Goal: Transaction & Acquisition: Purchase product/service

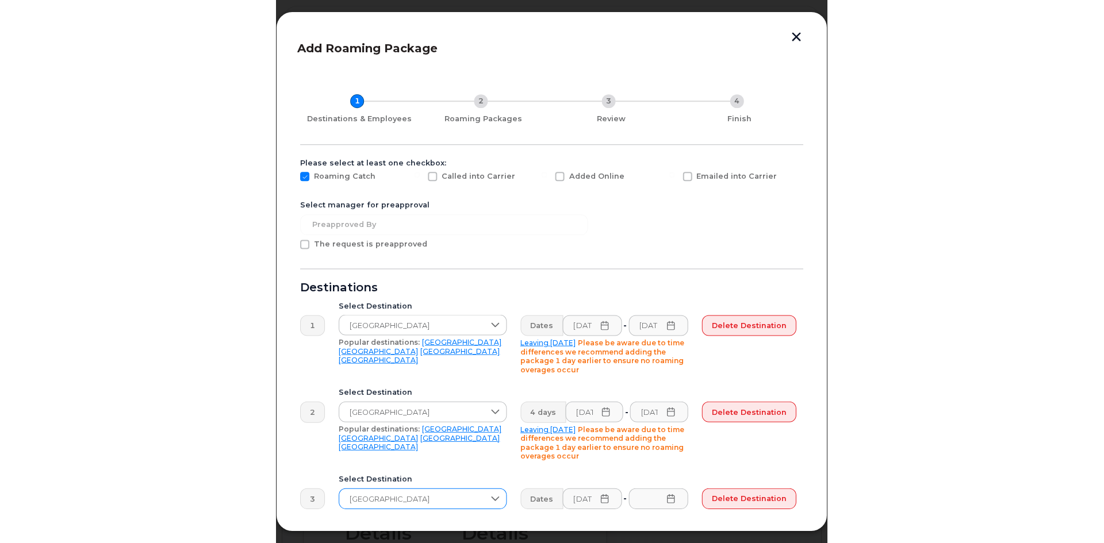
scroll to position [52, 0]
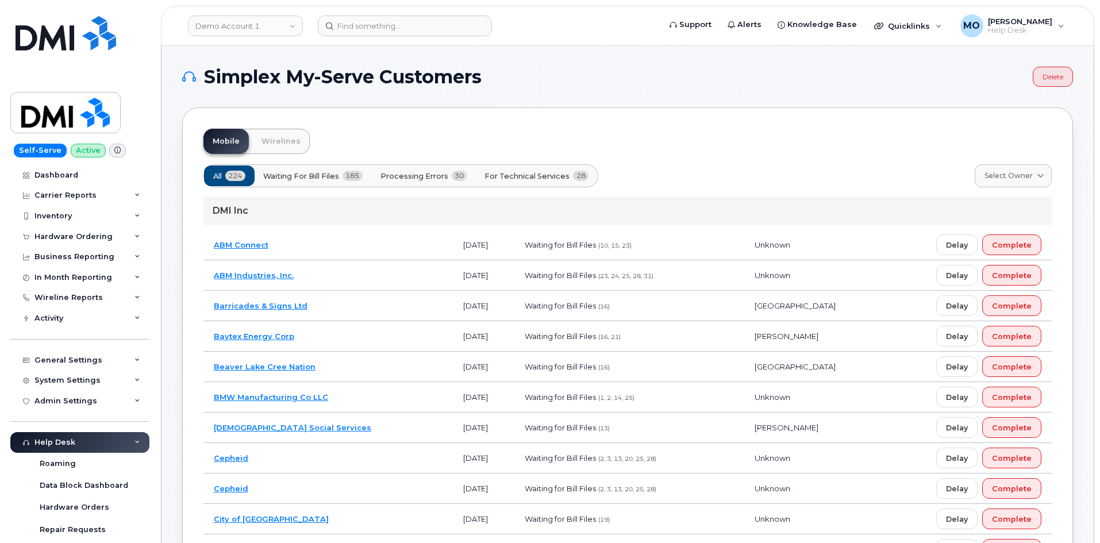
drag, startPoint x: 261, startPoint y: 29, endPoint x: 259, endPoint y: 39, distance: 9.9
click at [259, 39] on header "Demo Account 1 Support Alerts Knowledge Base Quicklinks Suspend / Cancel Device…" at bounding box center [628, 26] width 934 height 40
click at [257, 30] on link "Demo Account 1" at bounding box center [245, 26] width 115 height 21
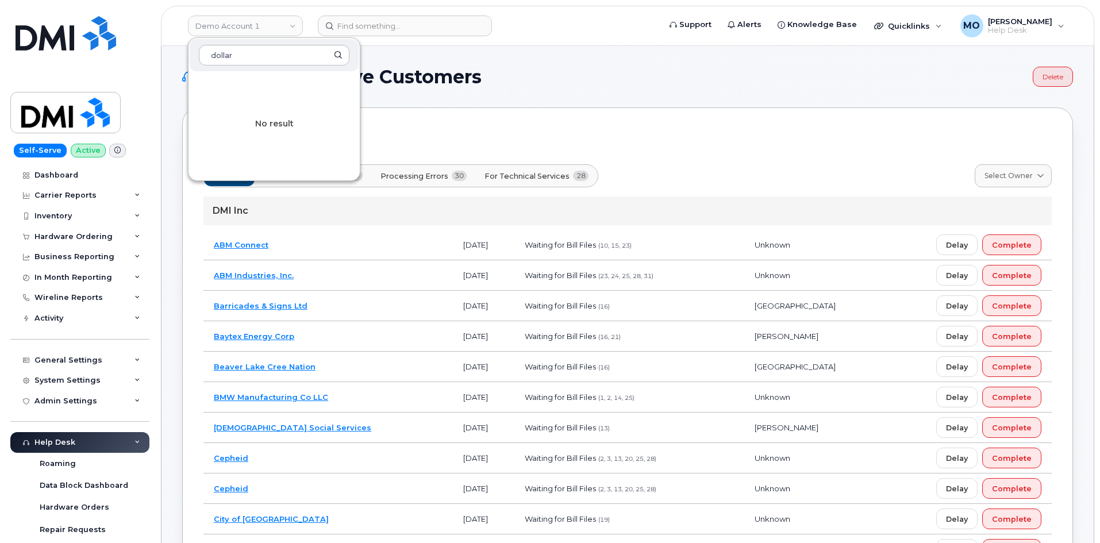
type input "dollar"
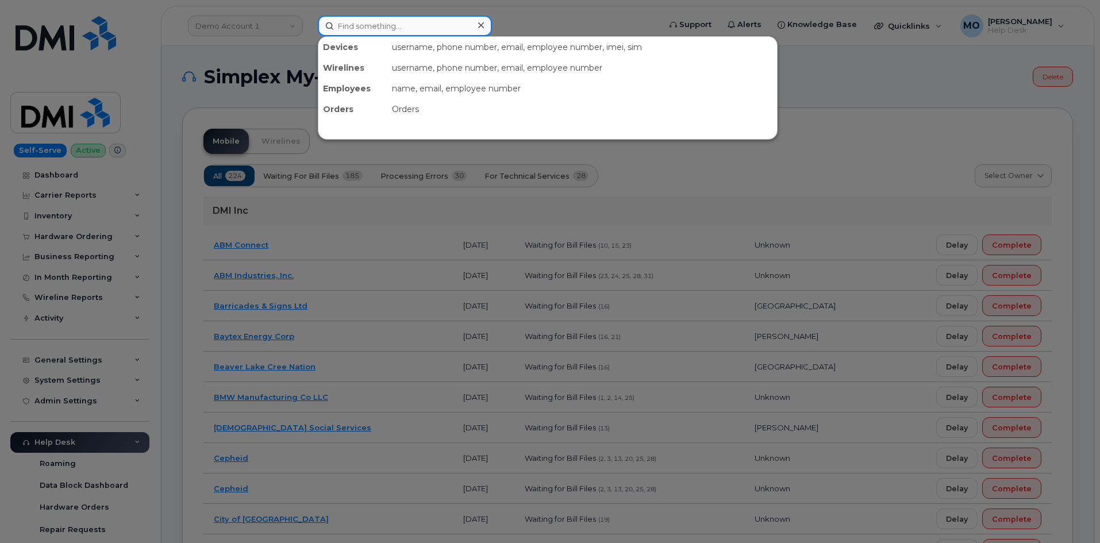
click at [390, 28] on input at bounding box center [405, 26] width 174 height 21
paste input "300953"
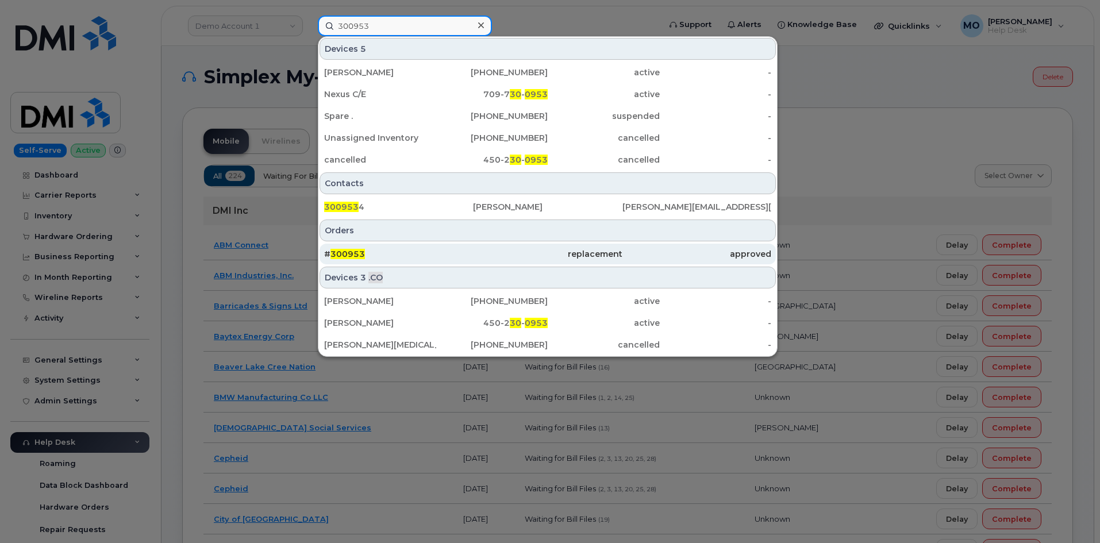
type input "300953"
click at [386, 259] on div "# 300953" at bounding box center [398, 253] width 149 height 11
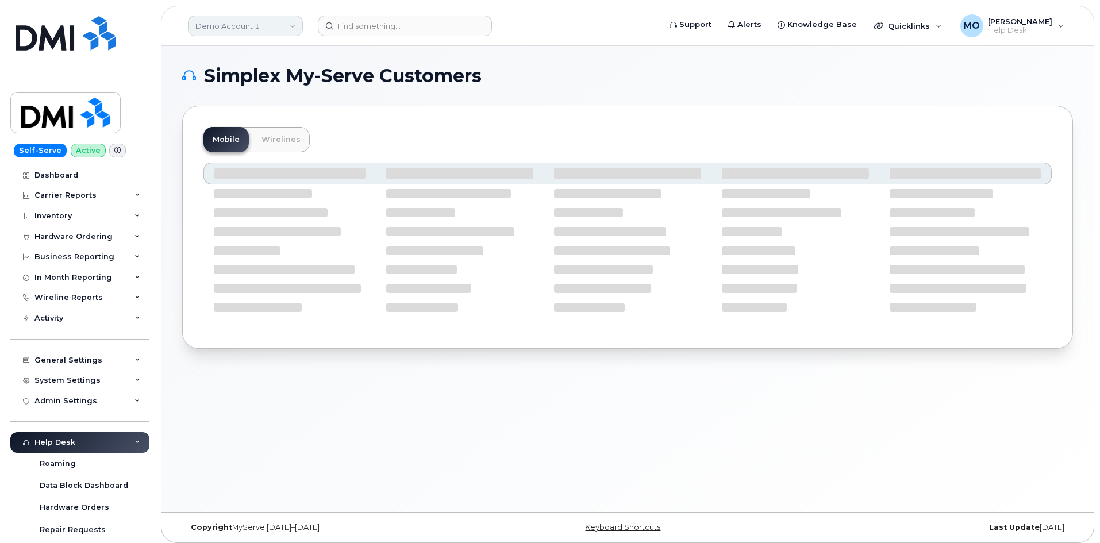
click at [293, 22] on link "Demo Account 1" at bounding box center [245, 26] width 115 height 21
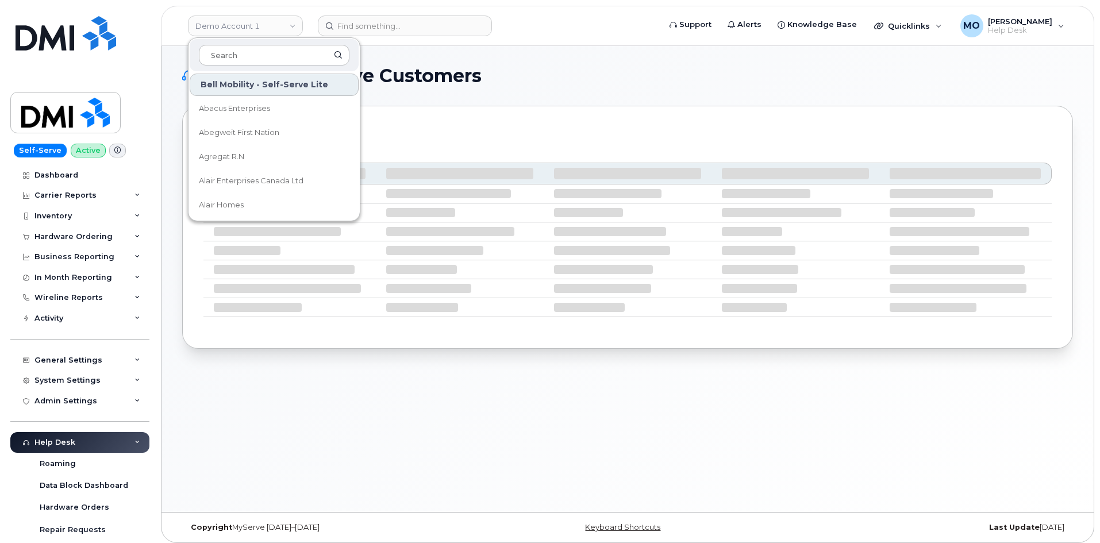
type input "R"
click at [928, 137] on div "Mobile Wirelines" at bounding box center [628, 139] width 849 height 25
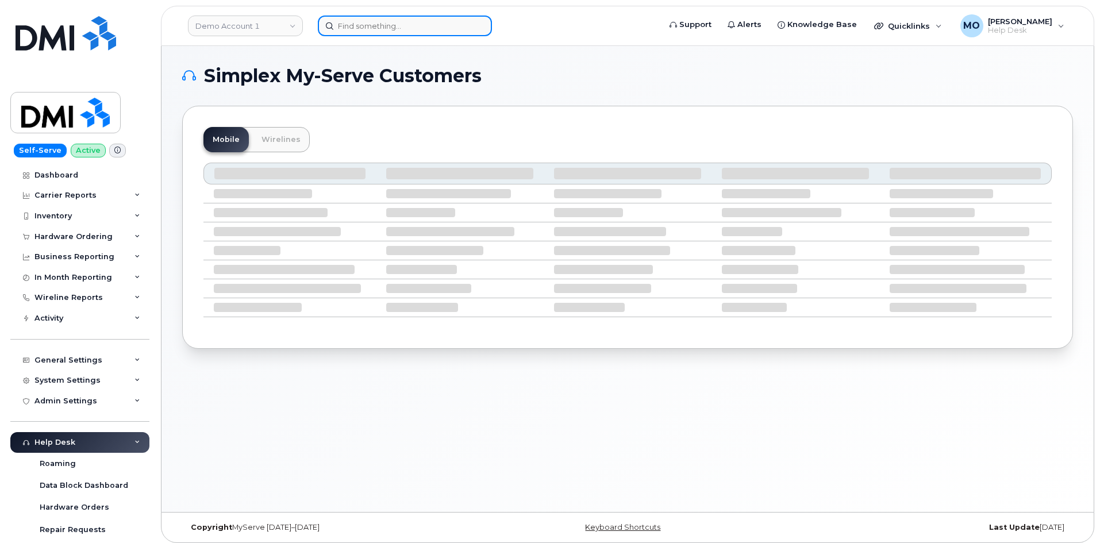
click at [339, 25] on input at bounding box center [405, 26] width 174 height 21
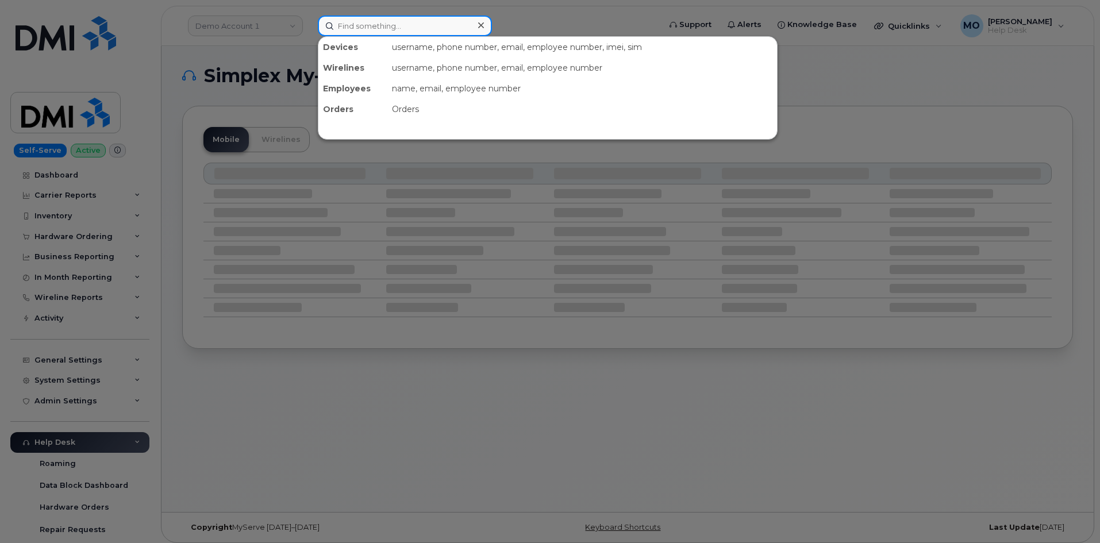
paste input "301149"
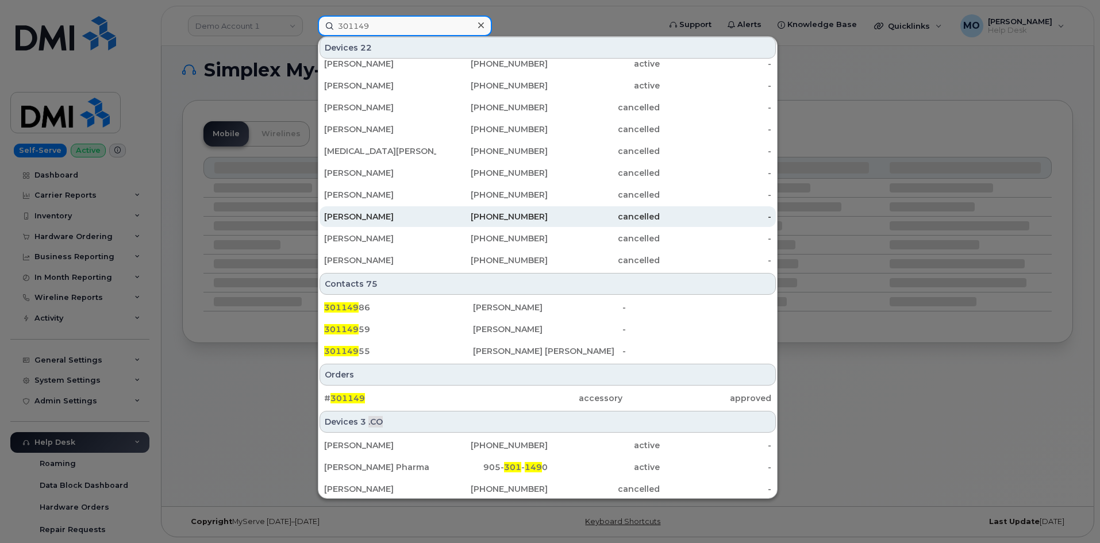
scroll to position [277, 0]
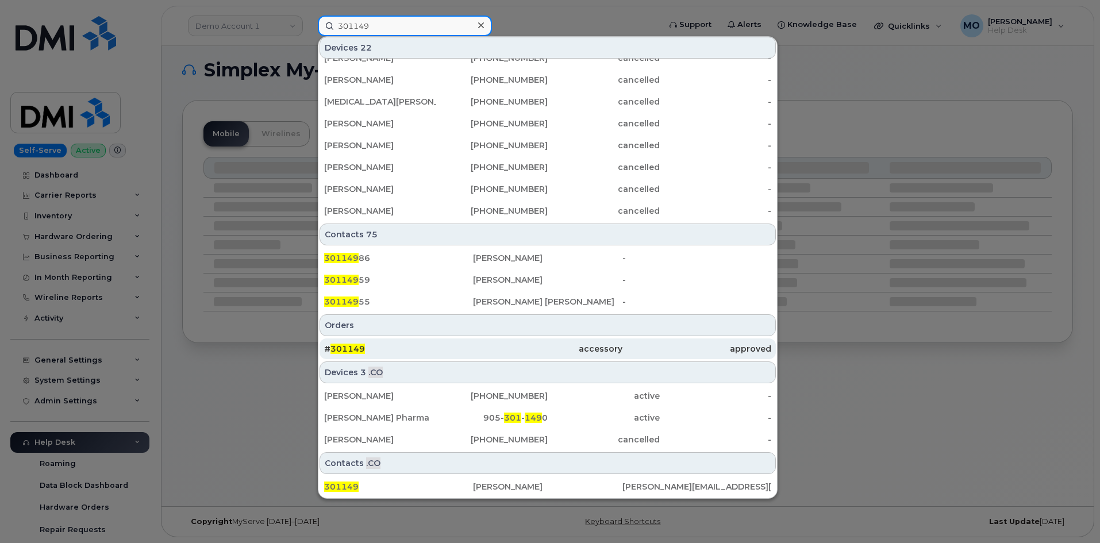
type input "301149"
click at [397, 351] on div "# 301149" at bounding box center [398, 348] width 149 height 11
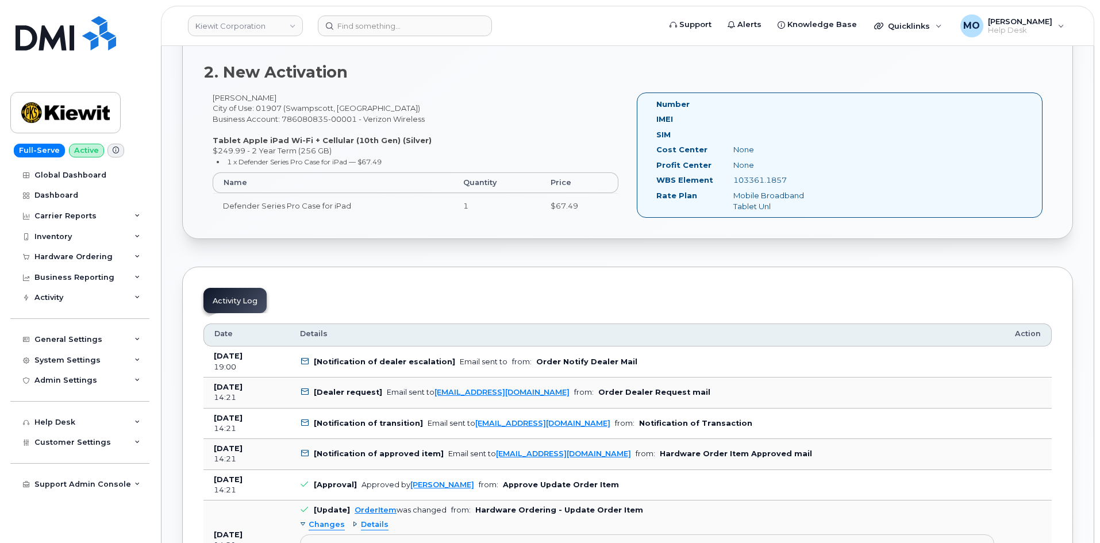
scroll to position [690, 0]
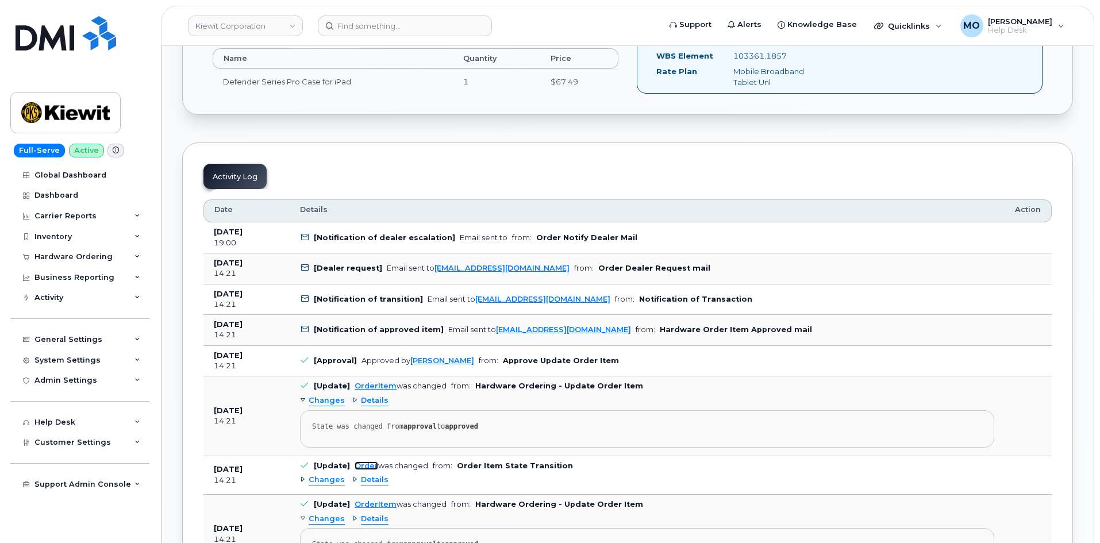
click at [363, 462] on link "Order" at bounding box center [367, 466] width 24 height 9
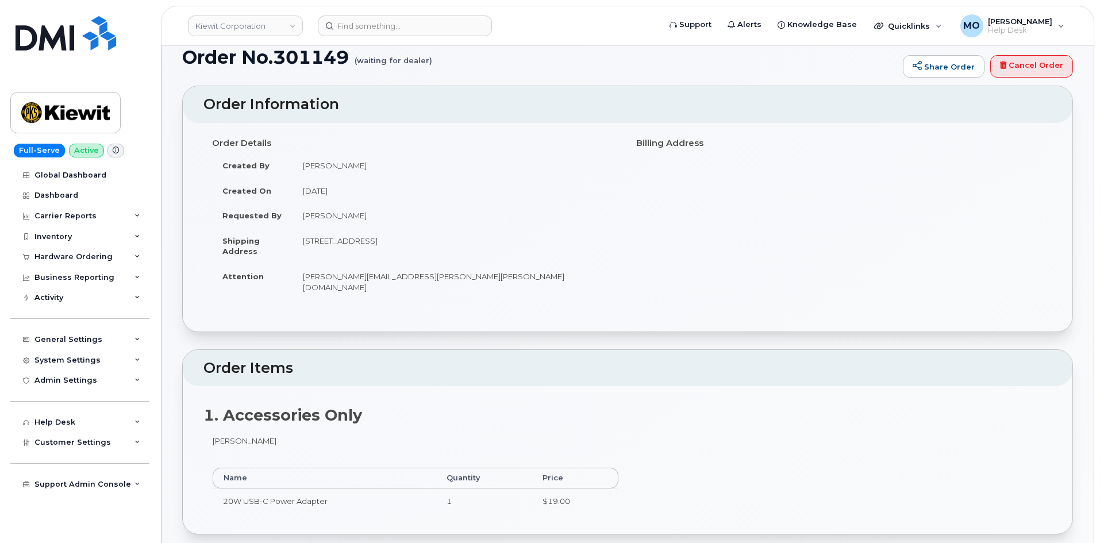
scroll to position [0, 0]
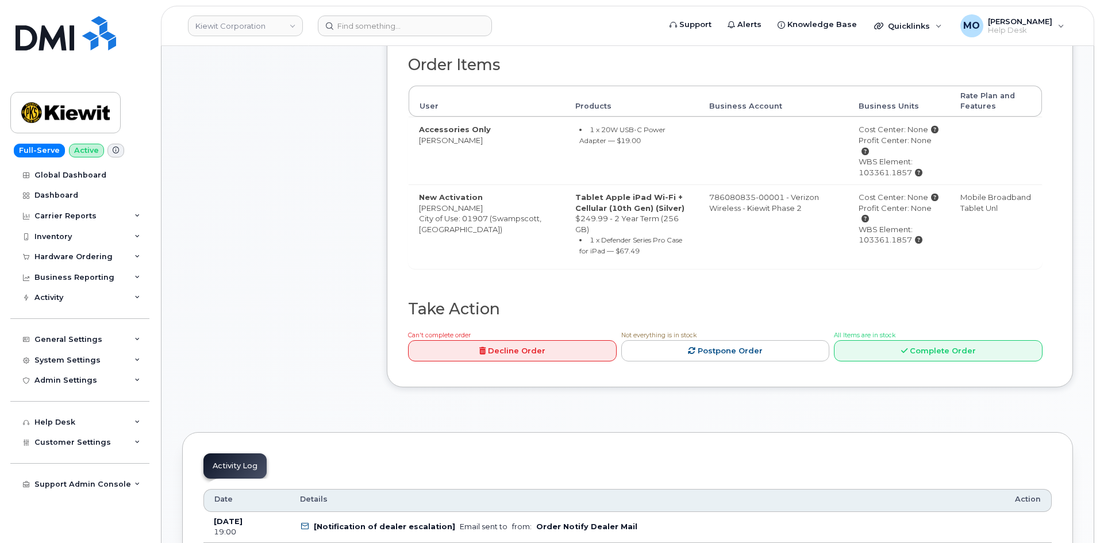
scroll to position [575, 0]
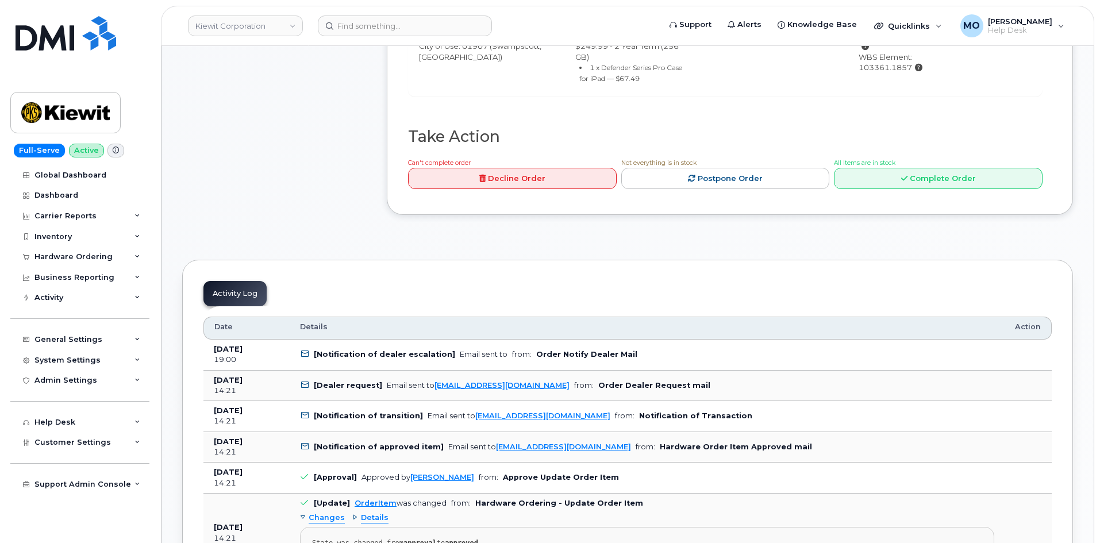
click at [915, 93] on div "Order Items User Products Business Account Business Units Rate Plan and Feature…" at bounding box center [725, 6] width 635 height 244
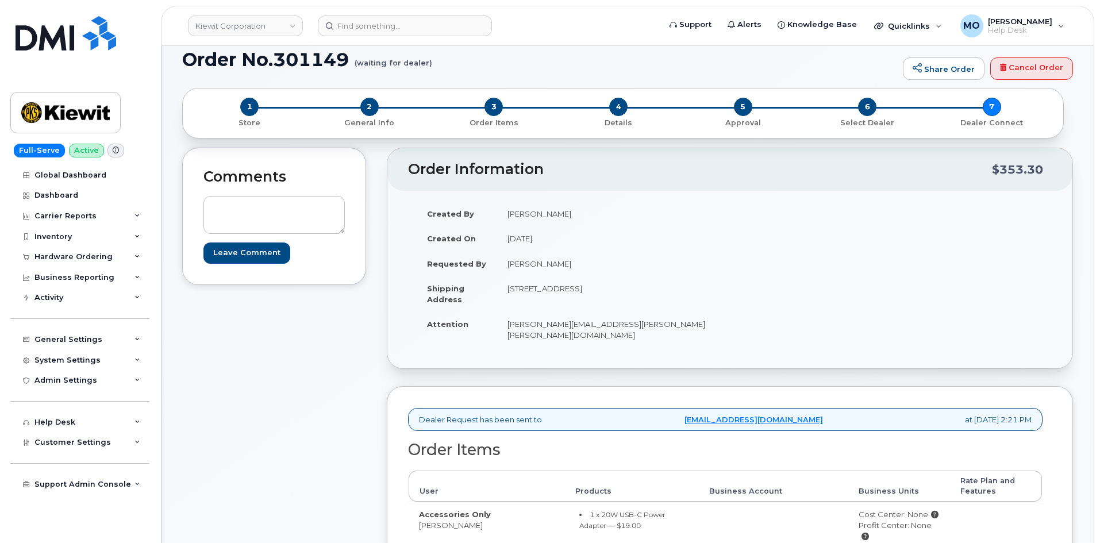
scroll to position [0, 0]
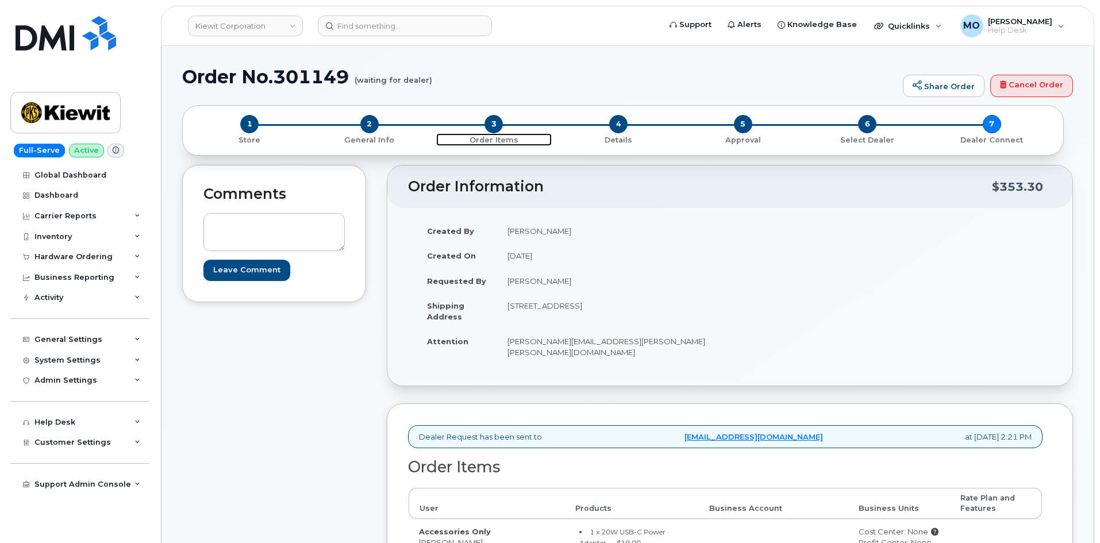
click at [499, 118] on span "3" at bounding box center [494, 124] width 18 height 18
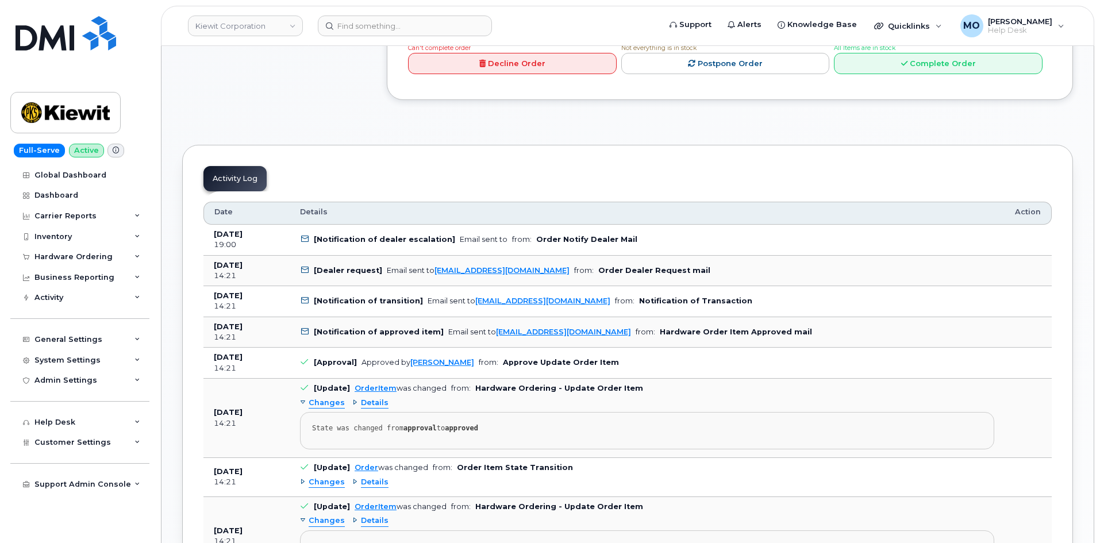
scroll to position [682, 0]
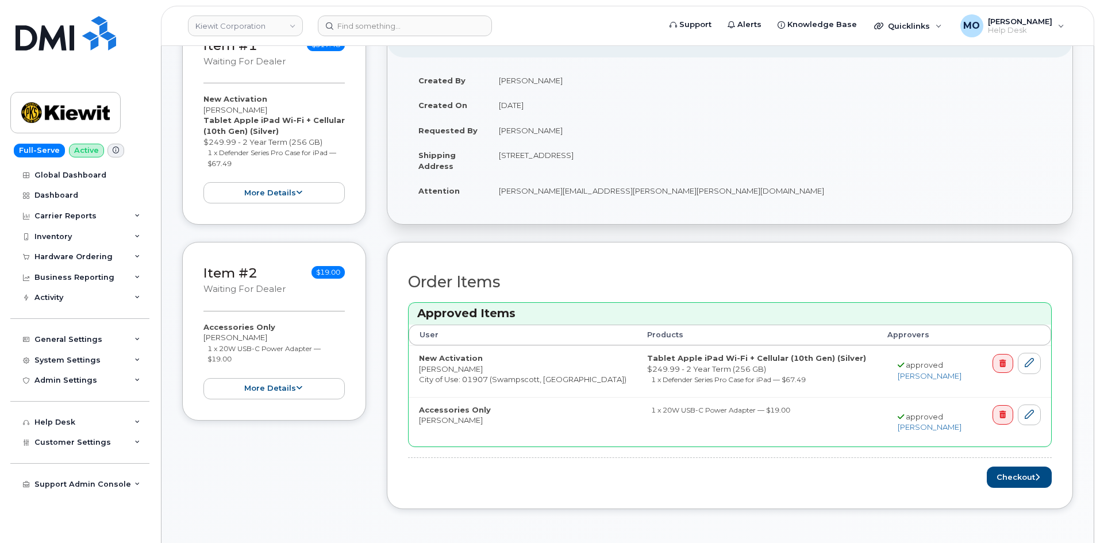
scroll to position [57, 0]
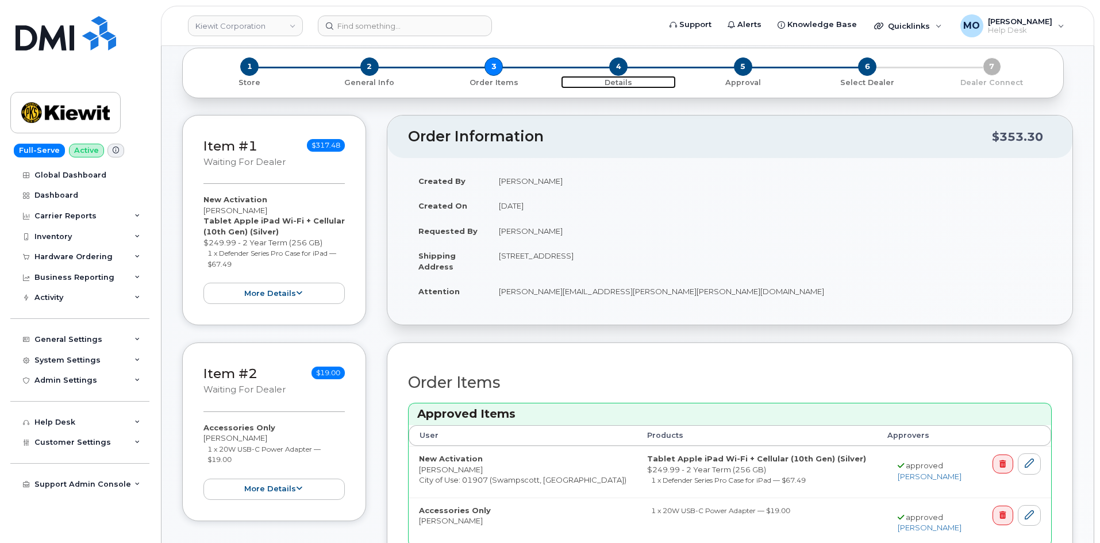
click at [616, 72] on span "4" at bounding box center [618, 66] width 18 height 18
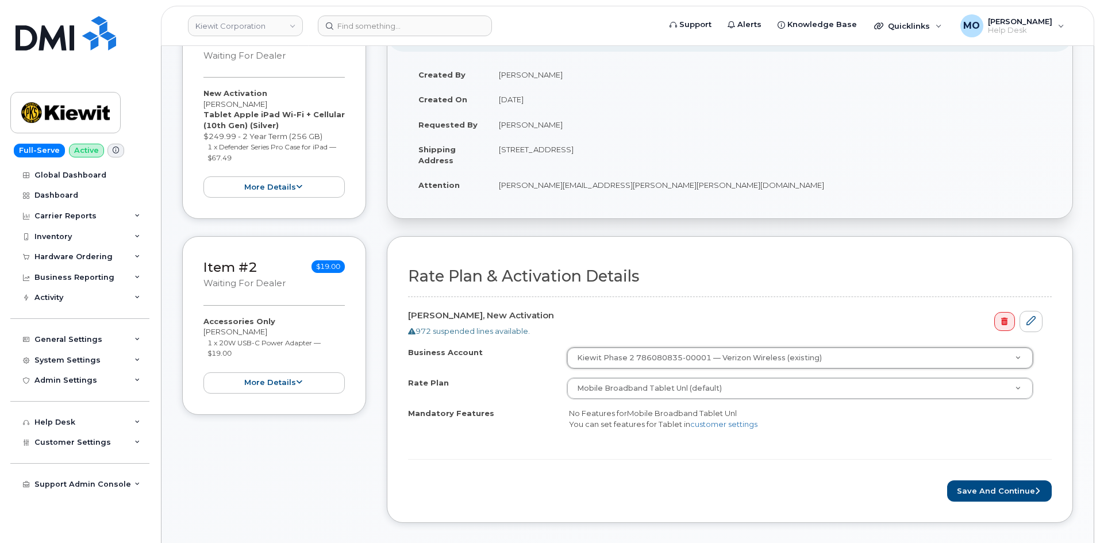
scroll to position [57, 0]
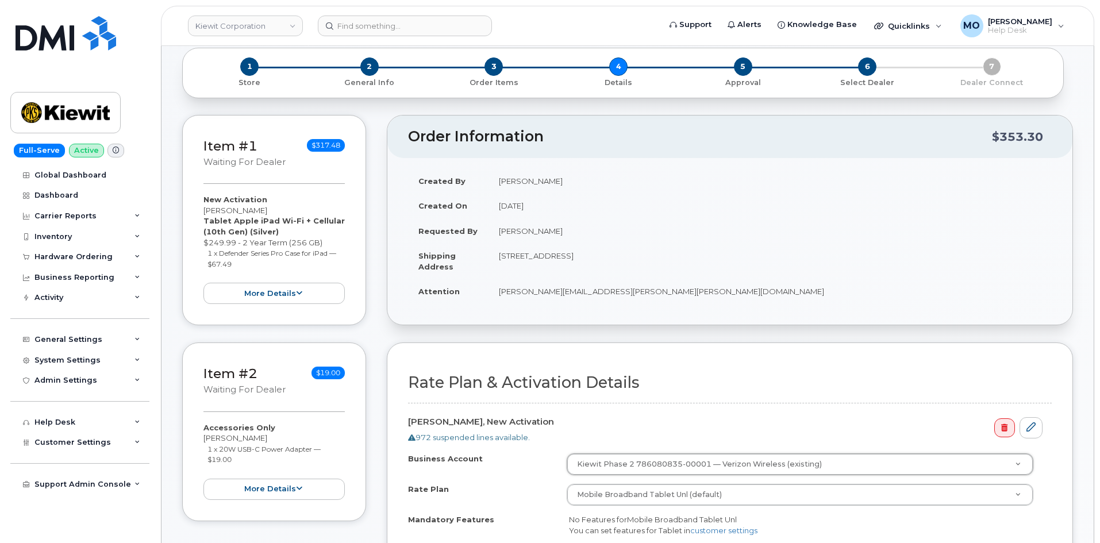
click at [499, 256] on td "3456 N Ridge Ave Ste 400 ARLINGTON HEIGHTS IL 60004-7817 UNITED STATES" at bounding box center [770, 261] width 563 height 36
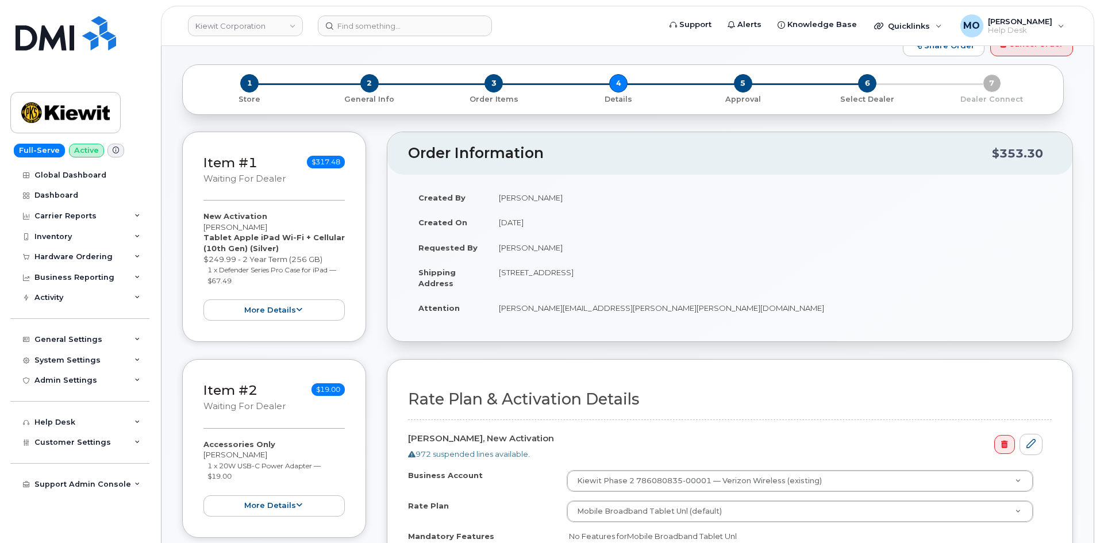
scroll to position [0, 0]
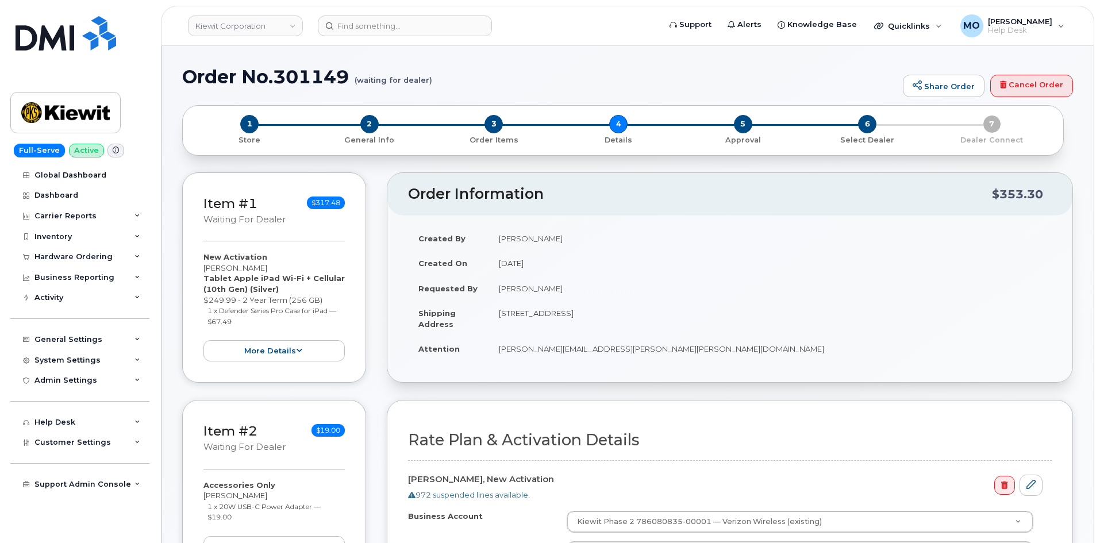
drag, startPoint x: 129, startPoint y: 59, endPoint x: 120, endPoint y: 59, distance: 9.8
drag, startPoint x: 120, startPoint y: 59, endPoint x: 529, endPoint y: 145, distance: 418.9
drag, startPoint x: 529, startPoint y: 145, endPoint x: 536, endPoint y: 97, distance: 48.8
click at [538, 95] on div "Order No.301149 (waiting for dealer) Share Order Cancel Order" at bounding box center [627, 86] width 891 height 39
drag, startPoint x: 470, startPoint y: 2, endPoint x: 297, endPoint y: 147, distance: 224.9
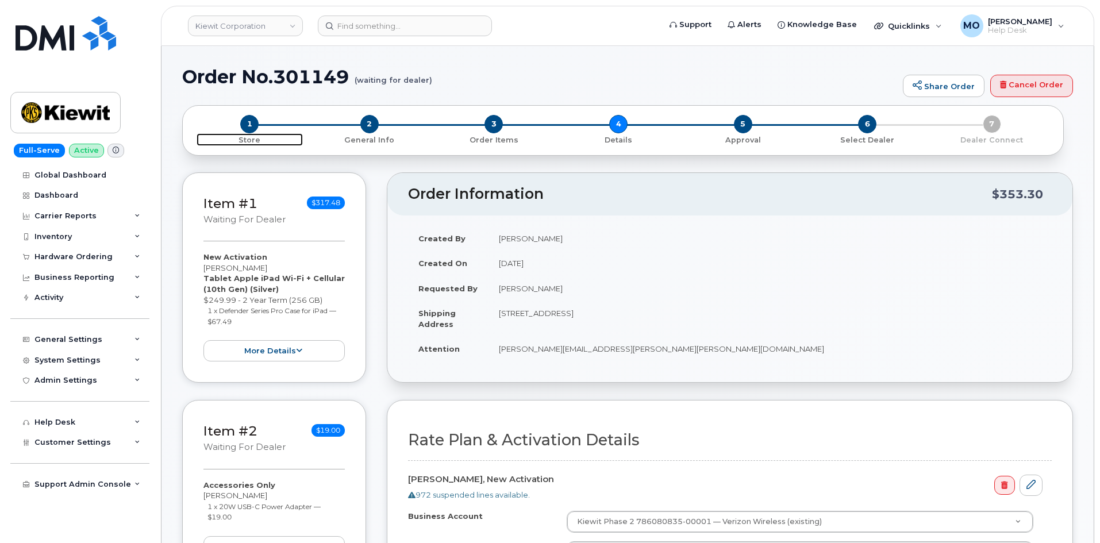
drag, startPoint x: 297, startPoint y: 147, endPoint x: 290, endPoint y: 142, distance: 8.3
drag, startPoint x: 290, startPoint y: 141, endPoint x: 261, endPoint y: 159, distance: 34.3
click at [261, 160] on div "1 Store 2 General Info 3 Order Items 4 Details 5 Approval 6 Select Dealer 7 Dea…" at bounding box center [627, 134] width 891 height 59
click at [333, 353] on button "more details" at bounding box center [274, 350] width 141 height 21
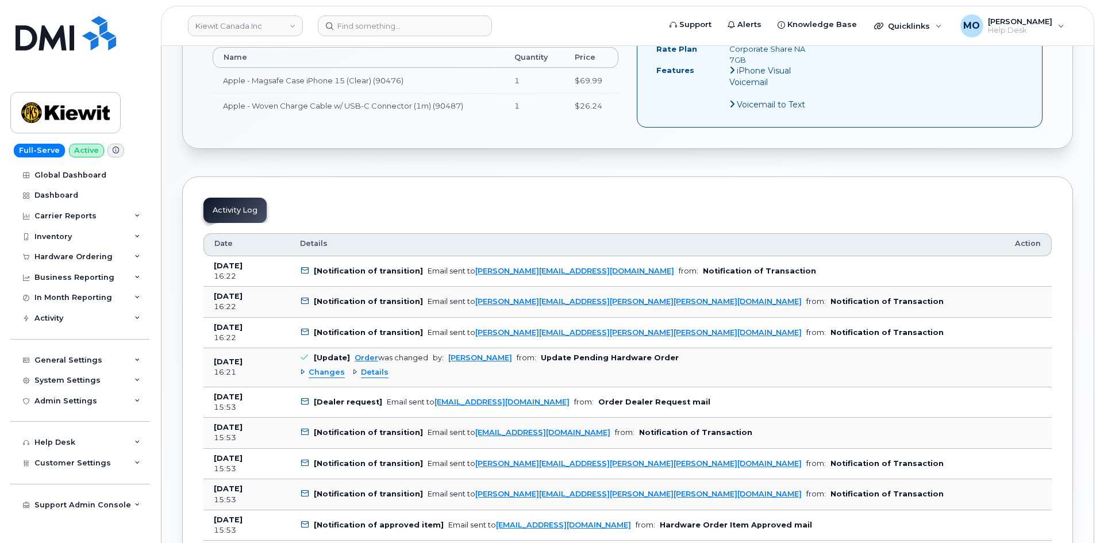
scroll to position [575, 0]
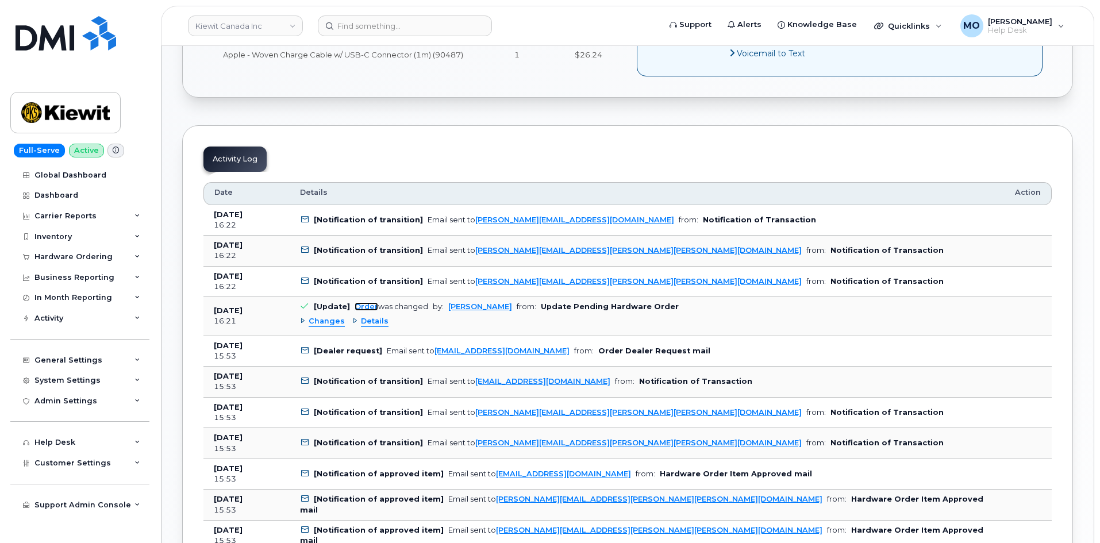
click at [364, 302] on link "Order" at bounding box center [367, 306] width 24 height 9
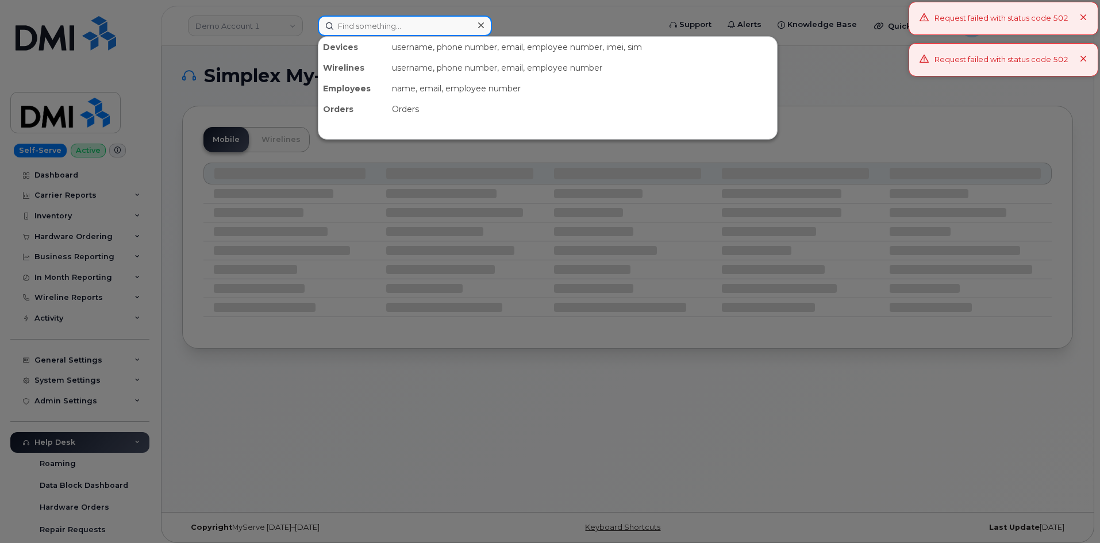
click at [367, 30] on input at bounding box center [405, 26] width 174 height 21
paste input "300953"
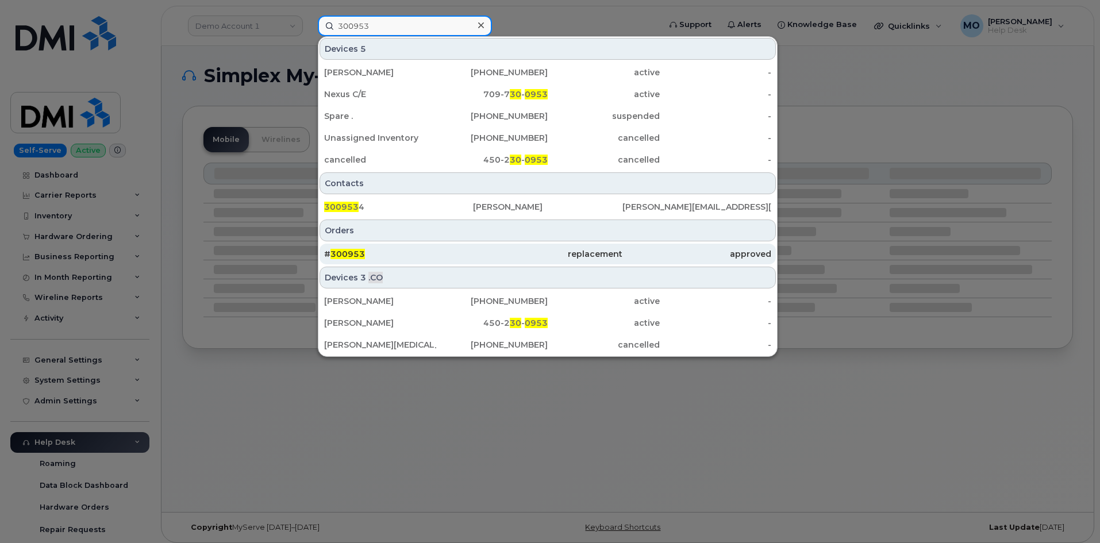
type input "300953"
click at [406, 254] on div "# 300953" at bounding box center [398, 253] width 149 height 11
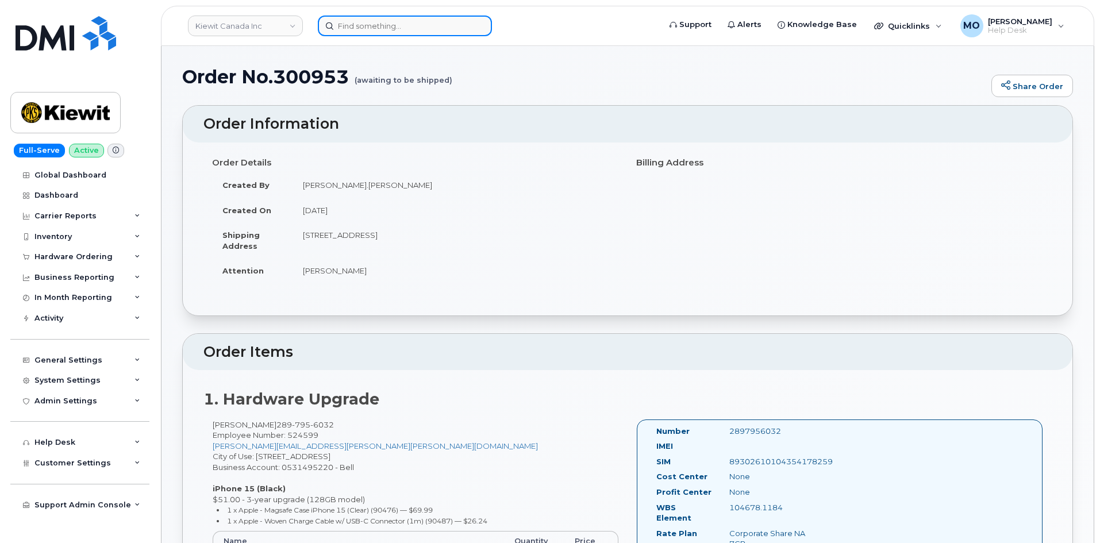
click at [360, 33] on input at bounding box center [405, 26] width 174 height 21
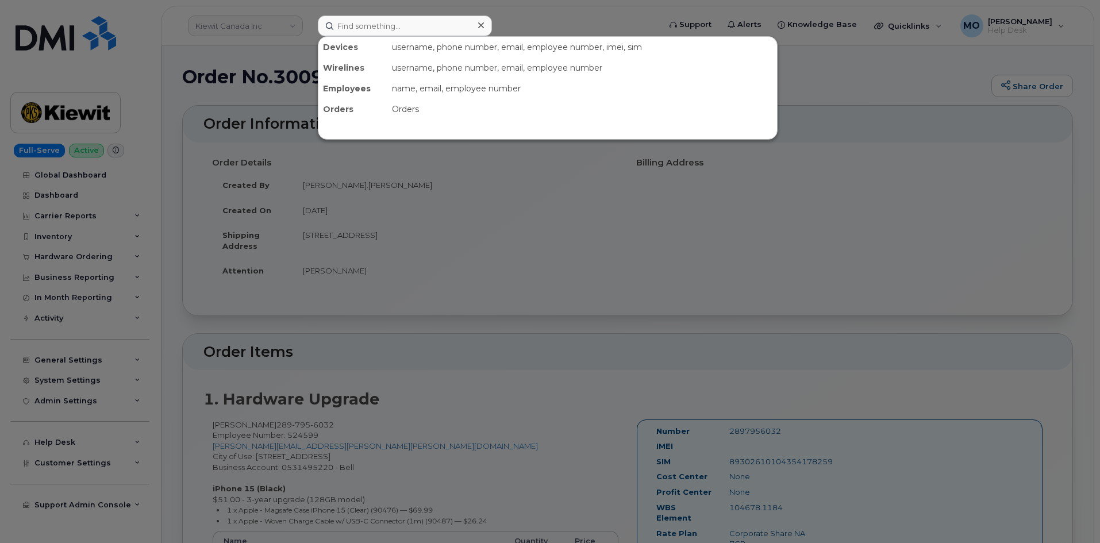
drag, startPoint x: 375, startPoint y: 263, endPoint x: 377, endPoint y: 245, distance: 18.0
click at [375, 264] on div at bounding box center [550, 271] width 1100 height 543
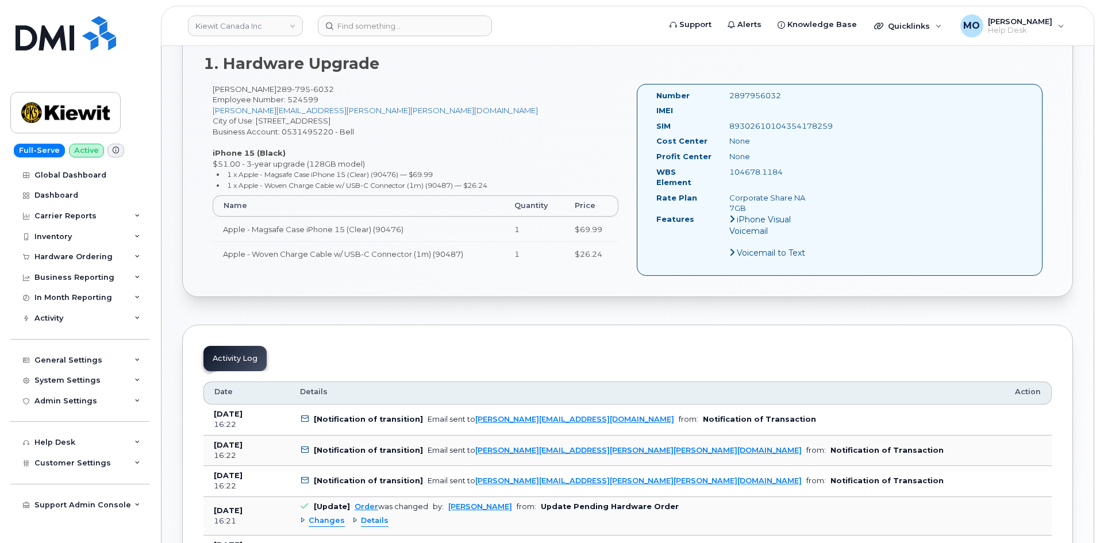
scroll to position [402, 0]
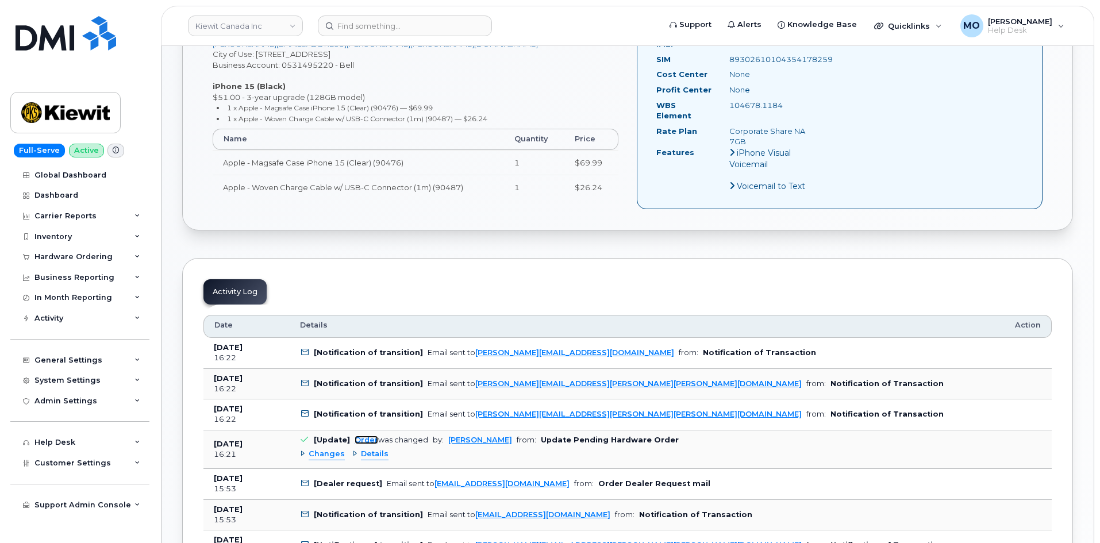
click at [358, 436] on link "Order" at bounding box center [367, 440] width 24 height 9
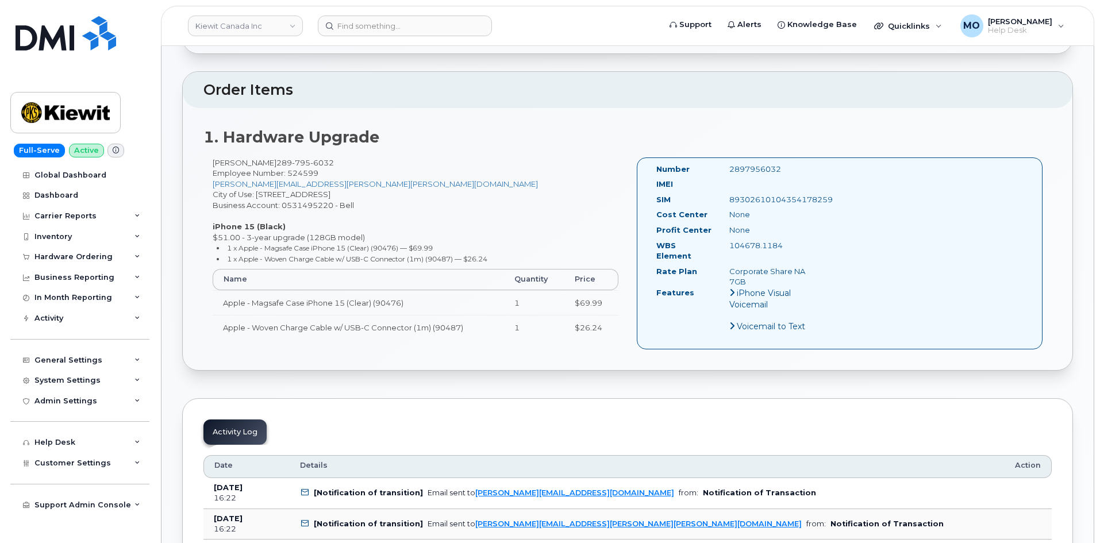
scroll to position [230, 0]
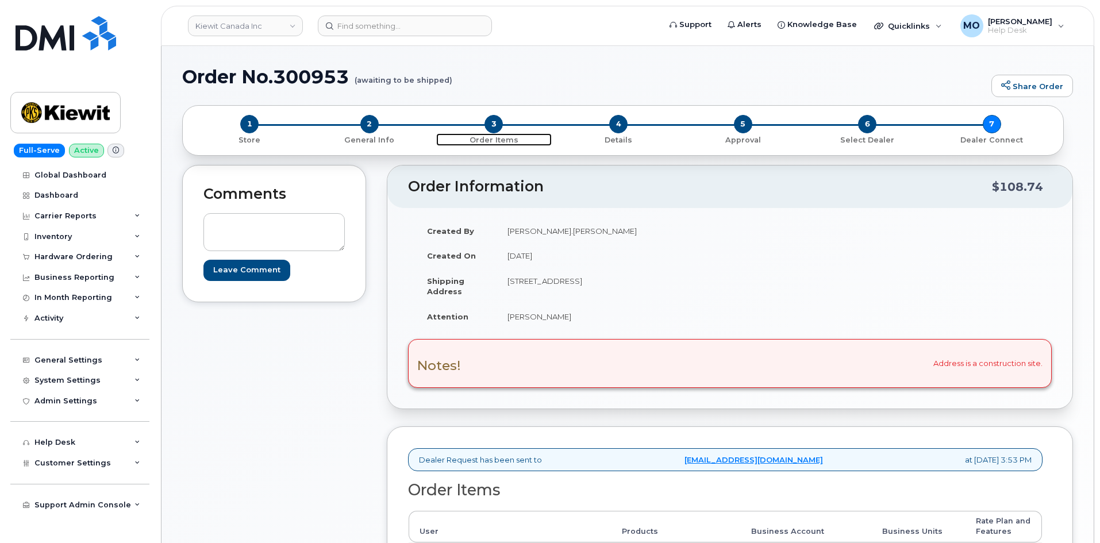
click at [497, 129] on span "3" at bounding box center [494, 124] width 18 height 18
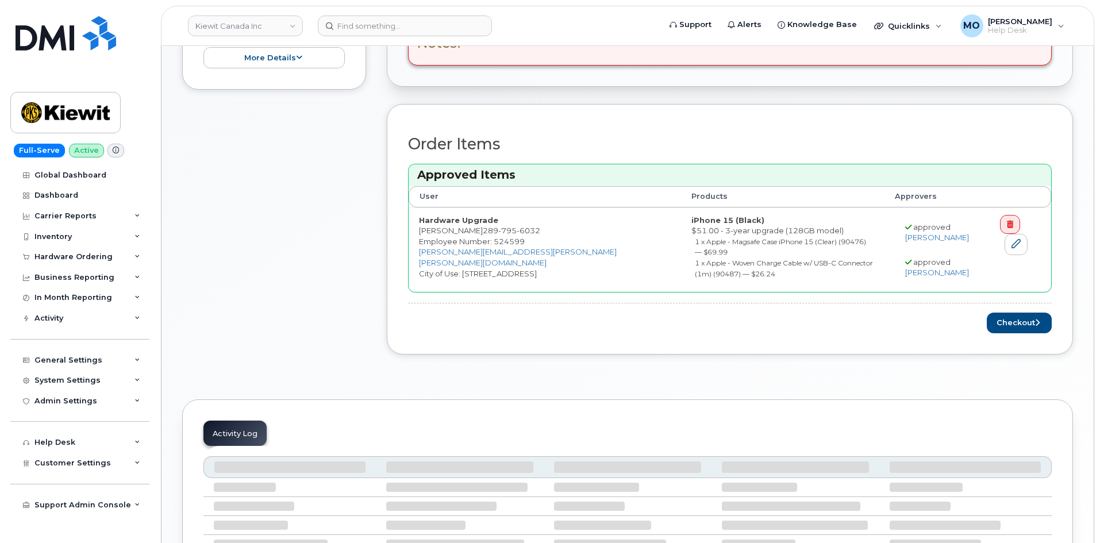
scroll to position [345, 0]
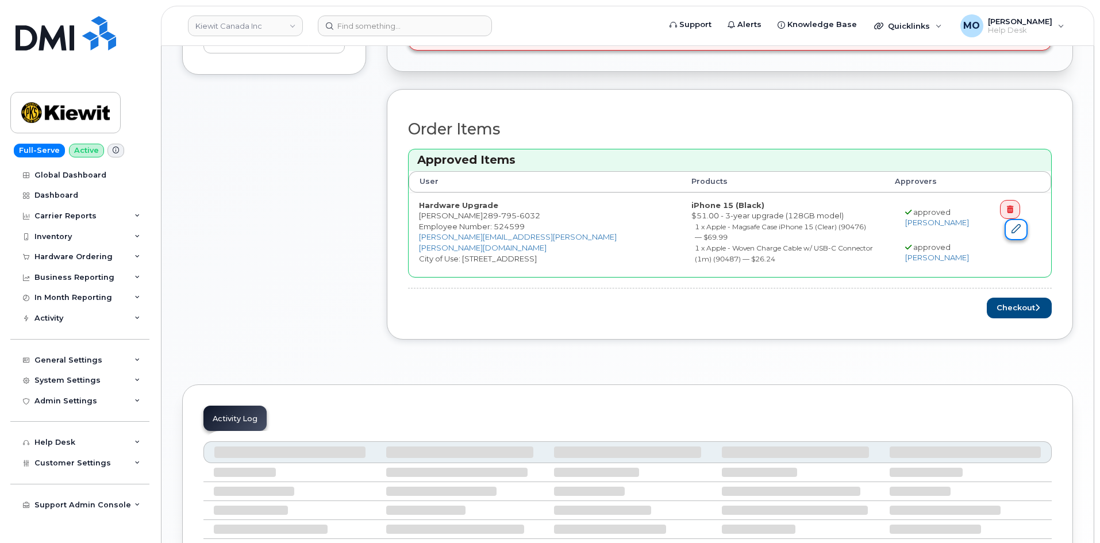
click at [1012, 233] on icon at bounding box center [1016, 228] width 9 height 9
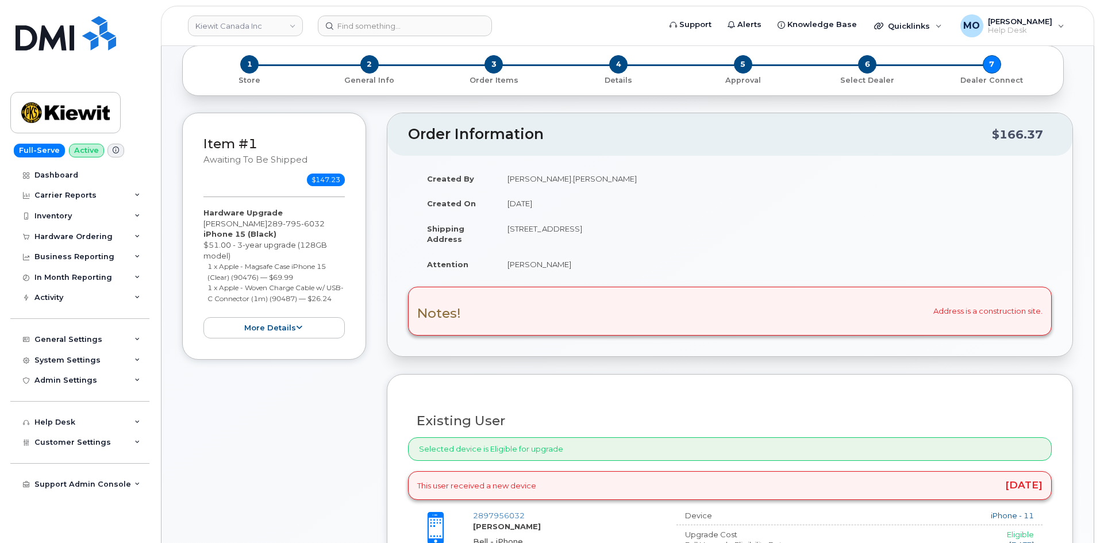
scroll to position [57, 0]
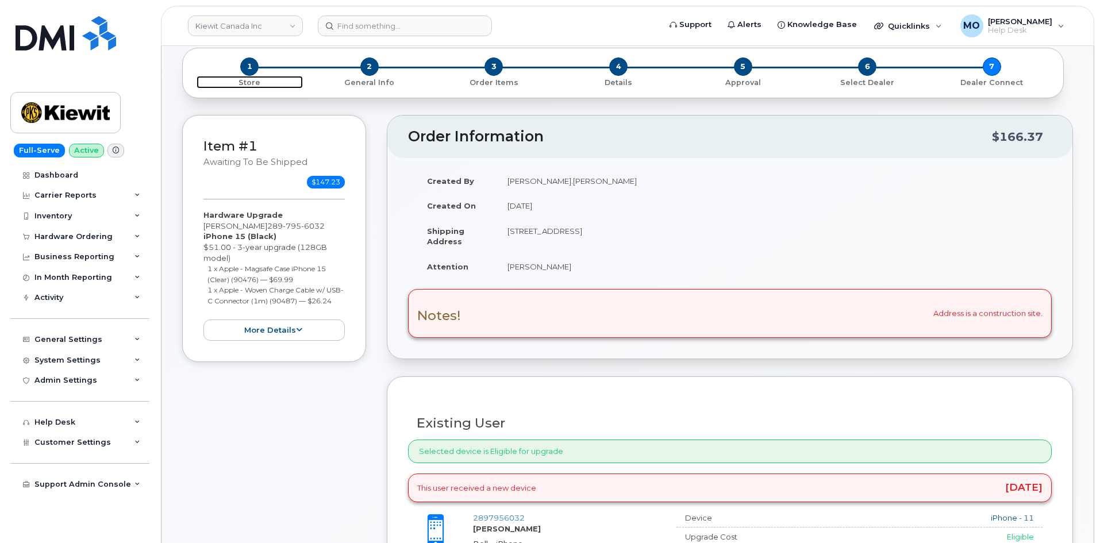
click at [245, 63] on span "1" at bounding box center [249, 66] width 18 height 18
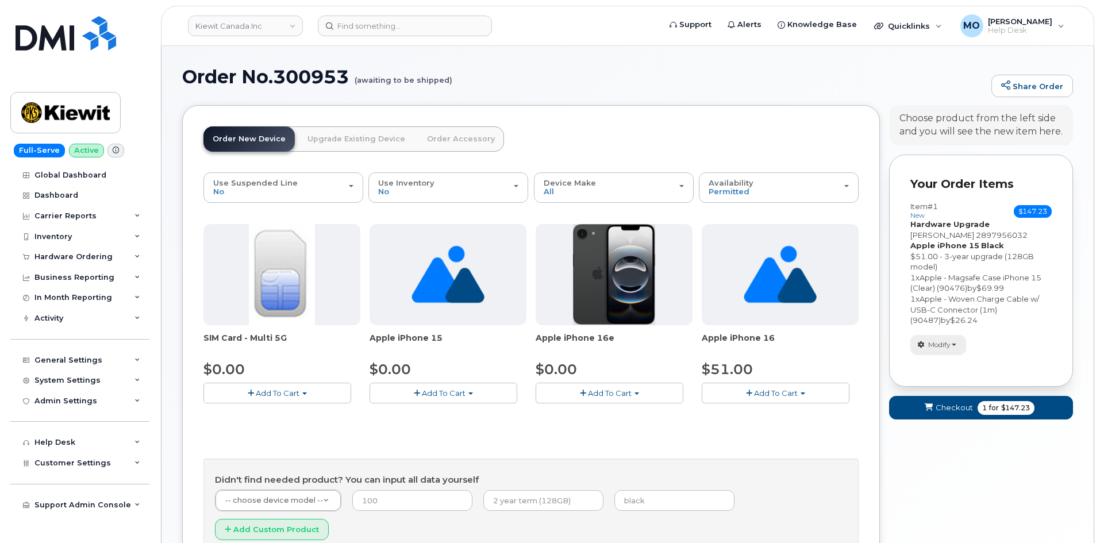
click at [934, 341] on span "Modify" at bounding box center [939, 345] width 22 height 10
click at [941, 360] on link "change" at bounding box center [965, 363] width 109 height 14
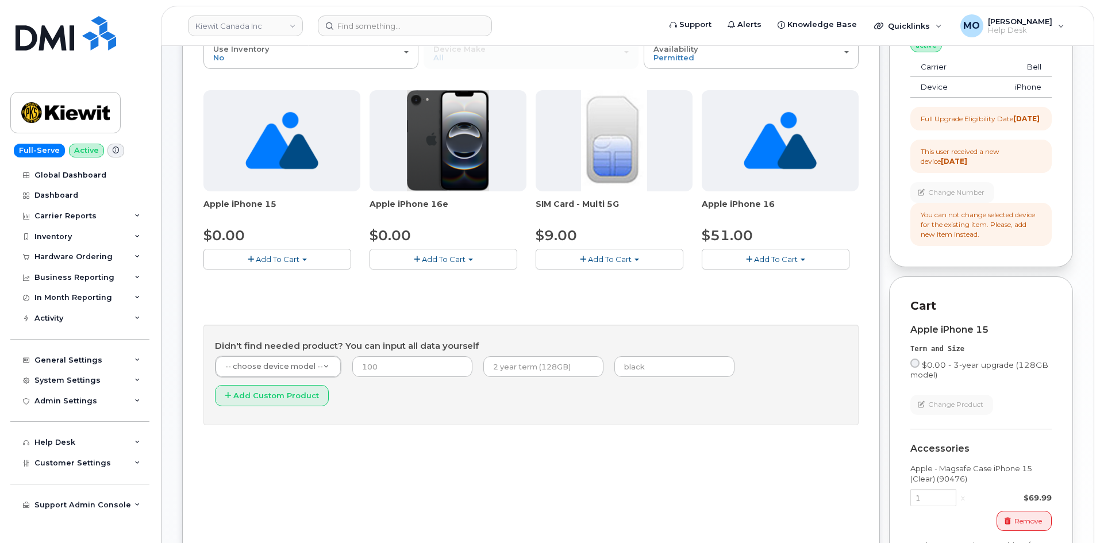
scroll to position [360, 0]
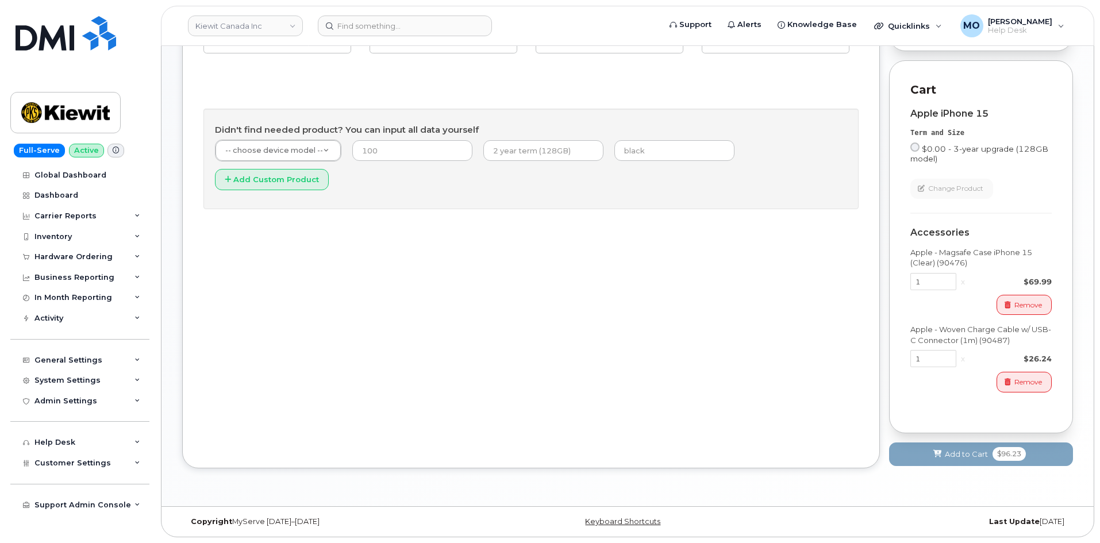
click at [913, 150] on input "$0.00 - 3-year upgrade (128GB model)" at bounding box center [915, 147] width 9 height 9
radio input "true"
click at [916, 146] on input "$0.00 - 3-year upgrade (128GB model)" at bounding box center [915, 147] width 9 height 9
click at [916, 145] on input "$0.00 - 3-year upgrade (128GB model)" at bounding box center [915, 147] width 9 height 9
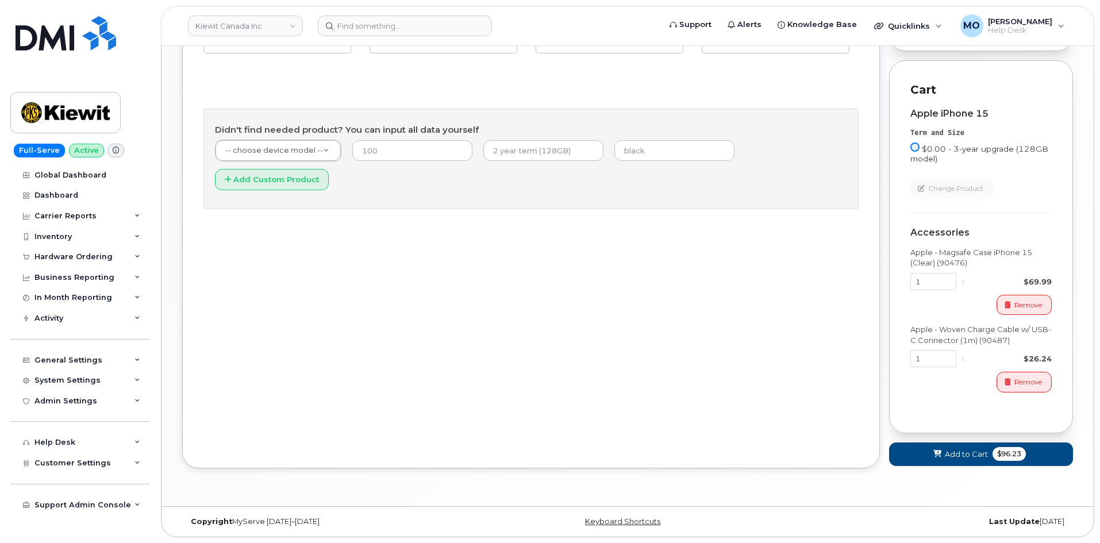
click at [916, 145] on input "$0.00 - 3-year upgrade (128GB model)" at bounding box center [915, 147] width 9 height 9
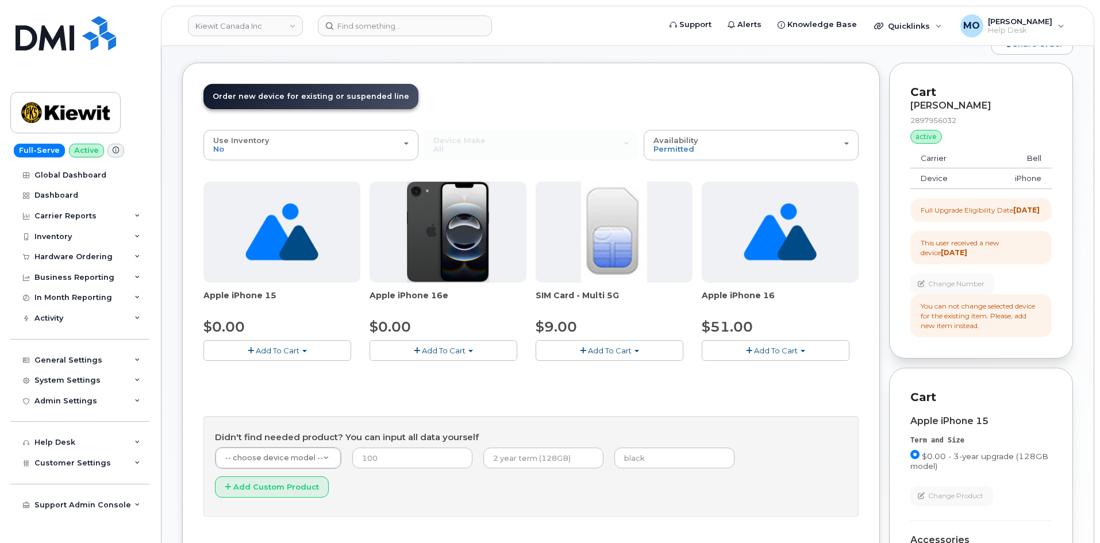
scroll to position [15, 0]
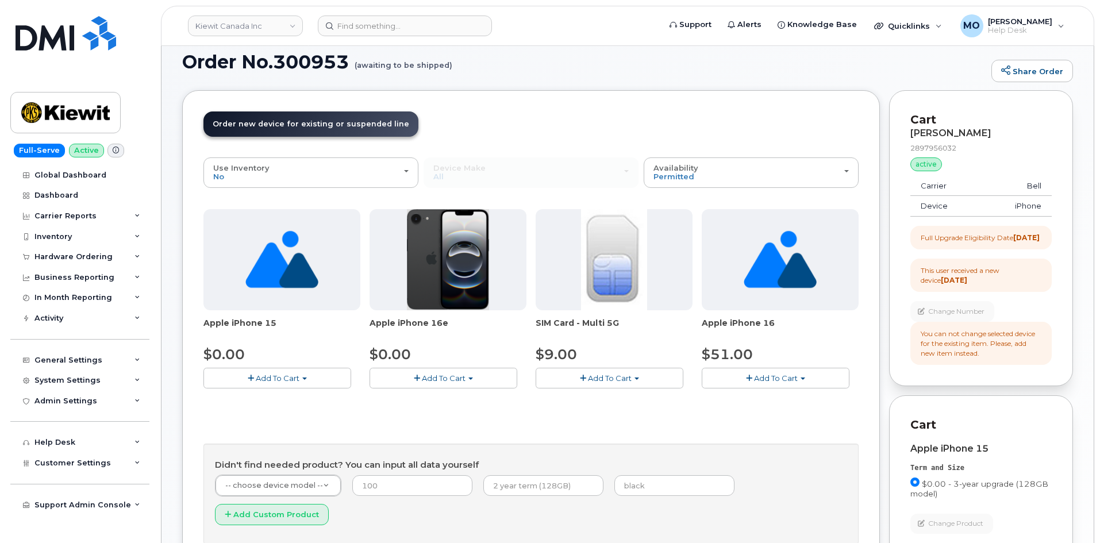
click at [969, 351] on div "You can not change selected device for the existing item. Please, add new item …" at bounding box center [981, 343] width 121 height 29
click at [343, 20] on input at bounding box center [405, 26] width 174 height 21
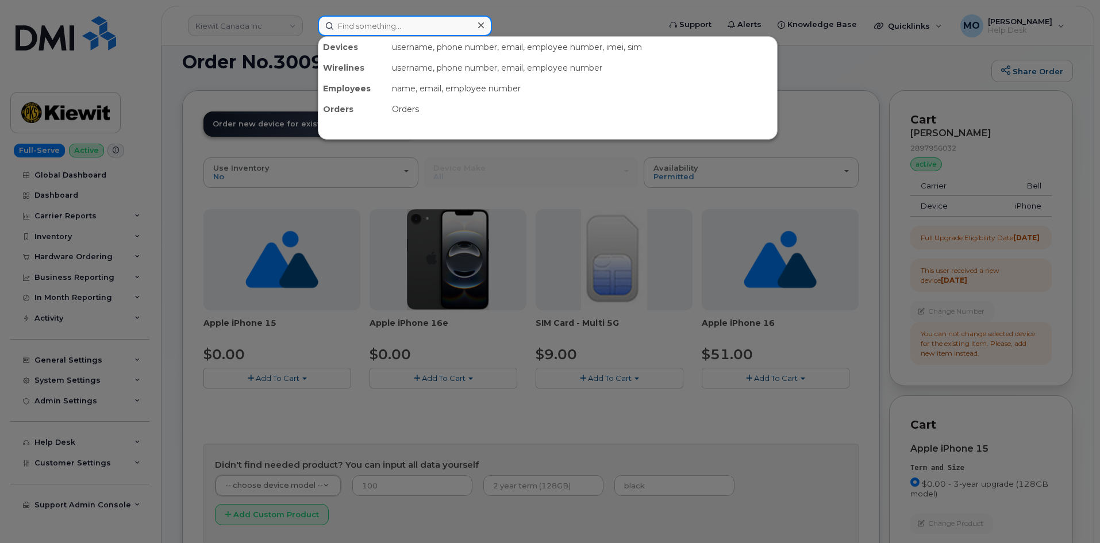
paste input "Joshua Minawi"
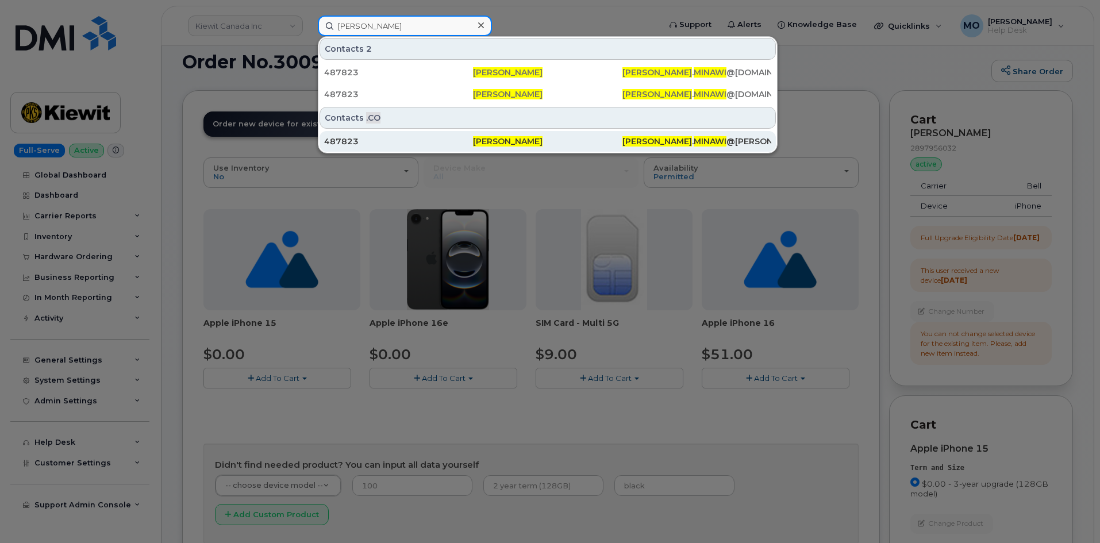
type input "Joshua Minawi"
click at [469, 141] on div "487823" at bounding box center [398, 141] width 149 height 11
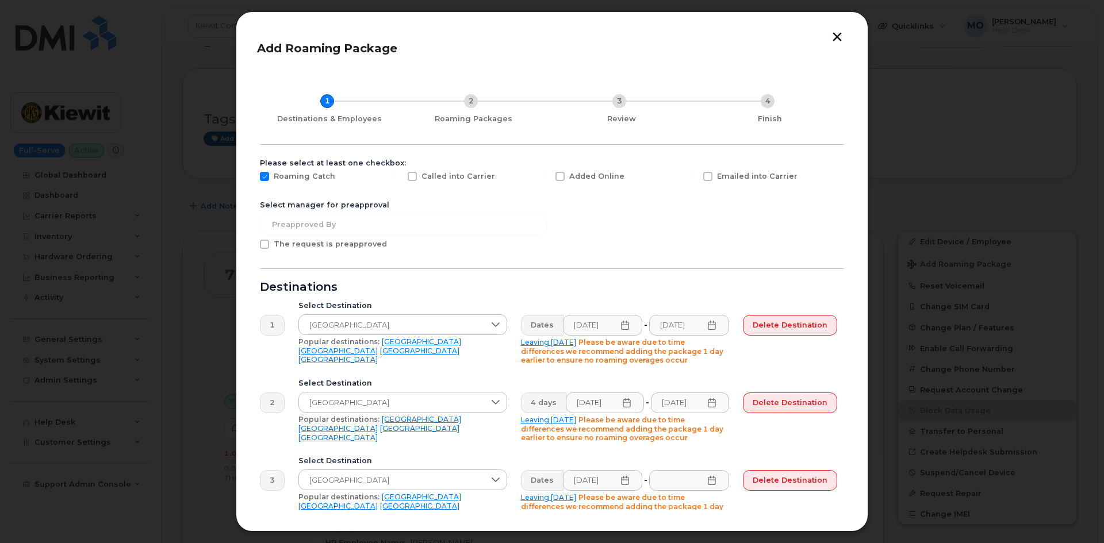
scroll to position [52, 0]
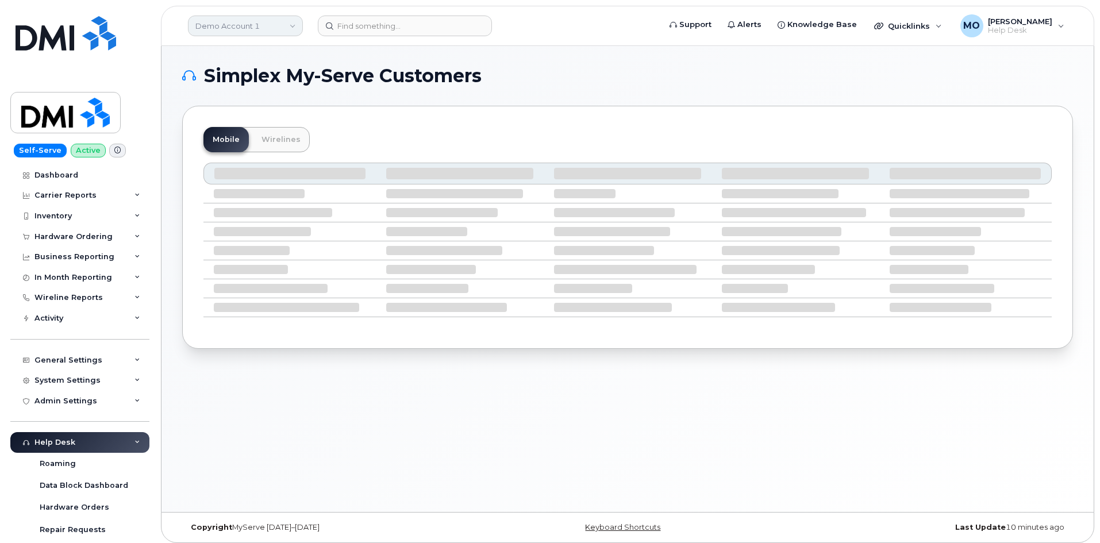
click at [279, 32] on link "Demo Account 1" at bounding box center [245, 26] width 115 height 21
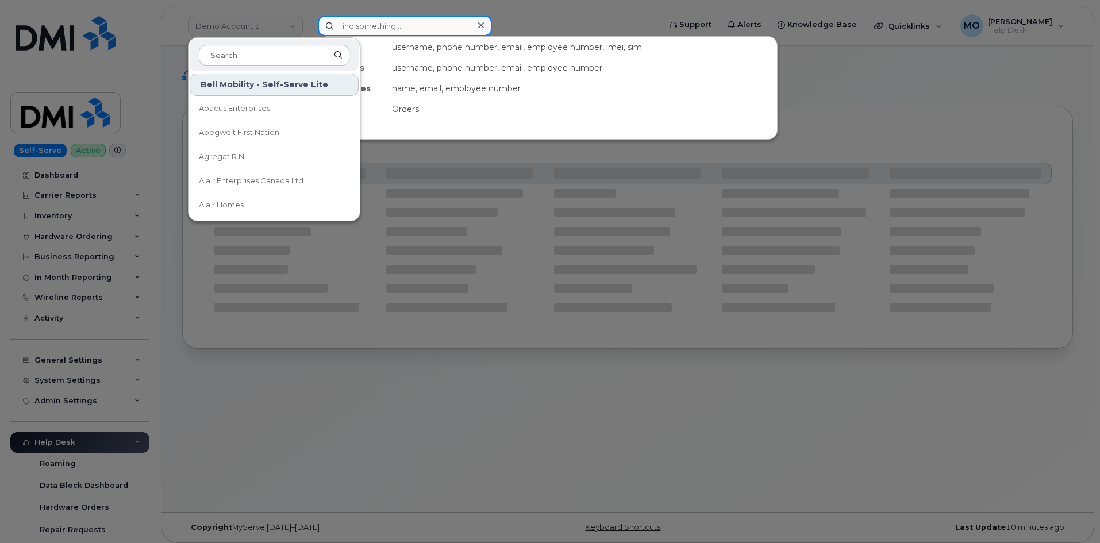
click at [353, 26] on input at bounding box center [405, 26] width 174 height 21
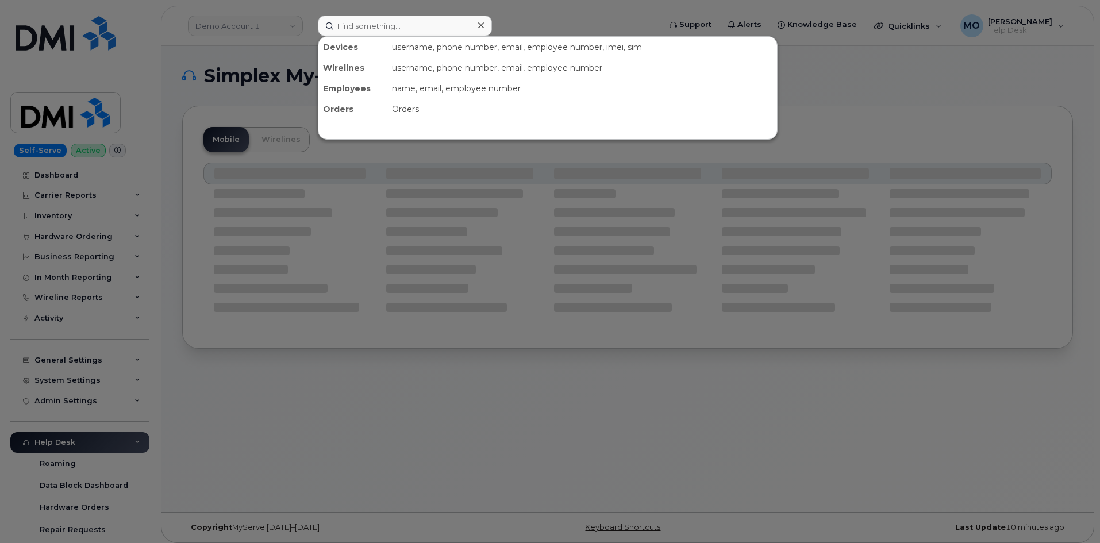
click at [277, 73] on div at bounding box center [550, 271] width 1100 height 543
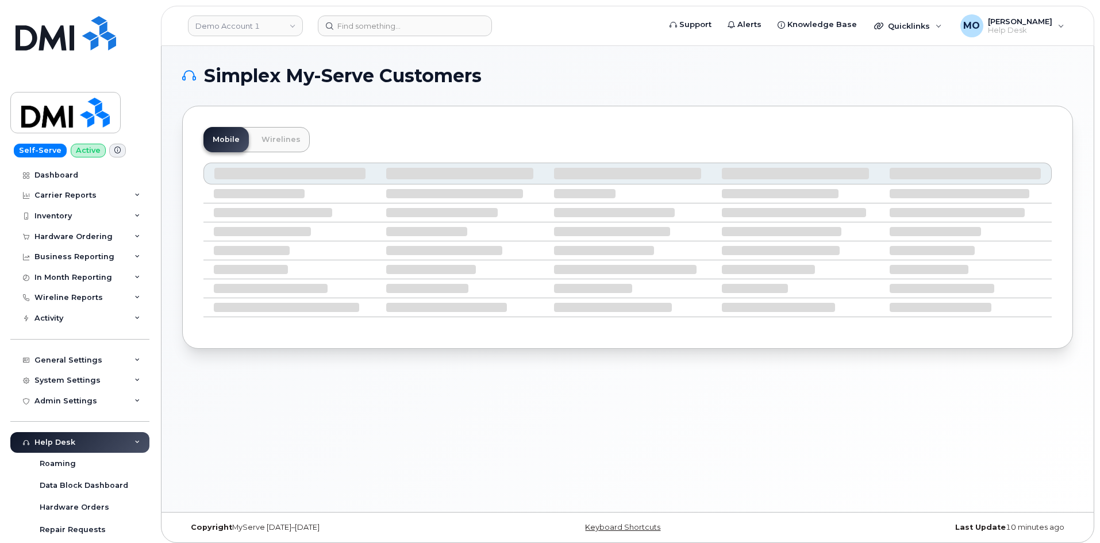
click at [270, 37] on header "Demo Account 1 Support Alerts Knowledge Base Quicklinks Suspend / Cancel Device…" at bounding box center [628, 26] width 934 height 40
click at [270, 34] on link "Demo Account 1" at bounding box center [245, 26] width 115 height 21
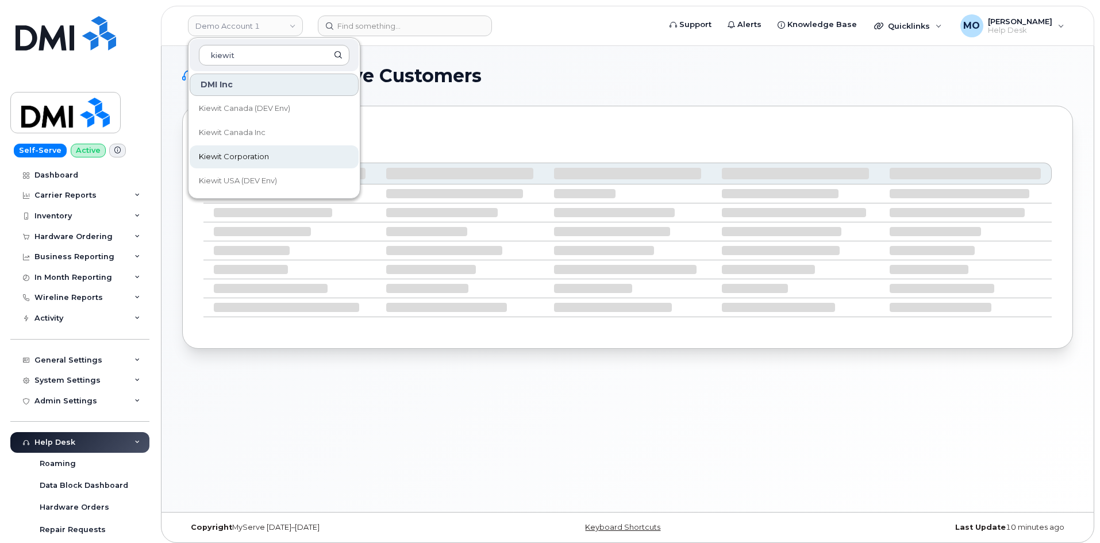
type input "kiewit"
click at [273, 154] on link "Kiewit Corporation" at bounding box center [274, 156] width 169 height 23
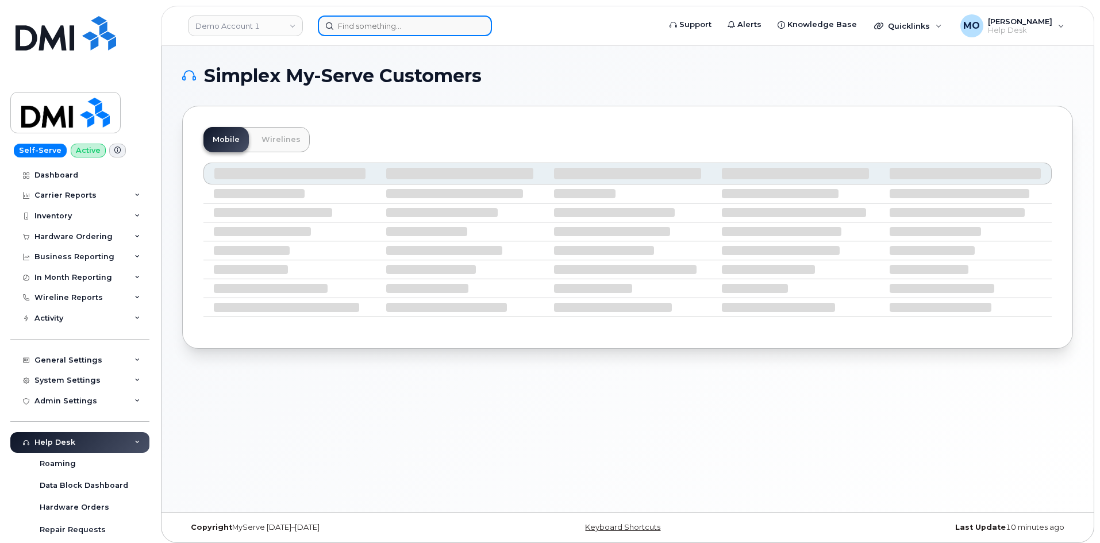
click at [382, 28] on input at bounding box center [405, 26] width 174 height 21
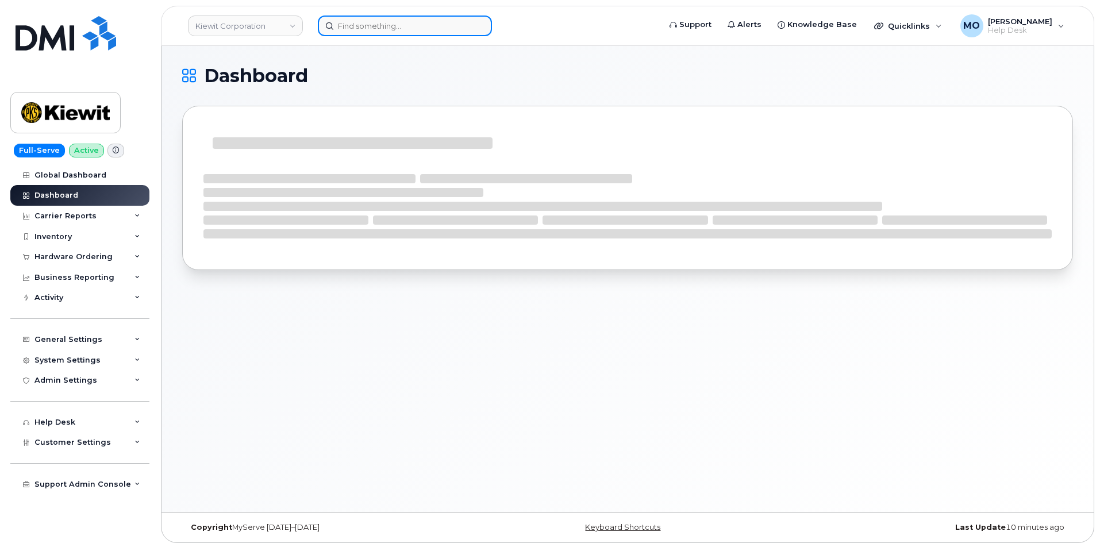
click at [375, 29] on input at bounding box center [405, 26] width 174 height 21
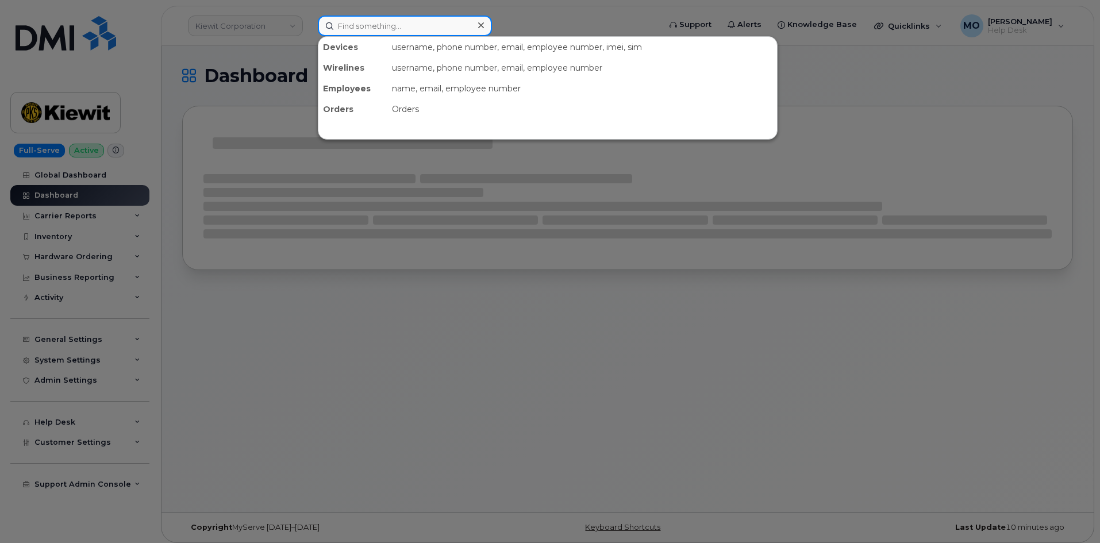
paste input "[PERSON_NAME]"
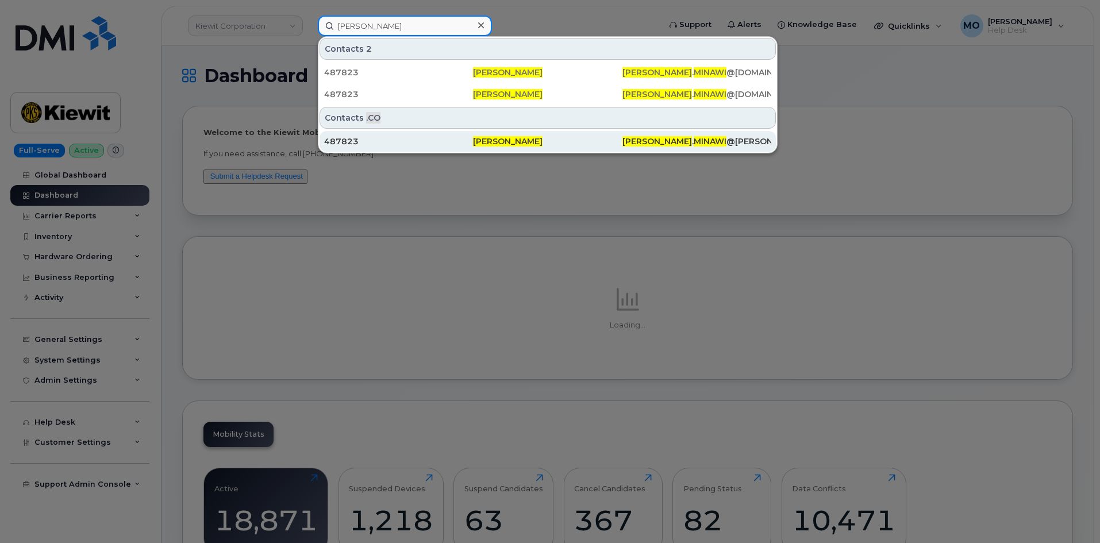
type input "[PERSON_NAME]"
click at [455, 136] on div "487823" at bounding box center [398, 141] width 149 height 21
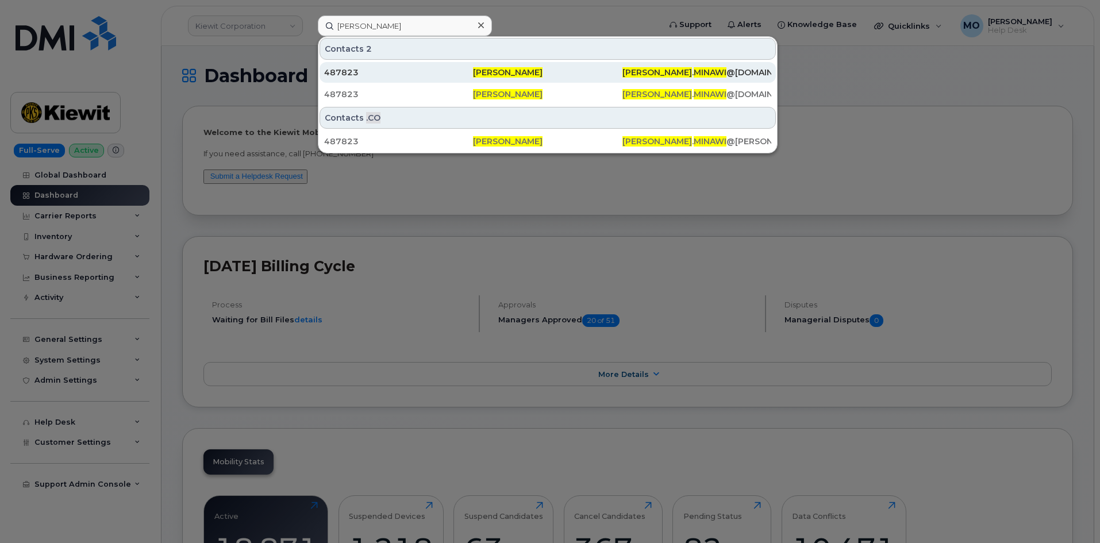
click at [377, 72] on div "487823" at bounding box center [398, 72] width 149 height 11
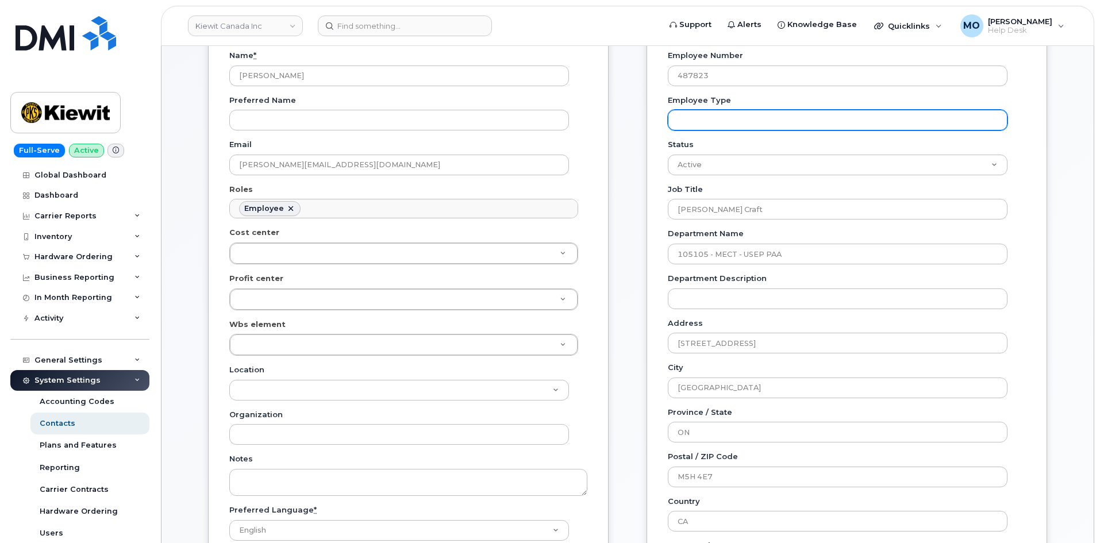
scroll to position [115, 0]
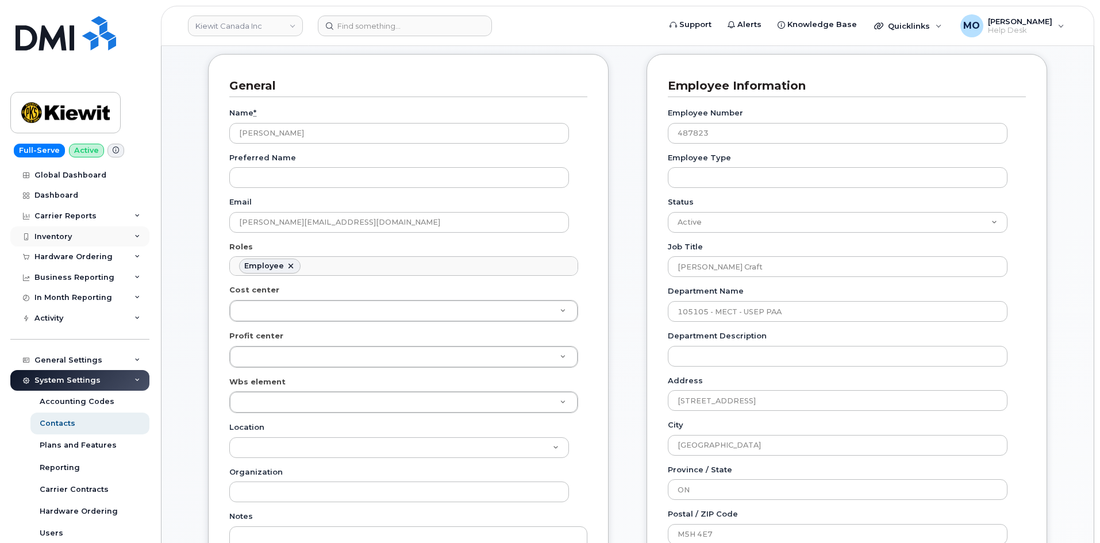
click at [96, 240] on div "Inventory" at bounding box center [79, 237] width 139 height 21
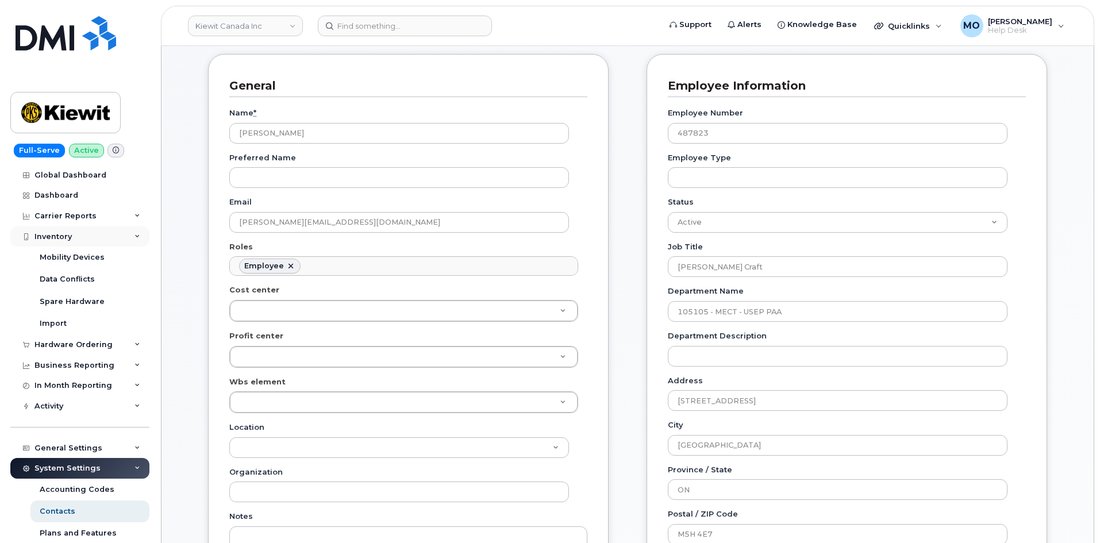
click at [112, 234] on div "Inventory" at bounding box center [79, 237] width 139 height 21
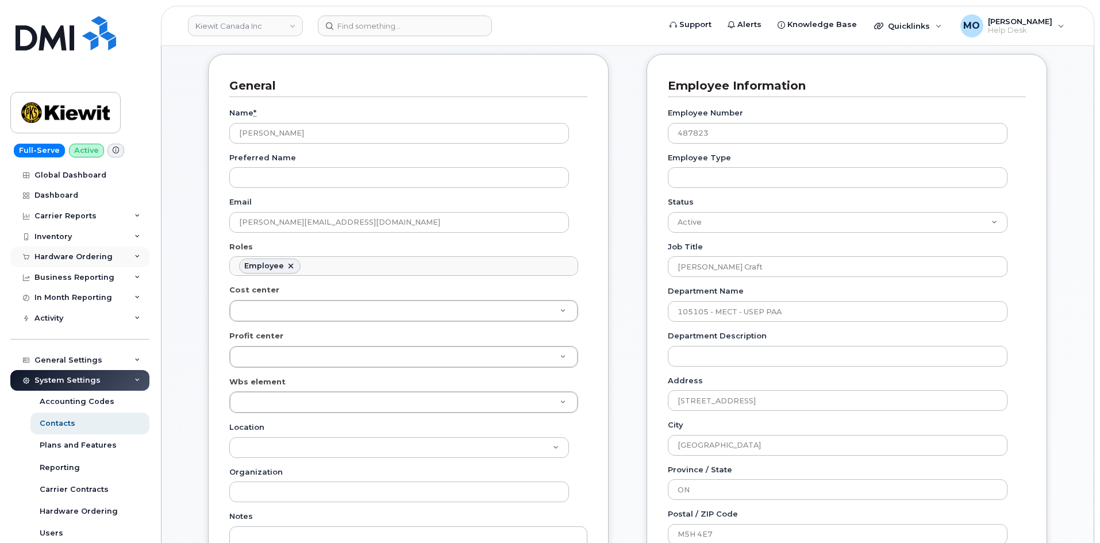
click at [116, 260] on div "Hardware Ordering" at bounding box center [79, 257] width 139 height 21
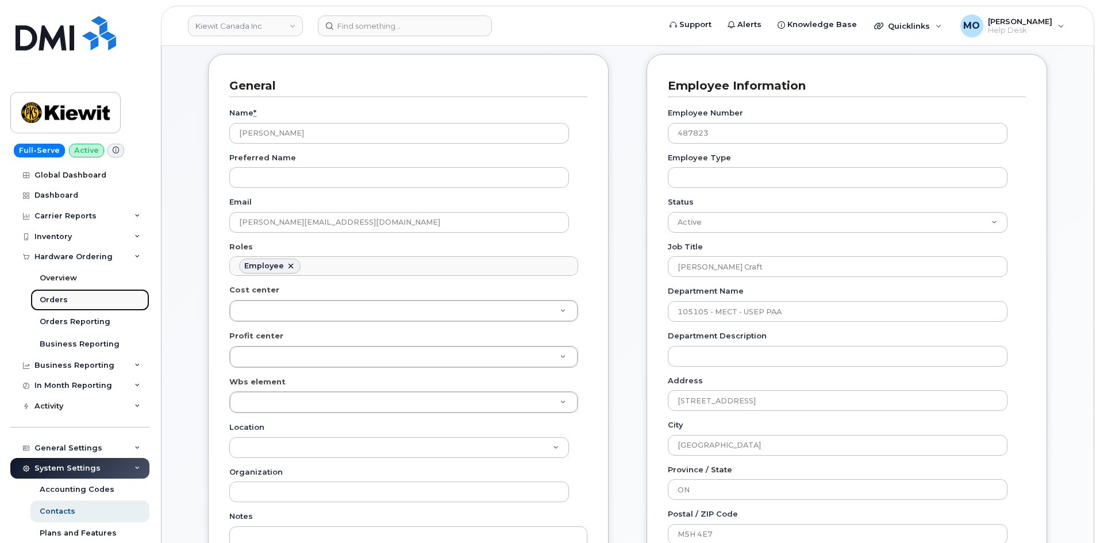
click at [87, 300] on link "Orders" at bounding box center [89, 300] width 119 height 22
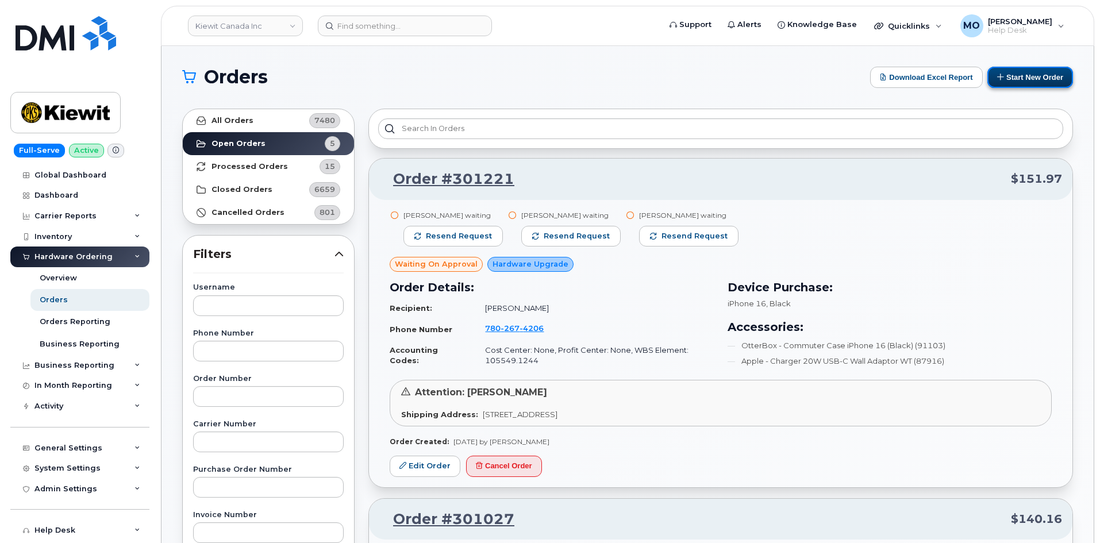
click at [1030, 79] on button "Start New Order" at bounding box center [1031, 77] width 86 height 21
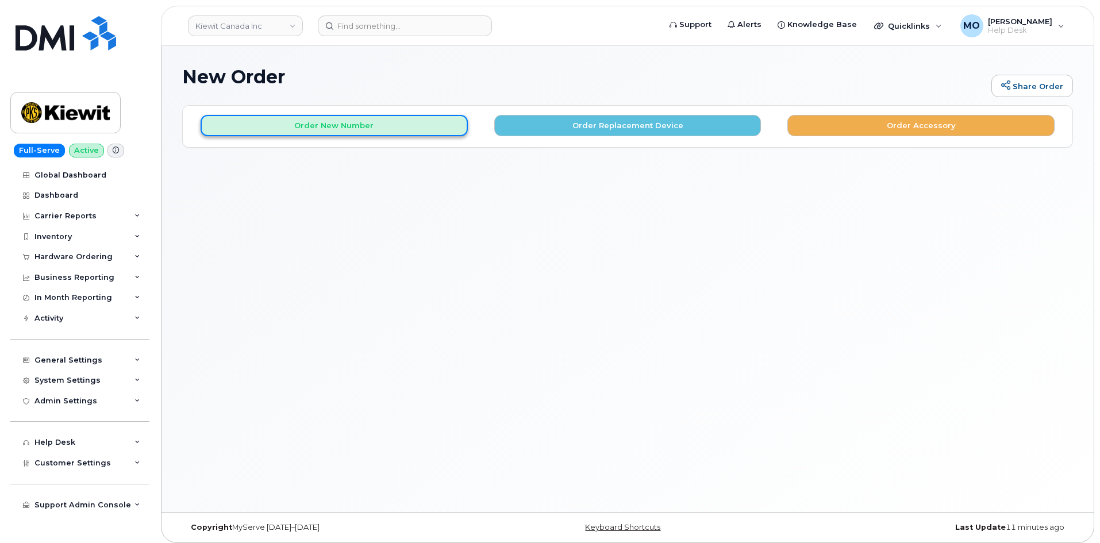
click at [439, 129] on button "Order New Number" at bounding box center [334, 125] width 267 height 21
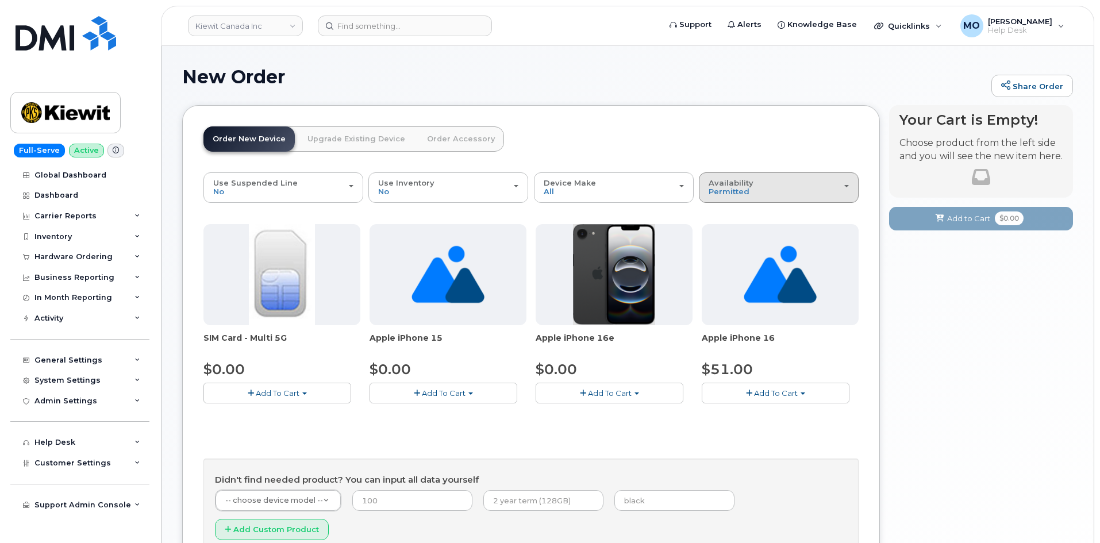
click at [761, 189] on div "Availability Permitted All" at bounding box center [779, 188] width 140 height 18
click at [723, 239] on label "All" at bounding box center [714, 234] width 24 height 14
click at [0, 0] on input "All" at bounding box center [0, 0] width 0 height 0
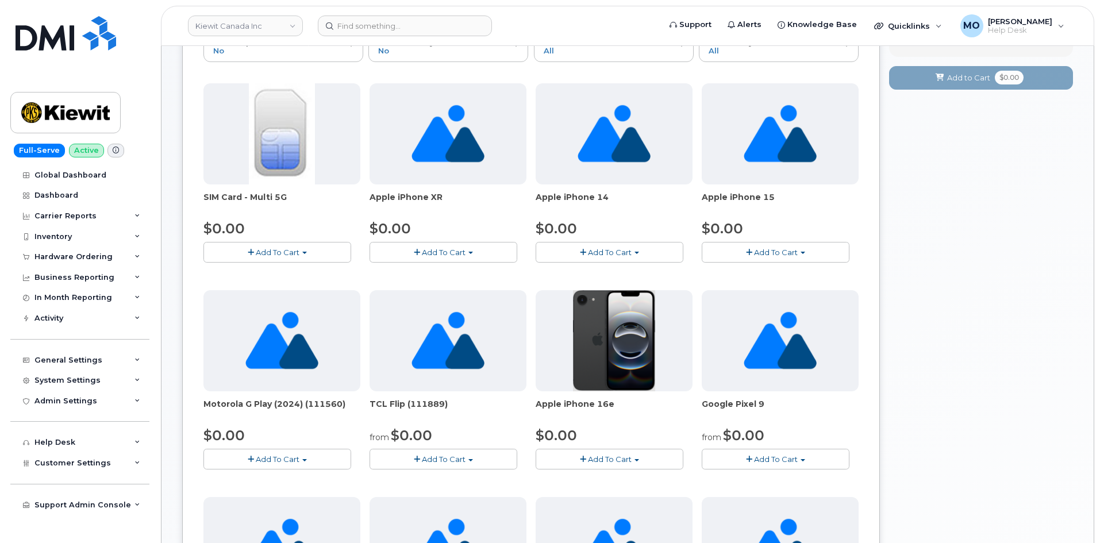
scroll to position [230, 0]
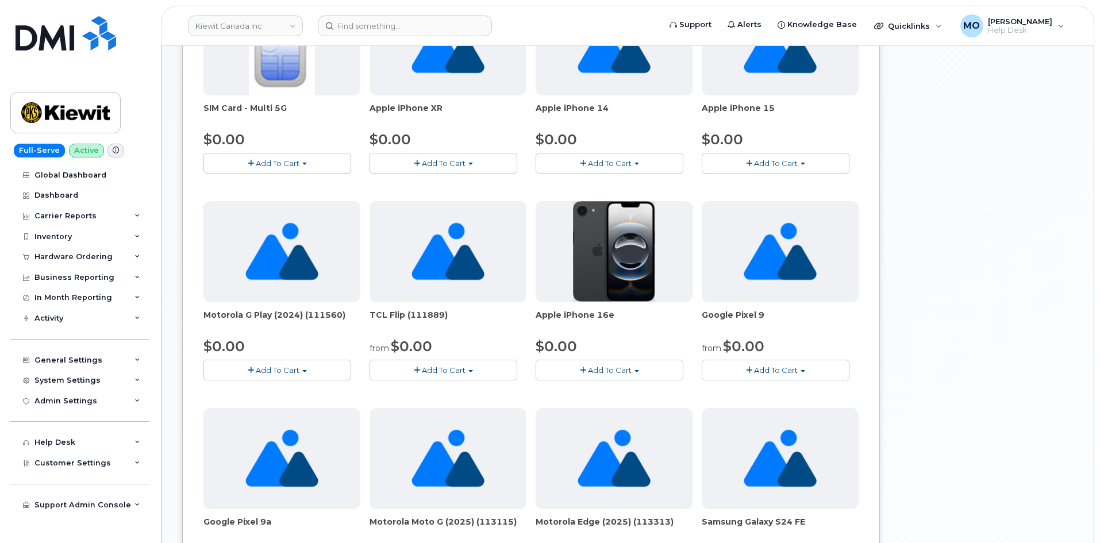
click at [745, 158] on button "Add To Cart" at bounding box center [776, 163] width 148 height 20
click at [763, 164] on span "Add To Cart" at bounding box center [776, 163] width 44 height 9
click at [753, 160] on button "Add To Cart" at bounding box center [776, 163] width 148 height 20
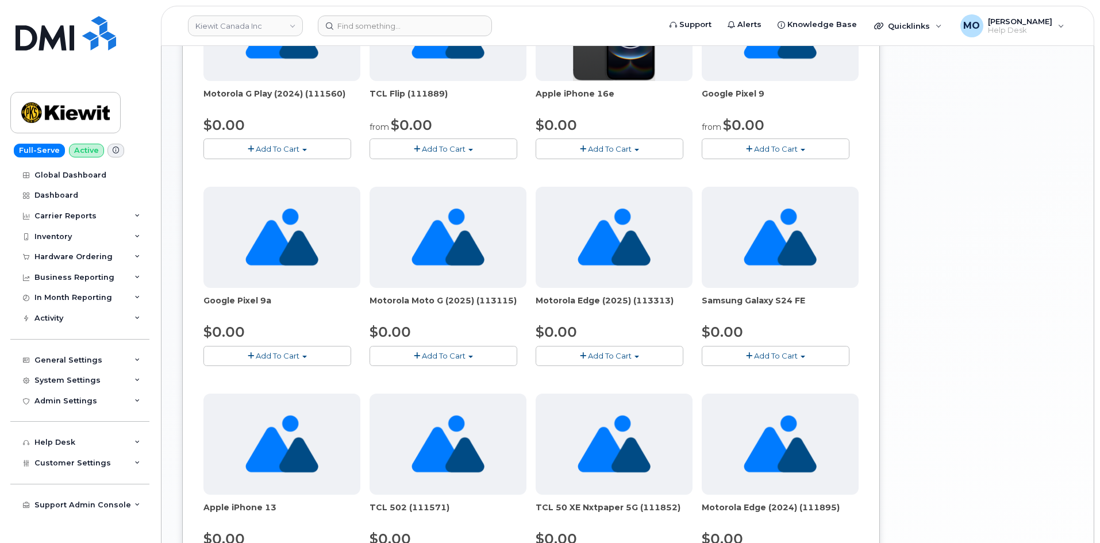
scroll to position [575, 0]
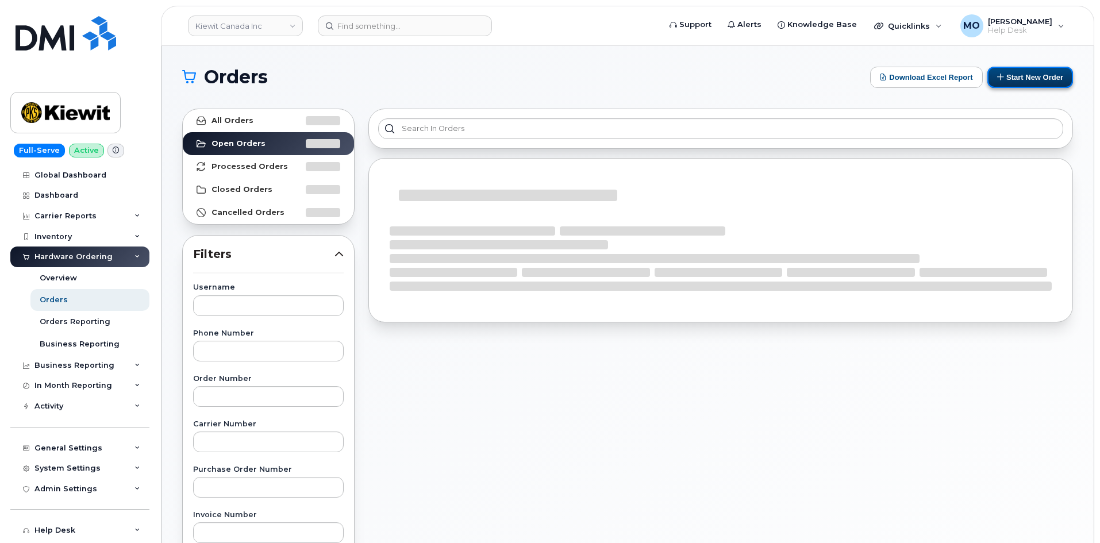
click at [1019, 75] on button "Start New Order" at bounding box center [1031, 77] width 86 height 21
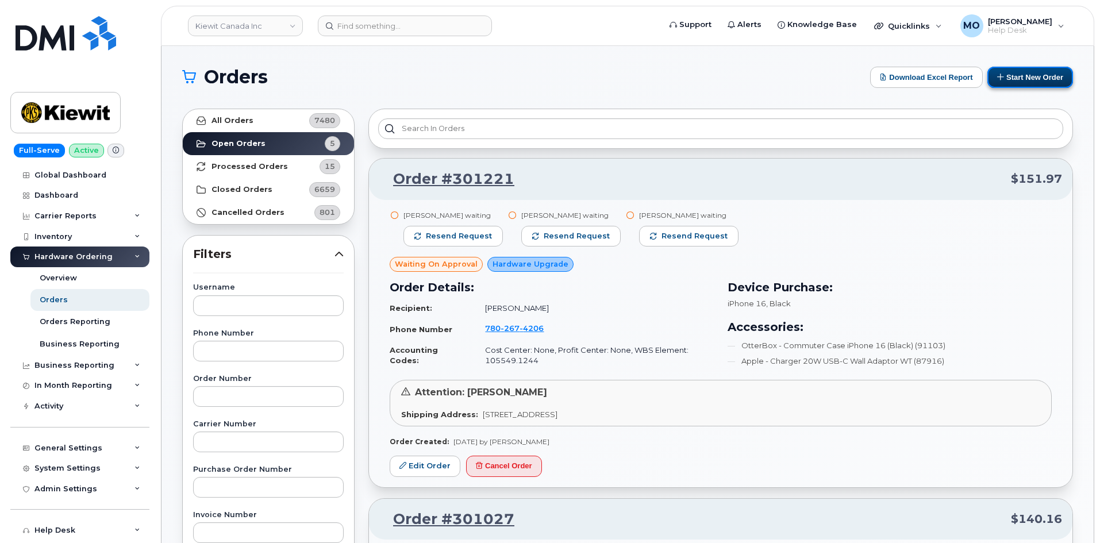
click at [1018, 79] on button "Start New Order" at bounding box center [1031, 77] width 86 height 21
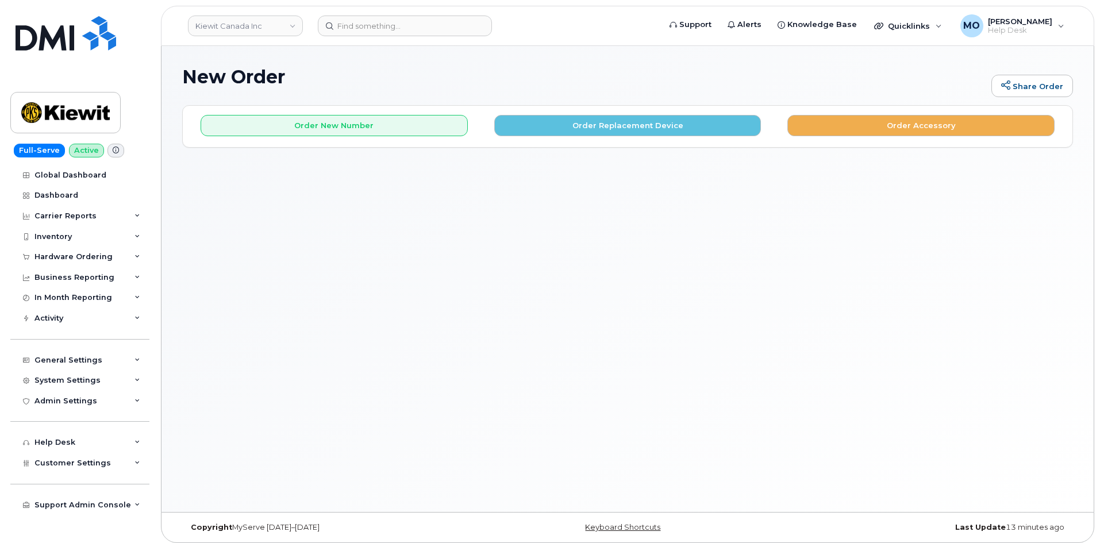
click at [355, 112] on div "Order New Number Order Replacement Device Order Accessory" at bounding box center [628, 121] width 890 height 30
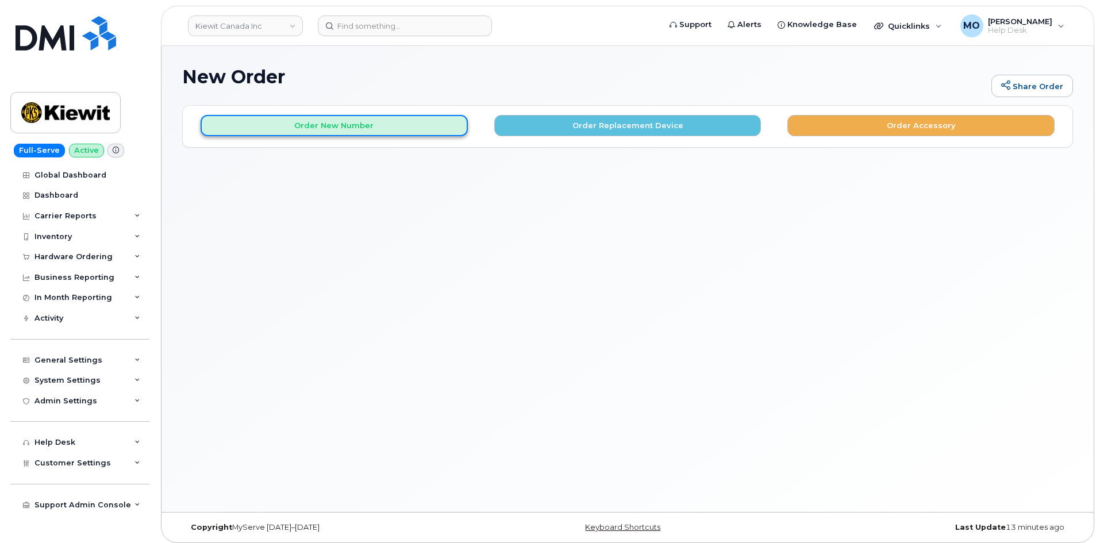
click at [352, 124] on button "Order New Number" at bounding box center [334, 125] width 267 height 21
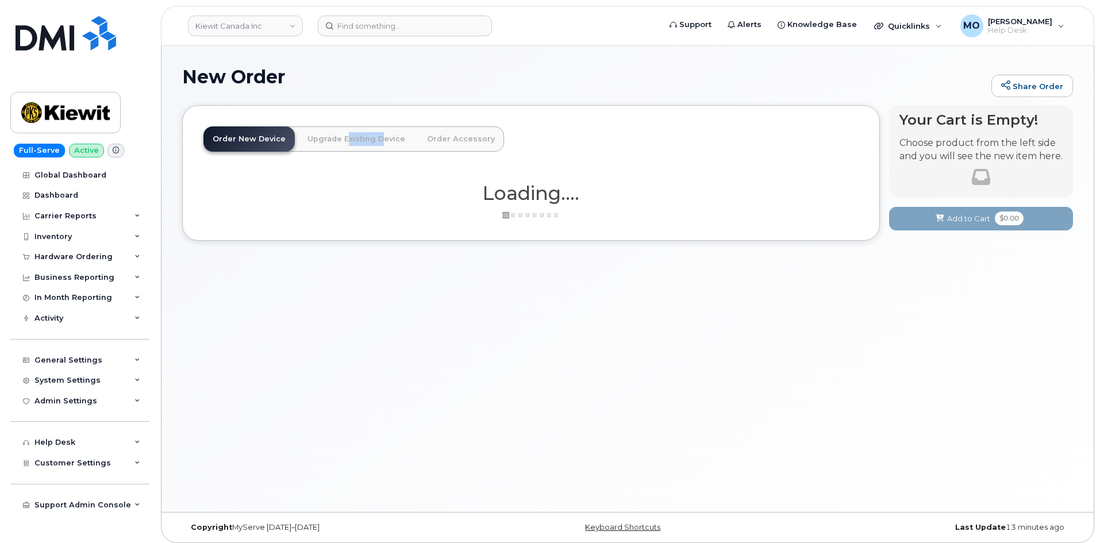
click at [356, 123] on div "Order New Device Upgrade Existing Device Order Accessory Order new device and n…" at bounding box center [531, 173] width 698 height 136
click at [479, 101] on div "New Order Share Order" at bounding box center [627, 86] width 891 height 39
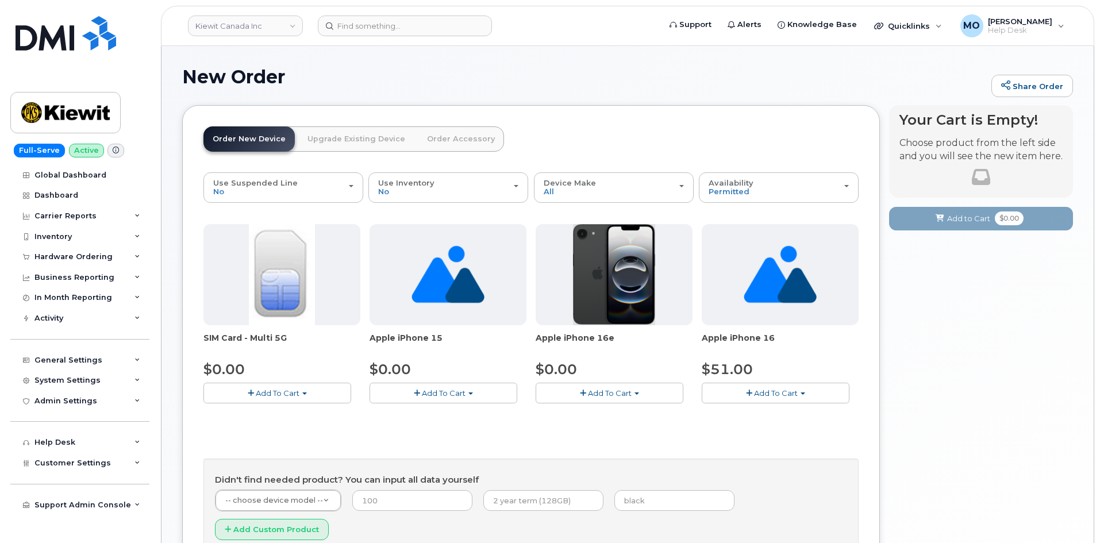
click at [594, 394] on span "Add To Cart" at bounding box center [610, 393] width 44 height 9
click at [604, 415] on link "$0.00 - 3 Year Activation (128GB)" at bounding box center [613, 415] width 148 height 14
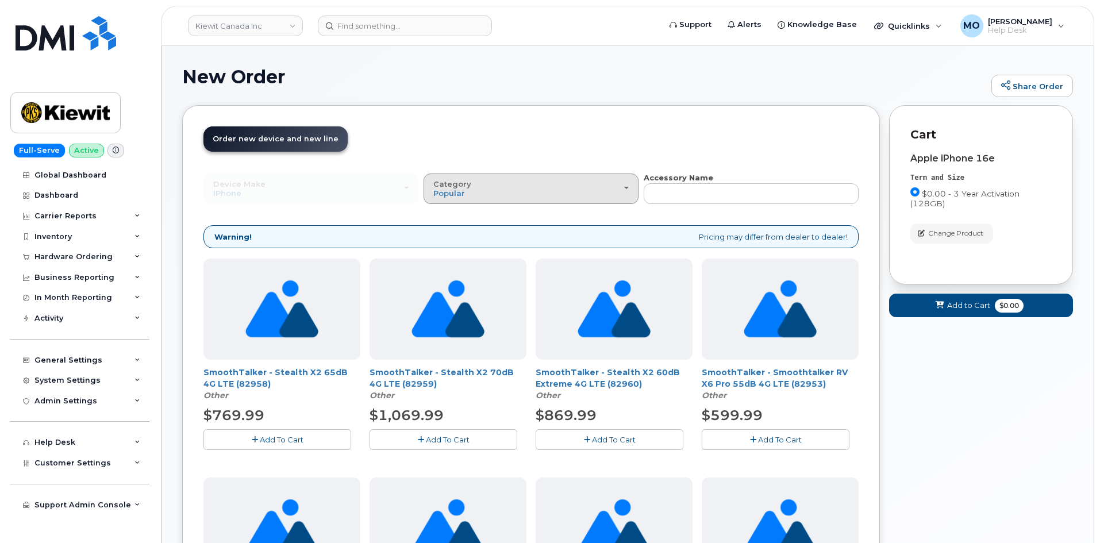
click at [516, 191] on div "Category Popular" at bounding box center [530, 189] width 195 height 18
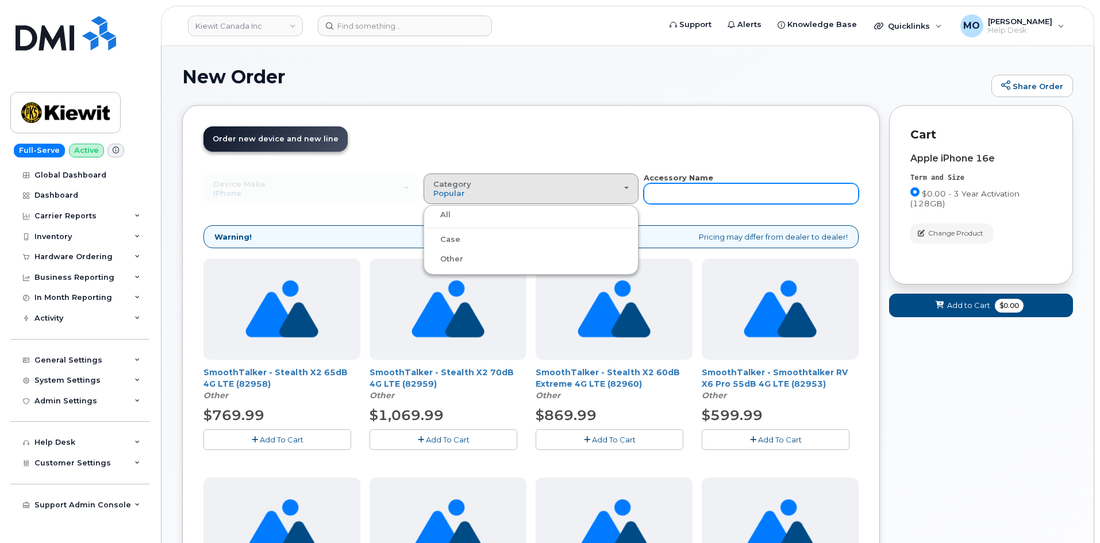
click at [722, 194] on input "text" at bounding box center [751, 193] width 215 height 21
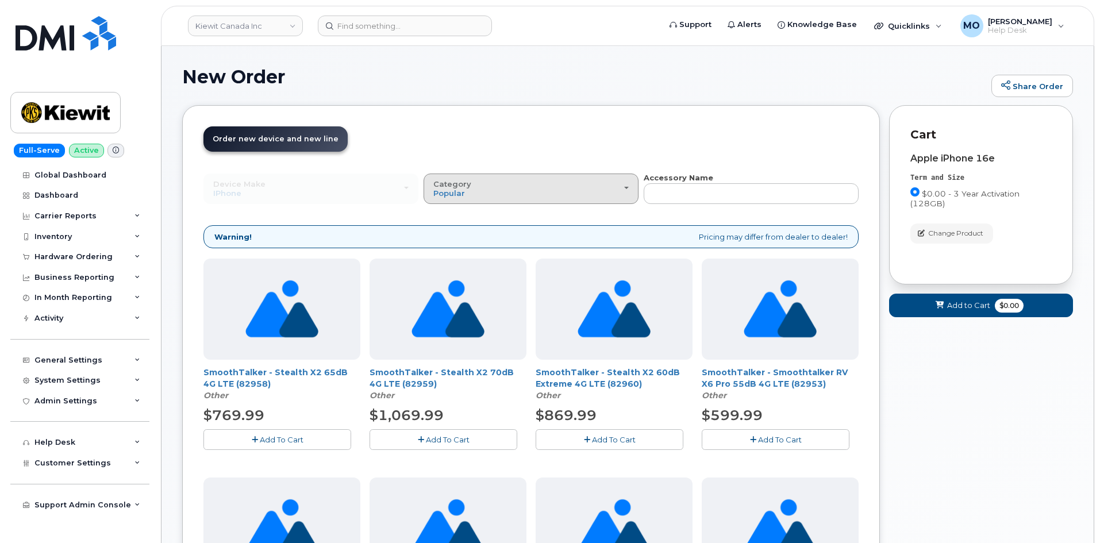
click at [596, 179] on button "Category Popular" at bounding box center [531, 189] width 215 height 30
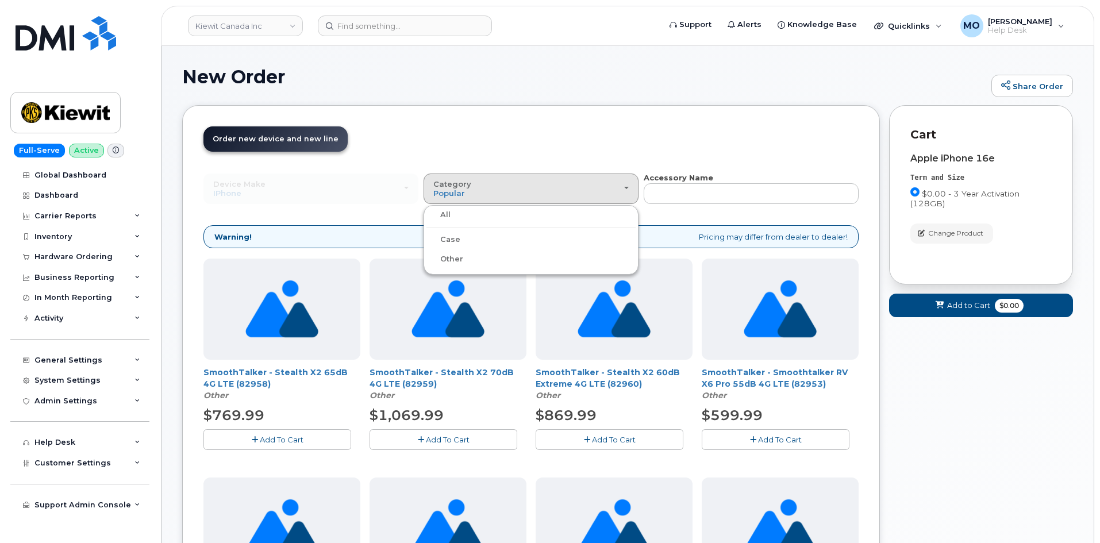
click at [635, 144] on header "Order New Device Upgrade Existing Device Order Accessory Order new device and n…" at bounding box center [531, 149] width 655 height 46
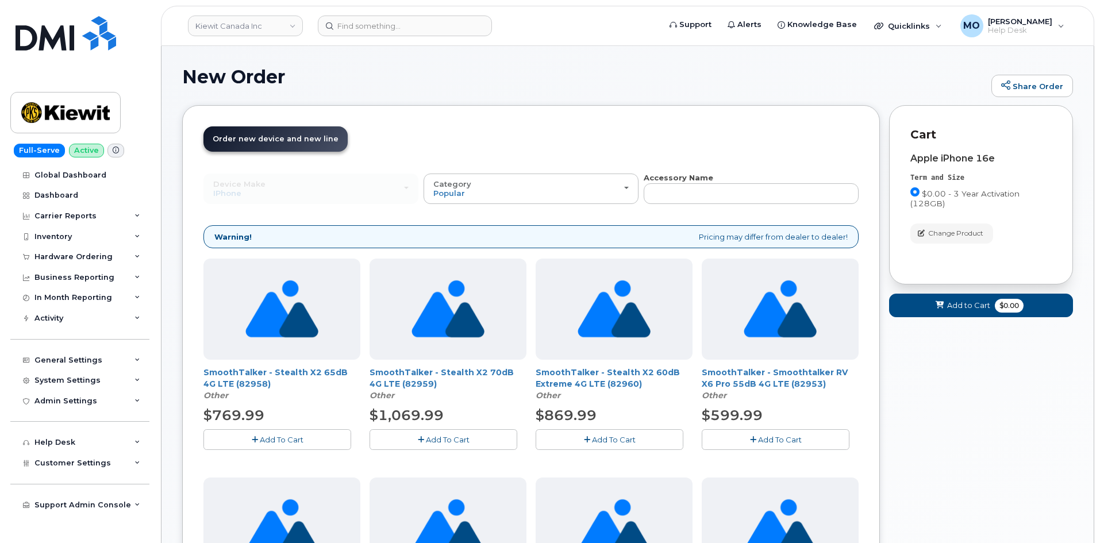
click at [255, 146] on link "Order new device and new line Order new device for existing or suspended line O…" at bounding box center [276, 138] width 144 height 25
click at [229, 139] on span "Order new device and new line" at bounding box center [276, 139] width 126 height 9
click at [230, 139] on span "Order new device and new line" at bounding box center [276, 139] width 126 height 9
click at [231, 139] on span "Order new device and new line" at bounding box center [276, 139] width 126 height 9
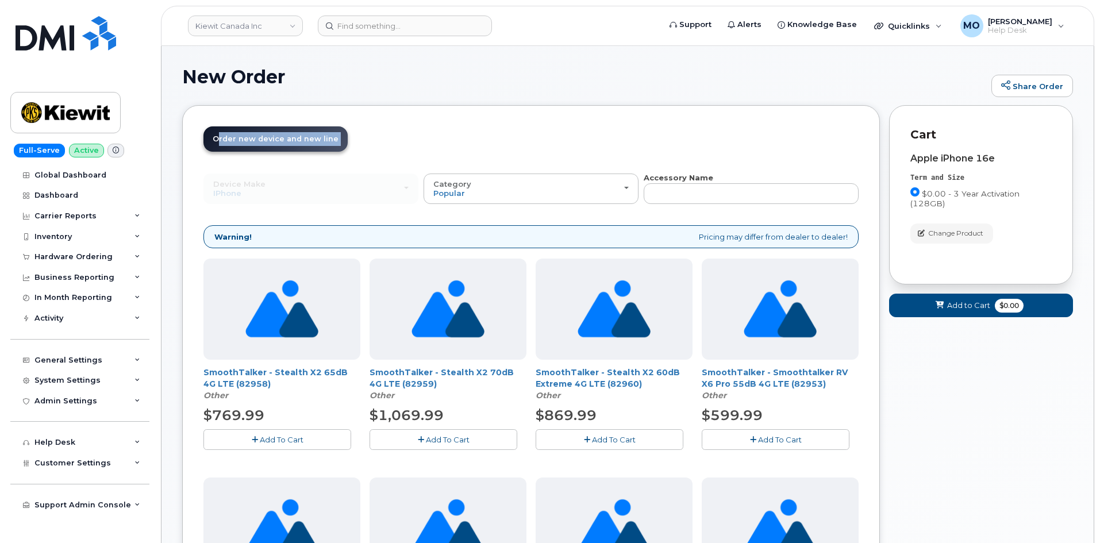
click at [232, 137] on span "Order new device and new line" at bounding box center [276, 139] width 126 height 9
click at [517, 150] on header "Order New Device Upgrade Existing Device Order Accessory Order new device and n…" at bounding box center [531, 149] width 655 height 46
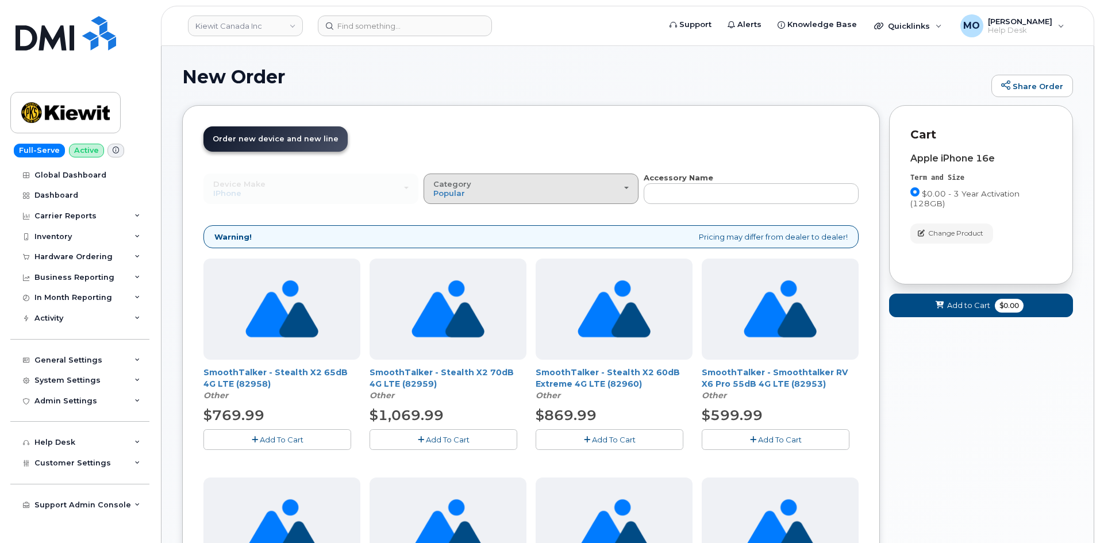
click at [488, 193] on div "Category Popular" at bounding box center [530, 189] width 195 height 18
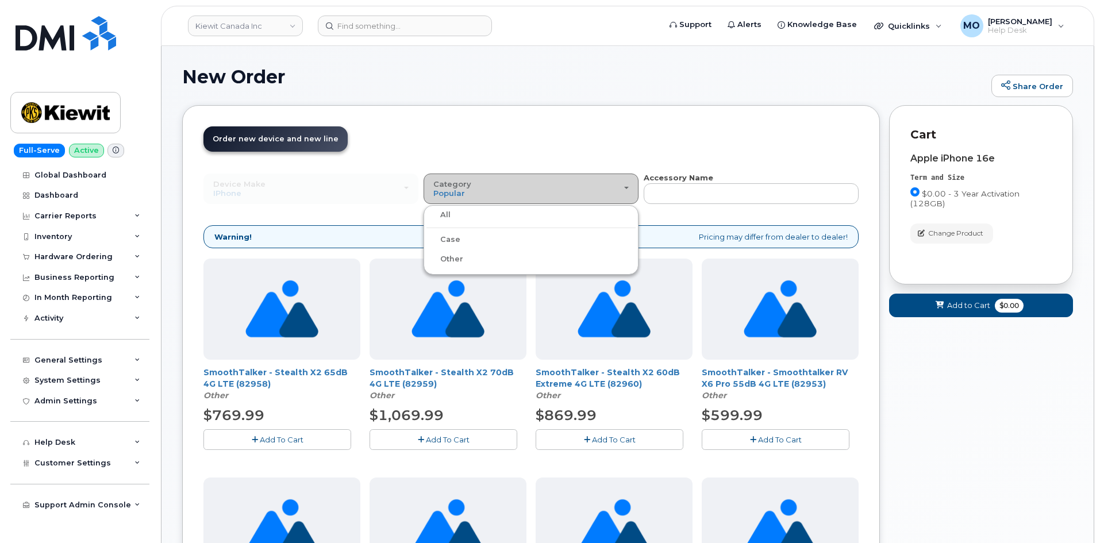
click at [492, 189] on div "Category Popular" at bounding box center [530, 189] width 195 height 18
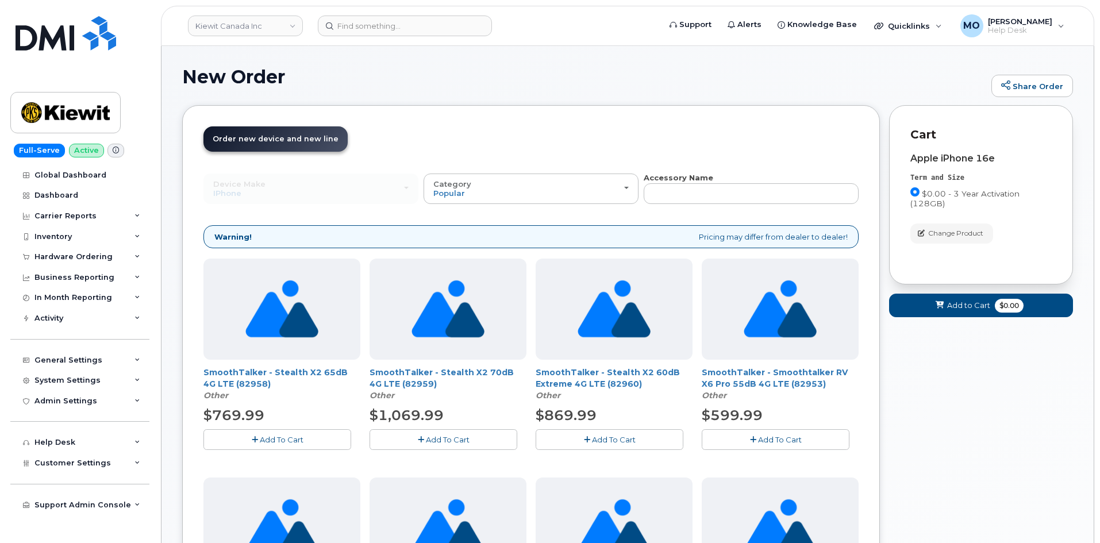
click at [270, 144] on link "Order new device and new line Order new device for existing or suspended line O…" at bounding box center [276, 138] width 144 height 25
click at [240, 140] on span "Order new device and new line" at bounding box center [276, 139] width 126 height 9
click at [368, 26] on input at bounding box center [405, 26] width 174 height 21
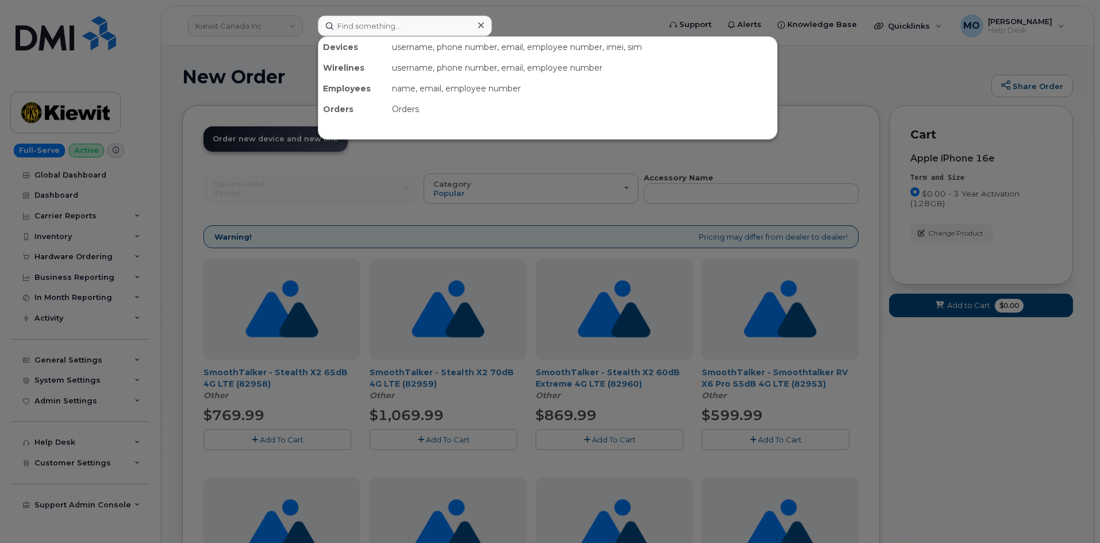
click at [413, 176] on div at bounding box center [550, 271] width 1100 height 543
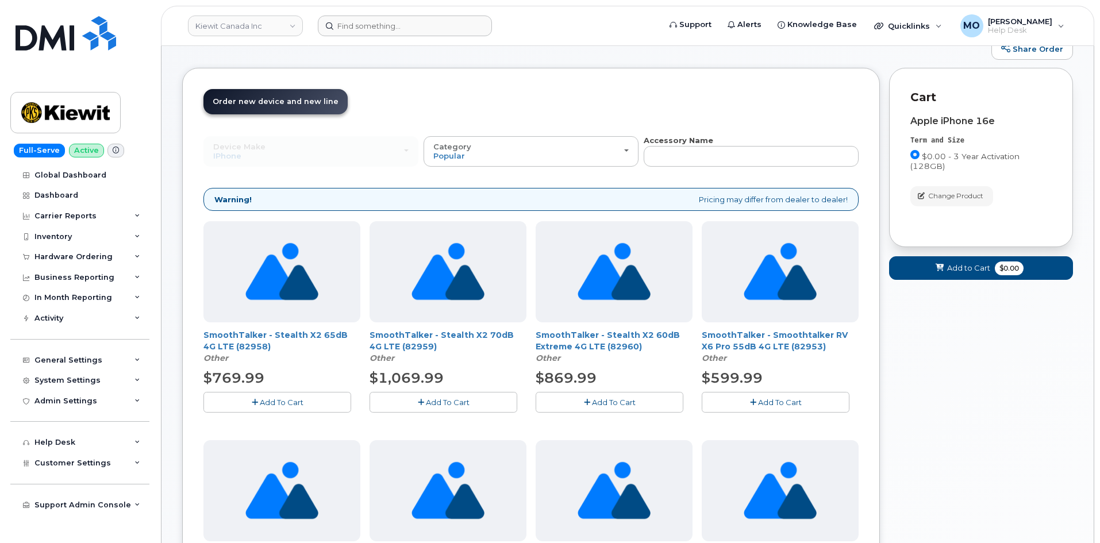
scroll to position [57, 0]
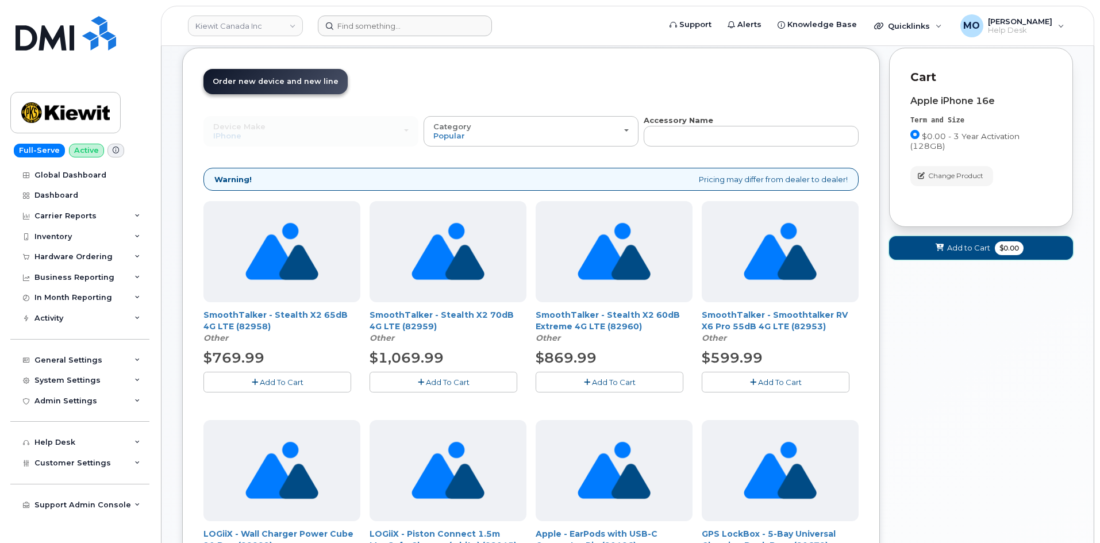
click at [943, 244] on icon at bounding box center [940, 247] width 8 height 7
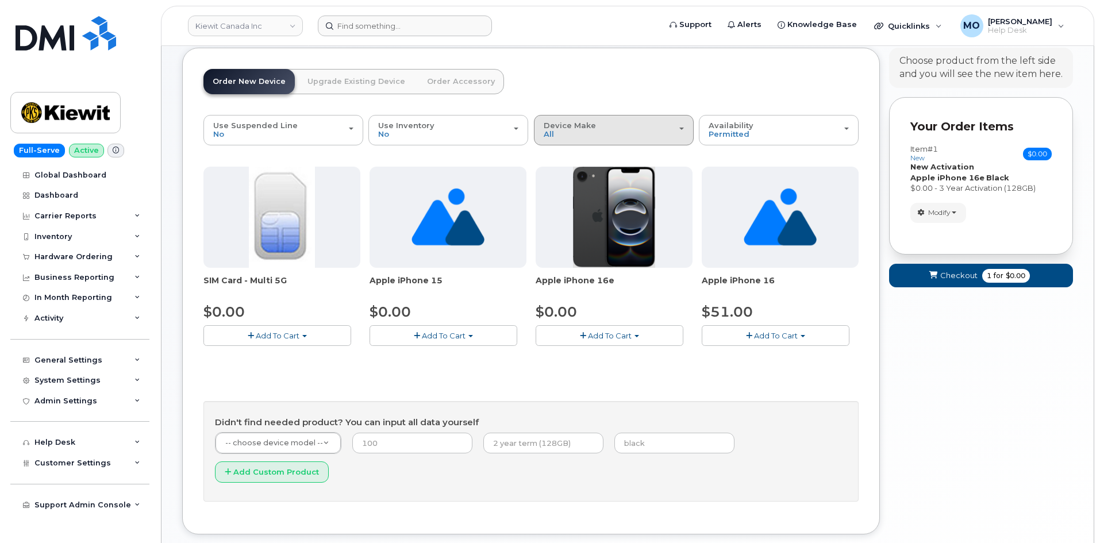
click at [569, 141] on button "Device Make All iPhone" at bounding box center [614, 130] width 160 height 30
click at [552, 154] on label "All" at bounding box center [549, 156] width 24 height 14
click at [0, 0] on input "All" at bounding box center [0, 0] width 0 height 0
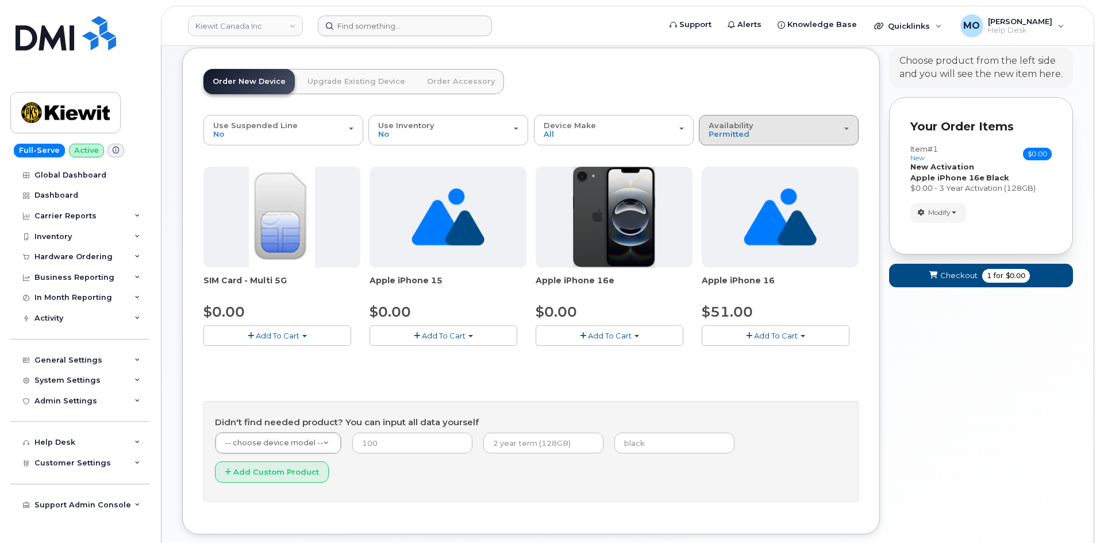
click at [717, 127] on span "Availability" at bounding box center [731, 125] width 45 height 9
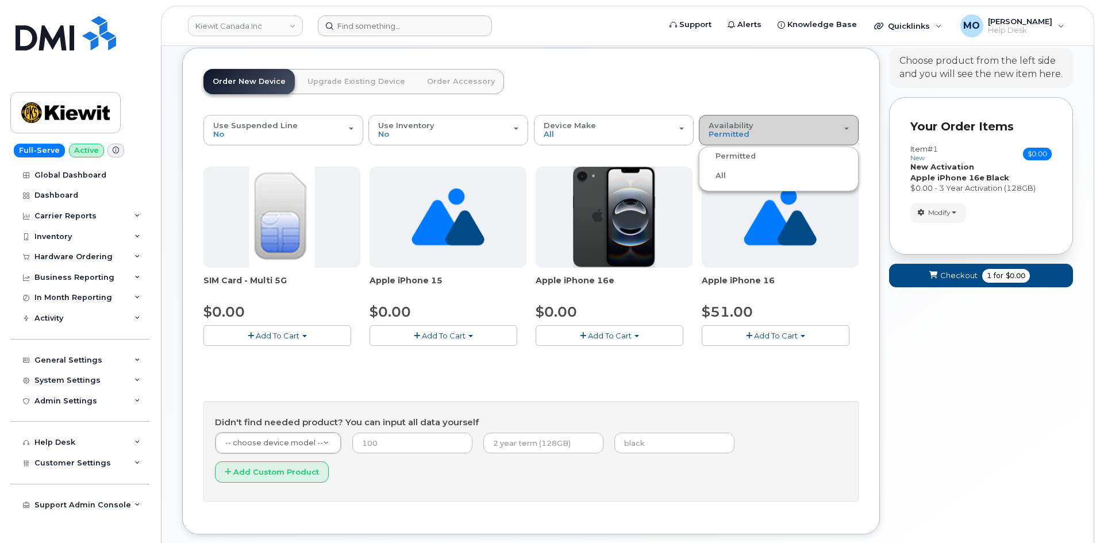
click at [725, 177] on label "All" at bounding box center [714, 176] width 24 height 14
click at [0, 0] on input "All" at bounding box center [0, 0] width 0 height 0
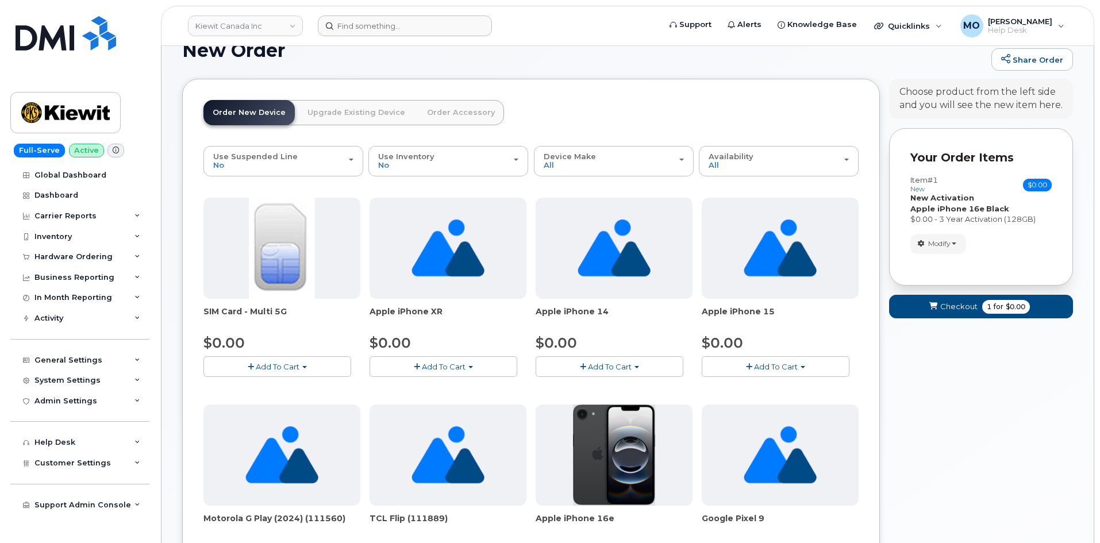
scroll to position [0, 0]
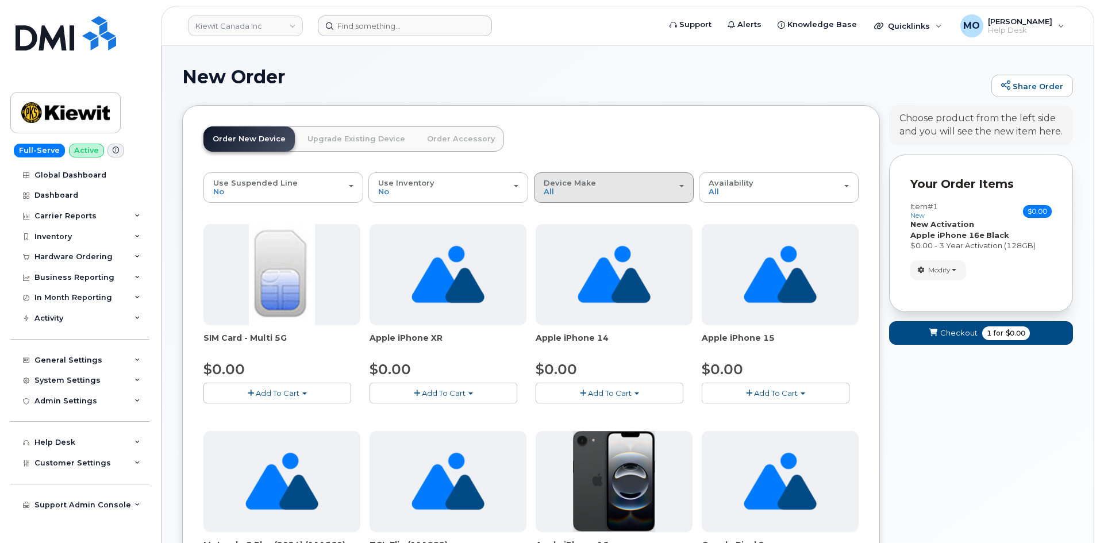
click at [579, 196] on div "Device Make All Aircard Android Cell Phone HUB iPhone Tablet" at bounding box center [614, 188] width 140 height 18
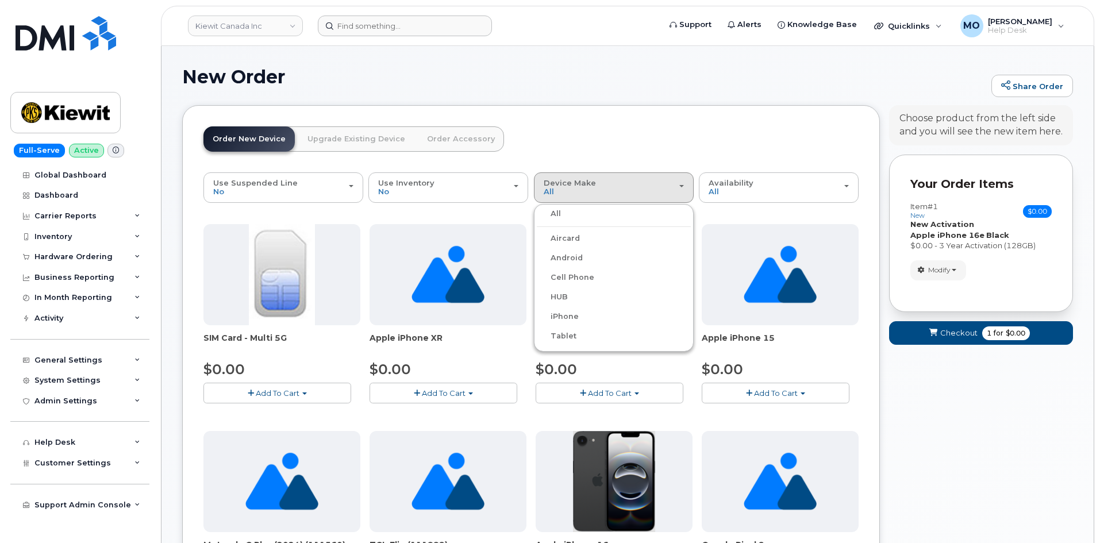
click at [570, 337] on label "Tablet" at bounding box center [557, 336] width 40 height 14
click at [0, 0] on input "Tablet" at bounding box center [0, 0] width 0 height 0
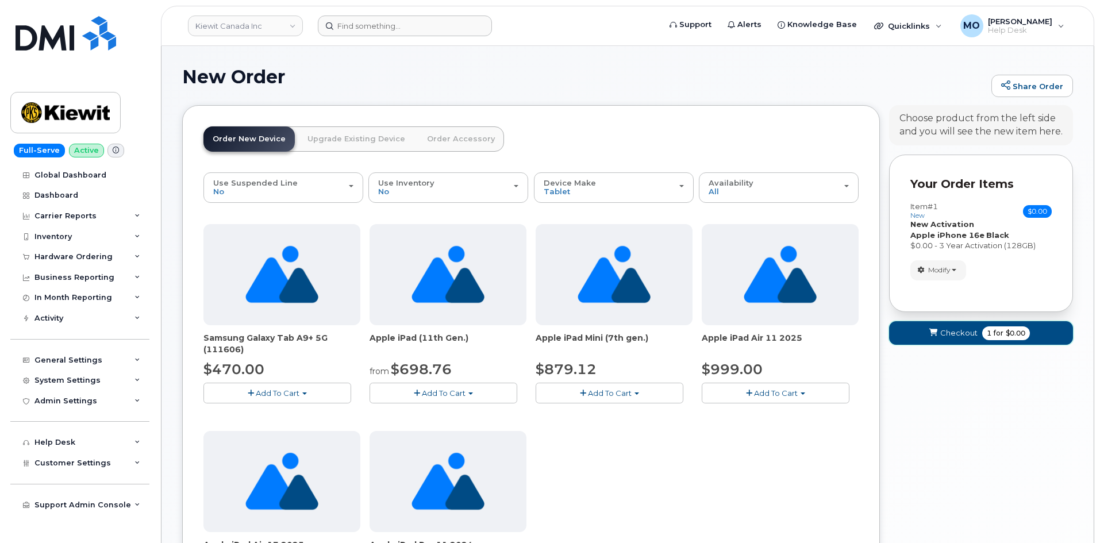
click at [966, 333] on span "Checkout" at bounding box center [959, 333] width 37 height 11
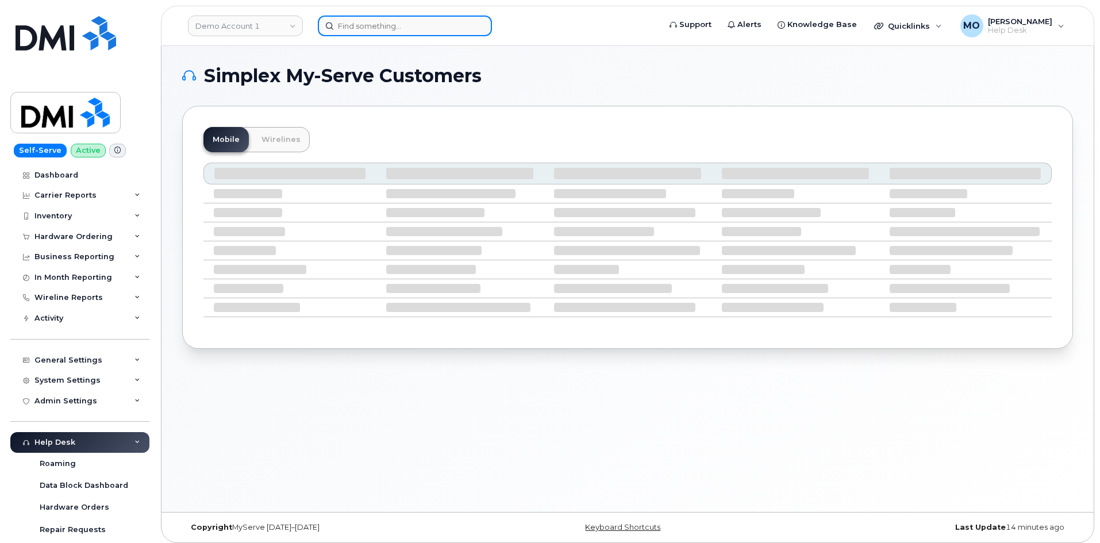
click at [366, 29] on input at bounding box center [405, 26] width 174 height 21
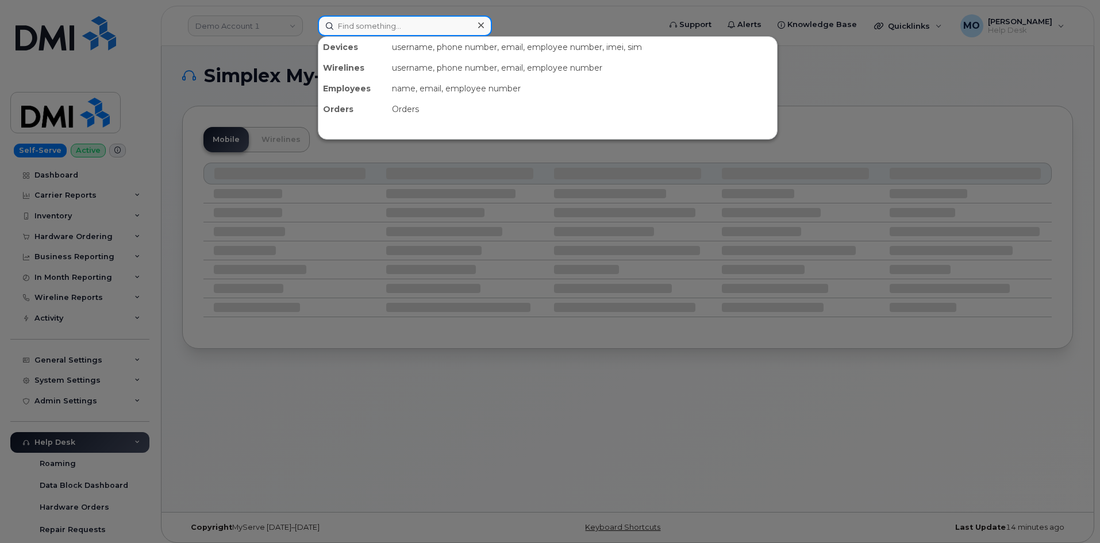
paste input "[PERSON_NAME][EMAIL_ADDRESS][DOMAIN_NAME]"
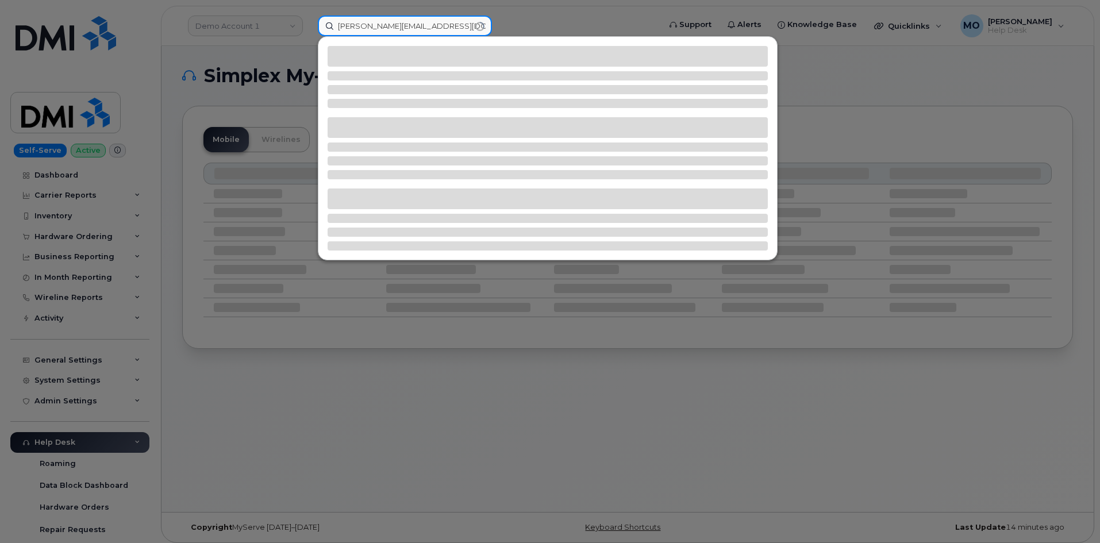
type input "JOSHUA.MINAWI@MASSELEC.COM"
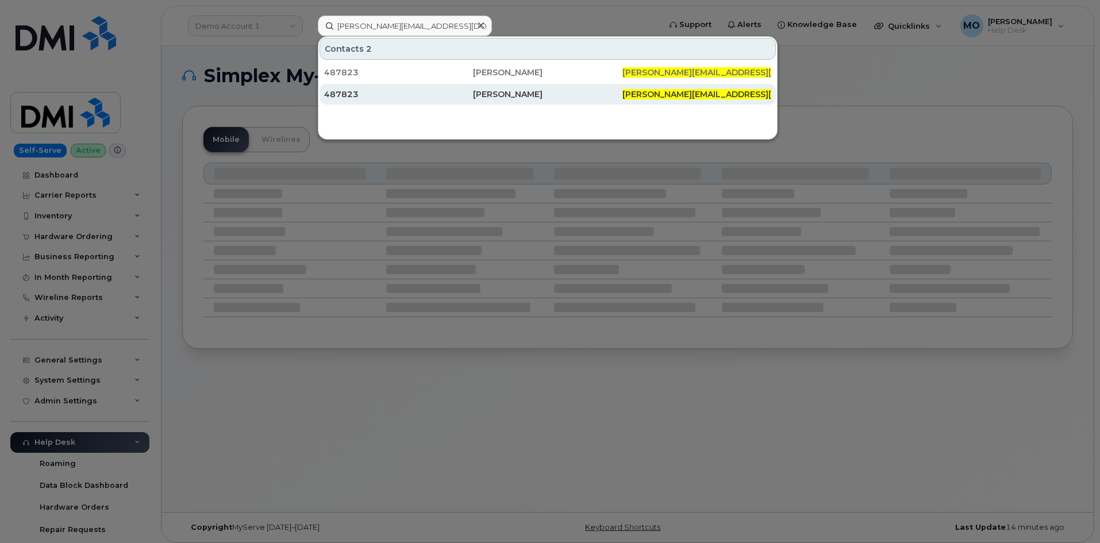
click at [509, 94] on div "Joshua Minawi" at bounding box center [547, 94] width 149 height 11
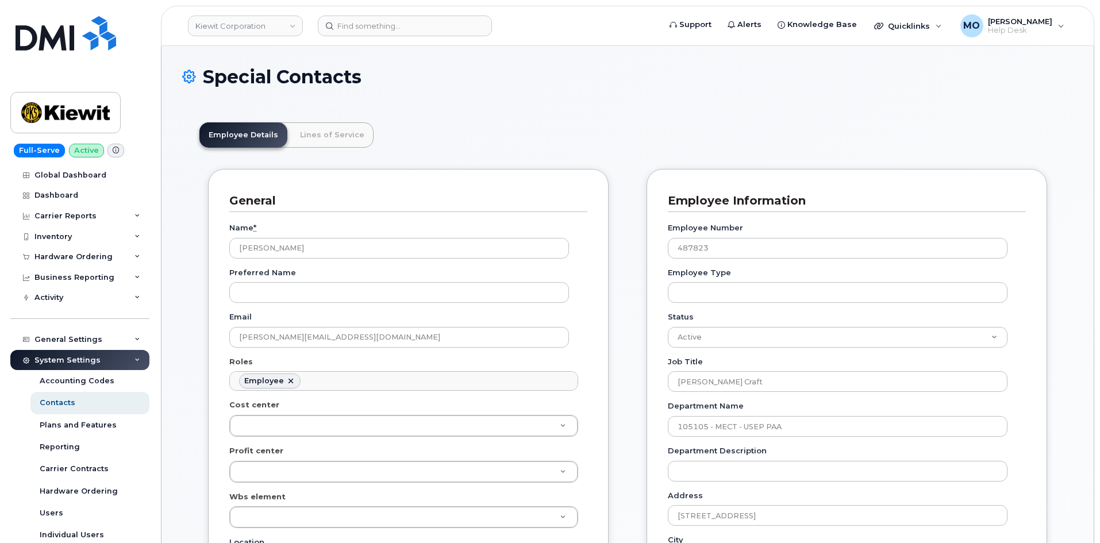
scroll to position [34, 0]
click at [79, 258] on div "Hardware Ordering" at bounding box center [73, 256] width 78 height 9
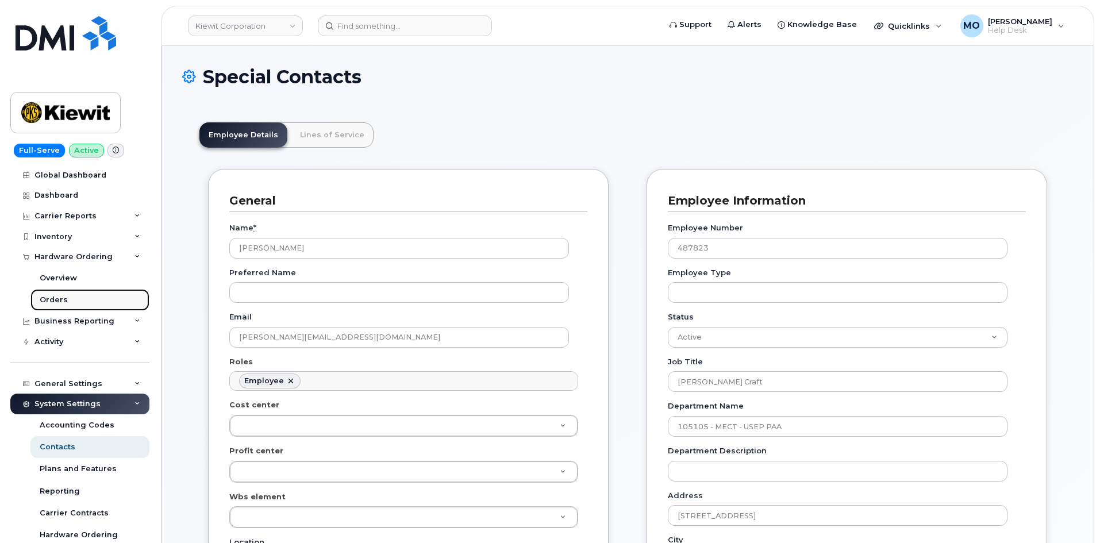
click at [84, 298] on link "Orders" at bounding box center [89, 300] width 119 height 22
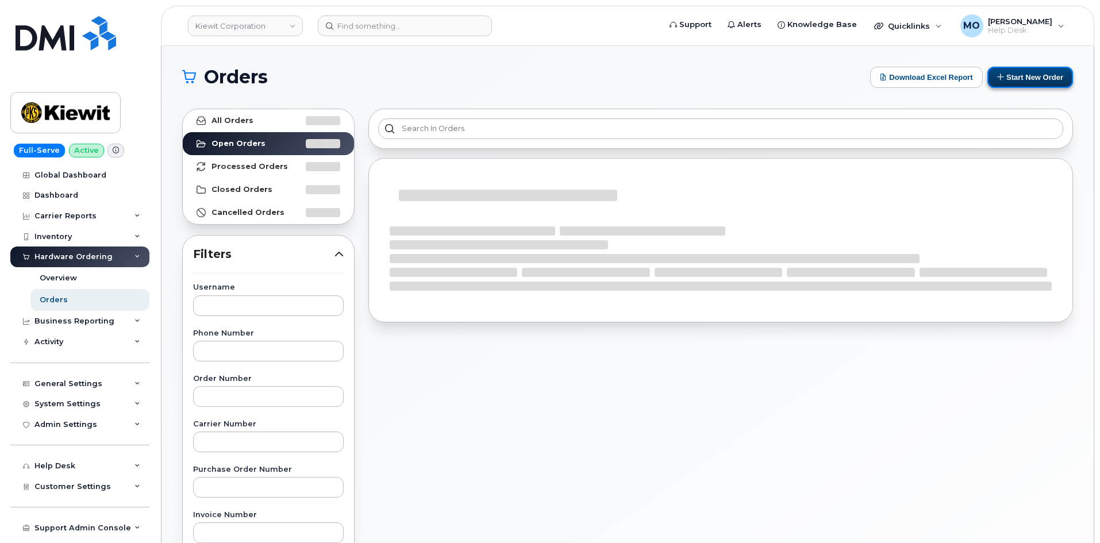
click at [1022, 82] on button "Start New Order" at bounding box center [1031, 77] width 86 height 21
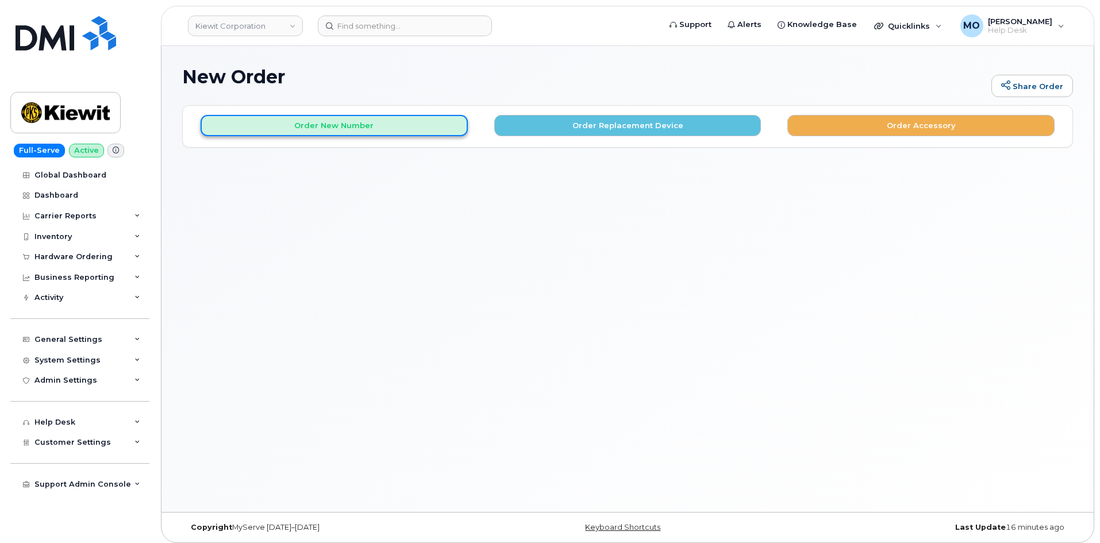
click at [298, 128] on button "Order New Number" at bounding box center [334, 125] width 267 height 21
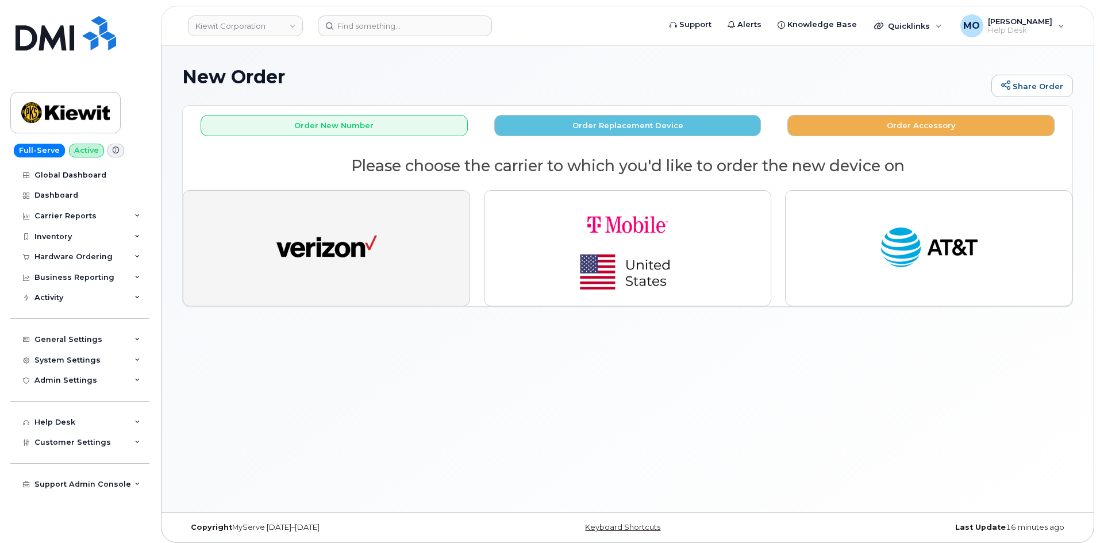
click at [407, 240] on button "button" at bounding box center [326, 248] width 287 height 116
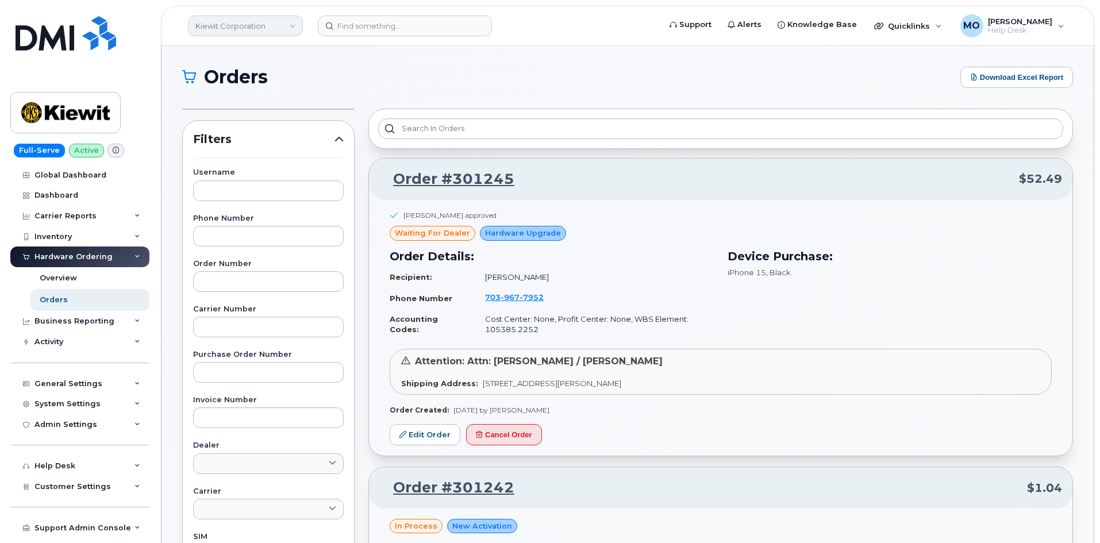
click at [227, 21] on link "Kiewit Corporation" at bounding box center [245, 26] width 115 height 21
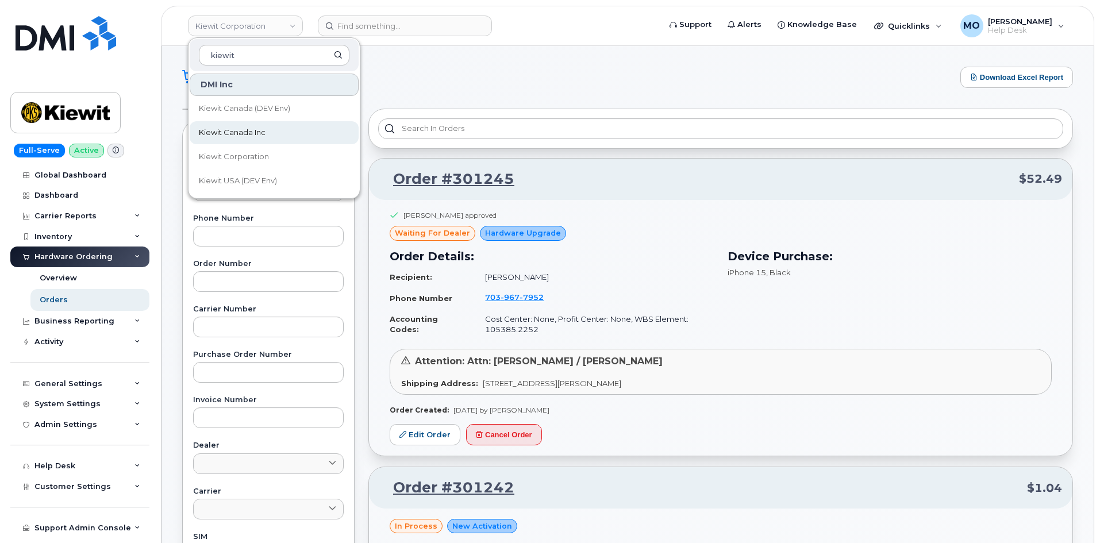
type input "kiewit"
click at [273, 130] on link "Kiewit Canada Inc" at bounding box center [274, 132] width 169 height 23
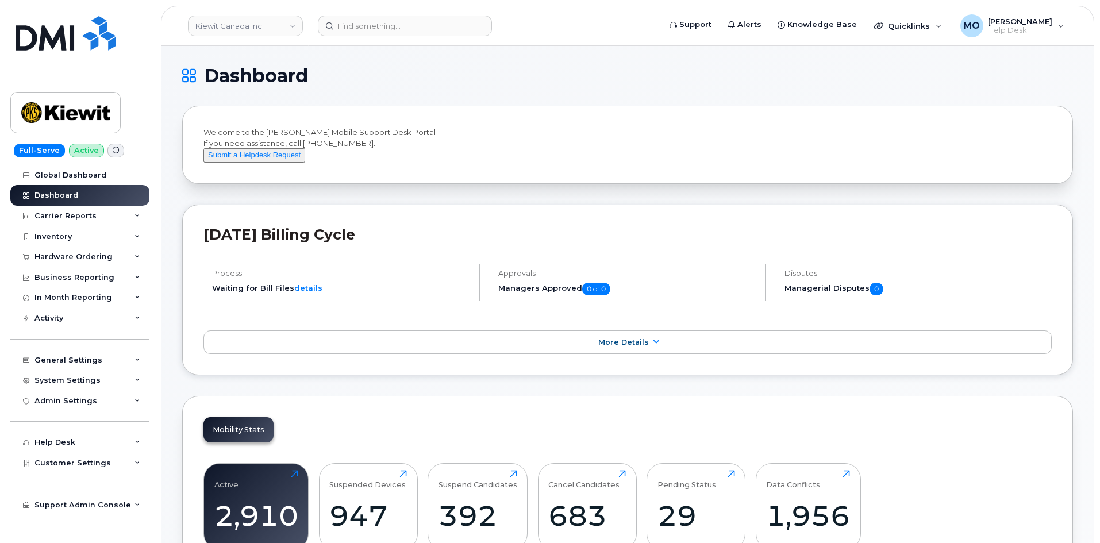
click at [782, 163] on div "Welcome to the Kiewit Mobile Support Desk Portal If you need assistance, call 8…" at bounding box center [628, 145] width 849 height 36
click at [374, 26] on input at bounding box center [405, 26] width 174 height 21
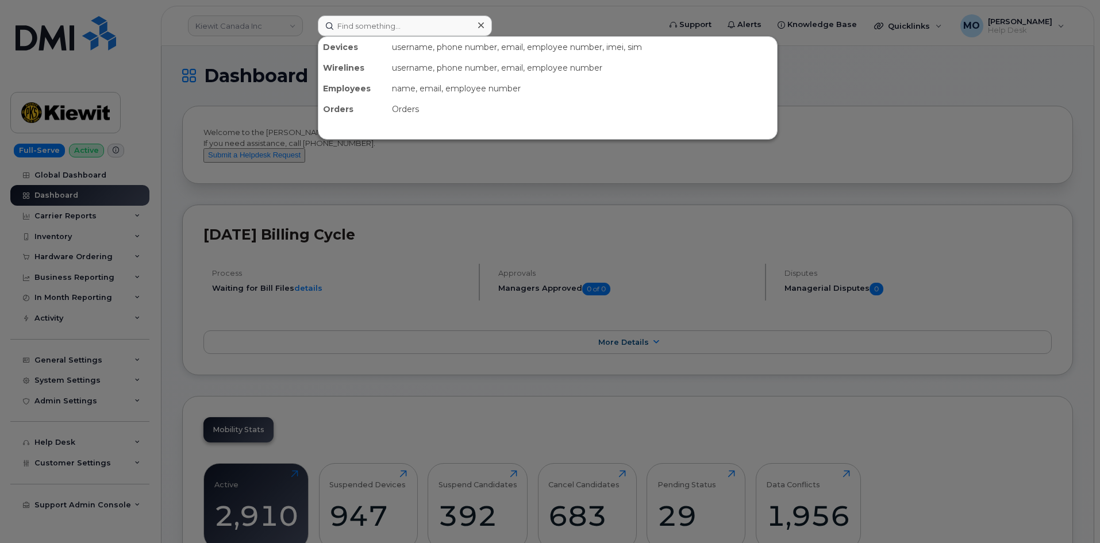
click at [278, 183] on div at bounding box center [550, 271] width 1100 height 543
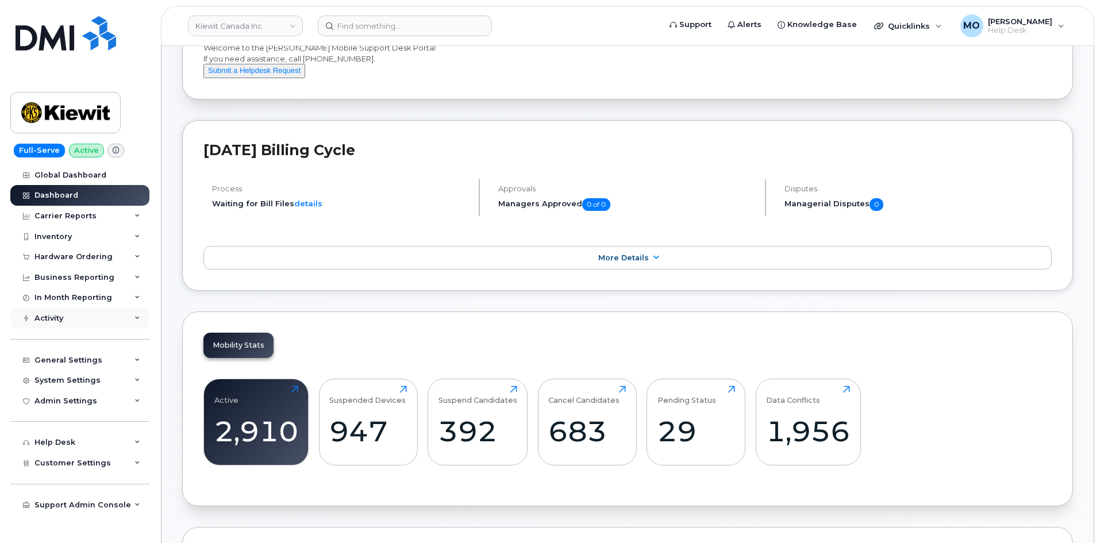
scroll to position [172, 0]
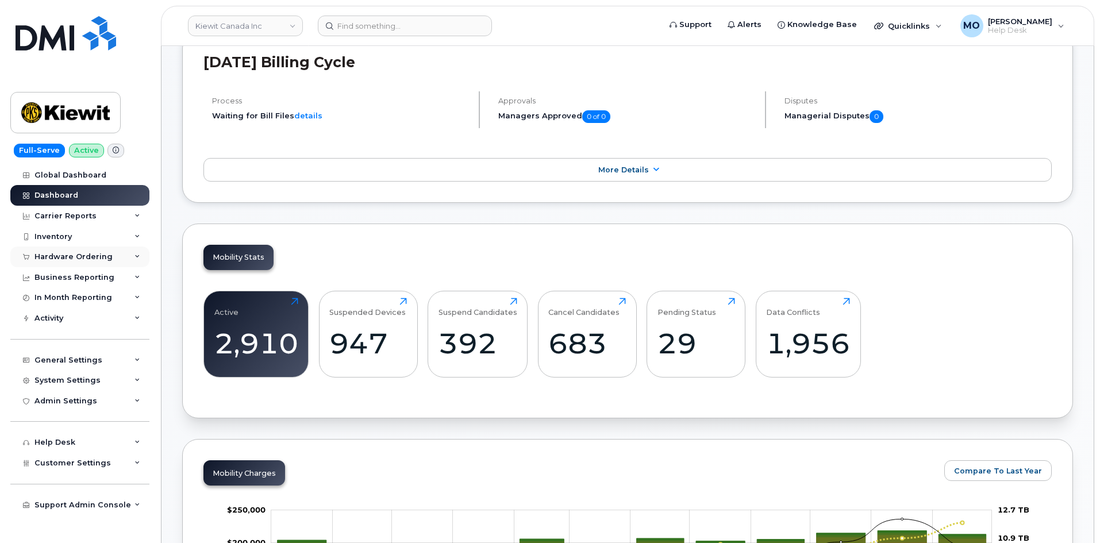
click at [135, 253] on div "Hardware Ordering" at bounding box center [79, 257] width 139 height 21
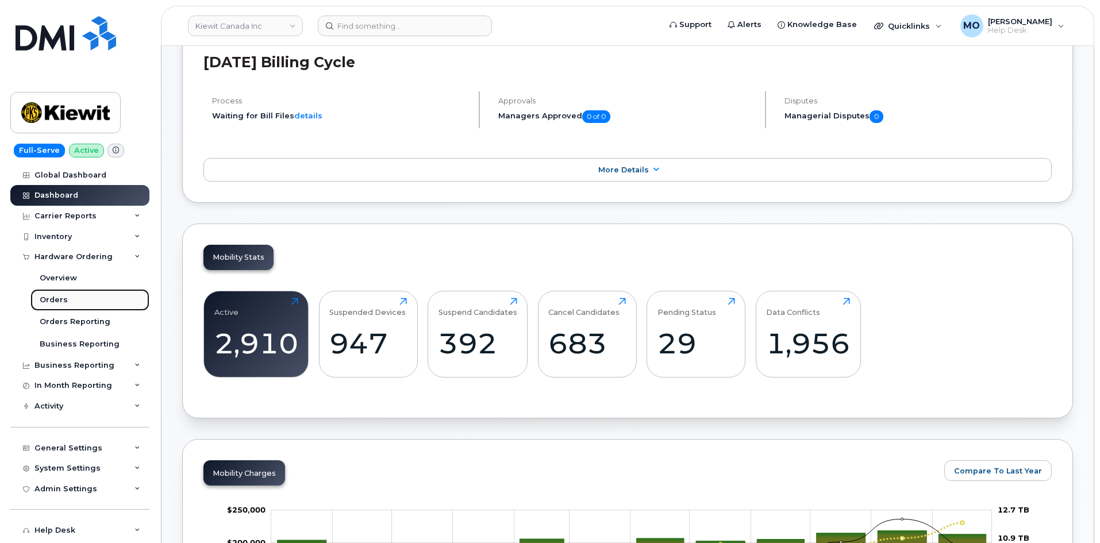
click at [69, 302] on link "Orders" at bounding box center [89, 300] width 119 height 22
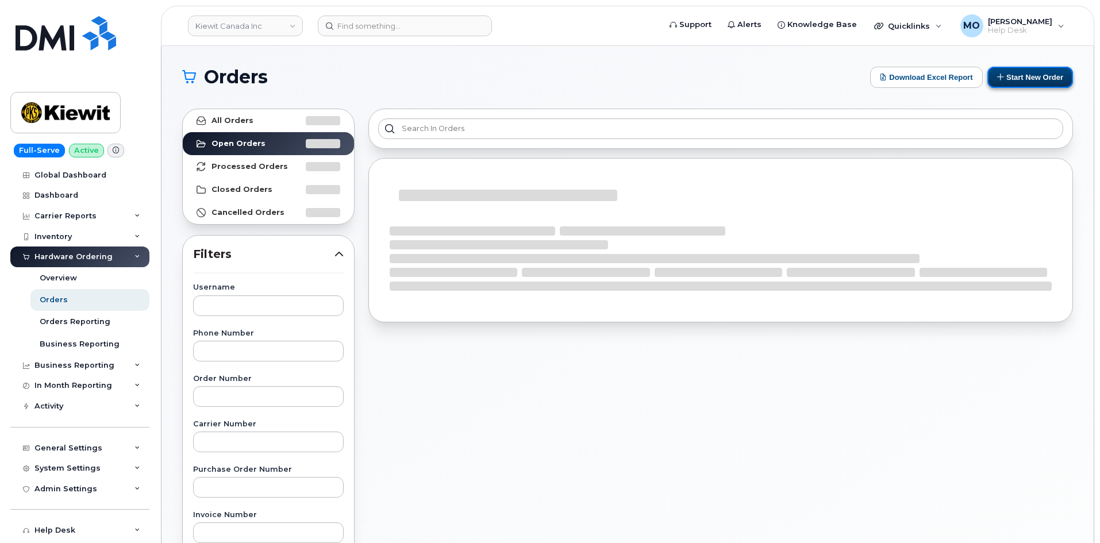
drag, startPoint x: 1033, startPoint y: 76, endPoint x: 1022, endPoint y: 68, distance: 12.8
click at [1032, 76] on button "Start New Order" at bounding box center [1031, 77] width 86 height 21
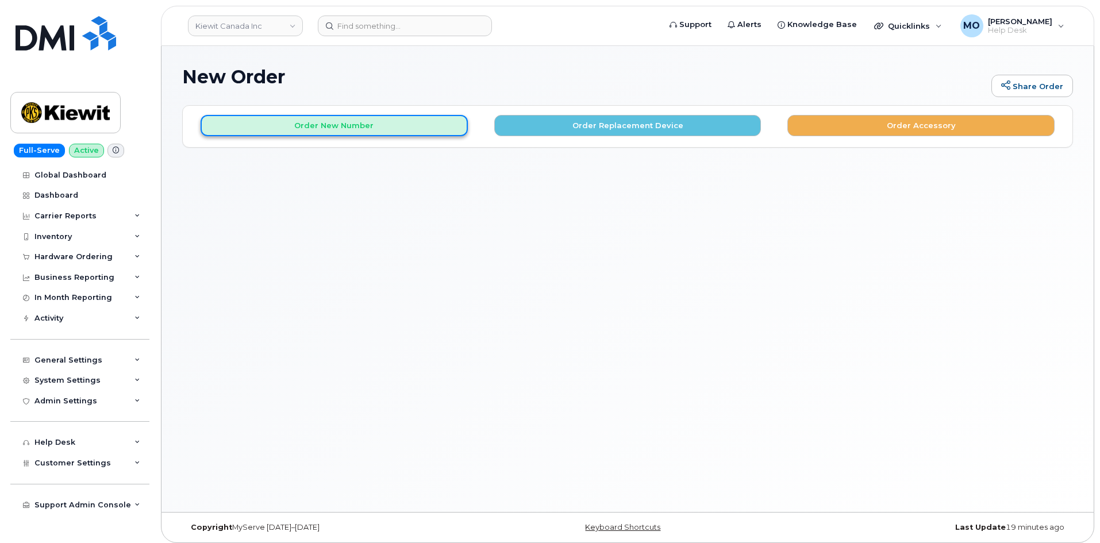
click at [401, 129] on button "Order New Number" at bounding box center [334, 125] width 267 height 21
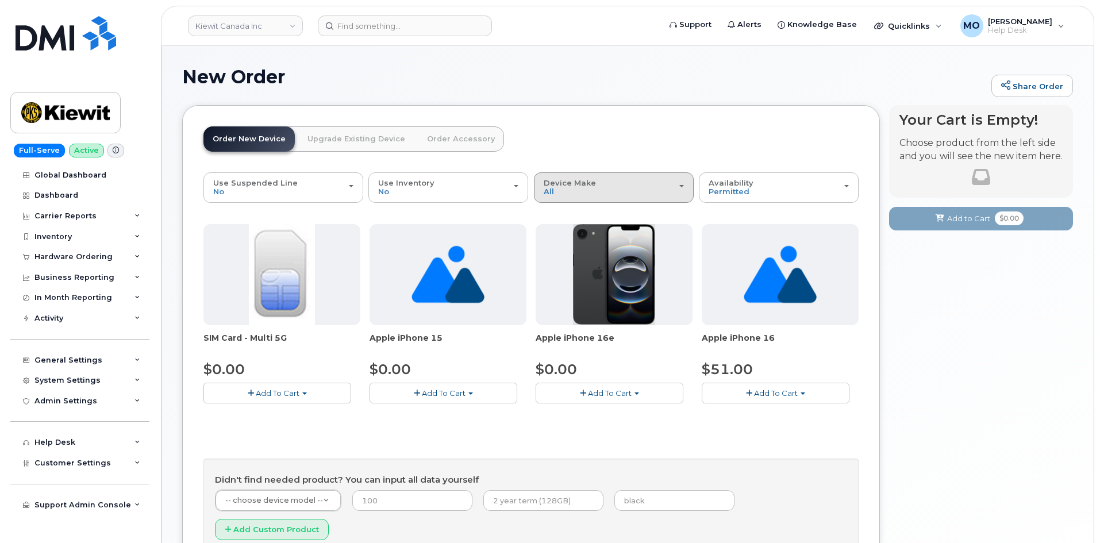
click at [580, 186] on span "Device Make" at bounding box center [570, 182] width 52 height 9
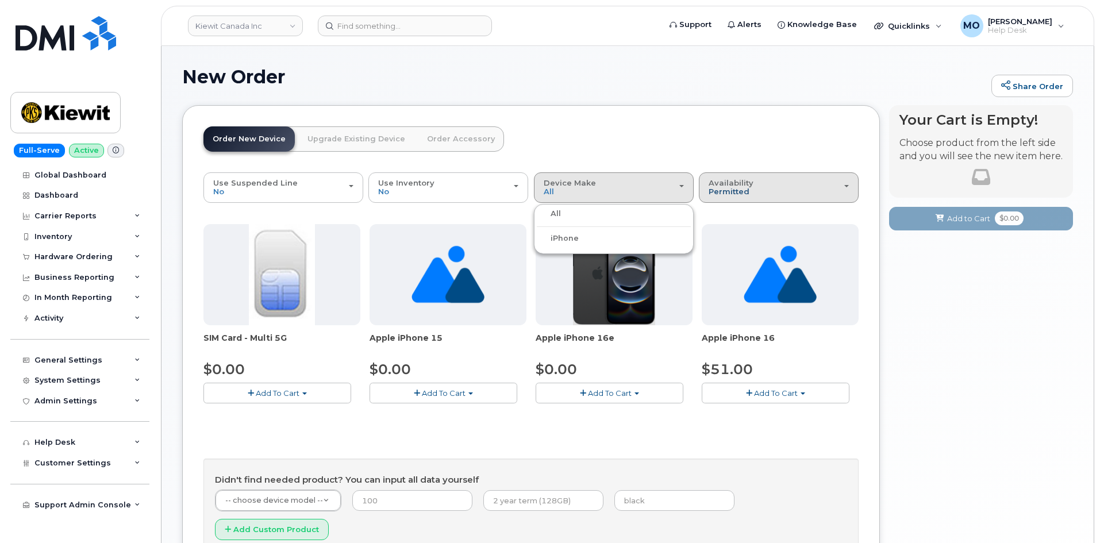
click at [726, 188] on span "Permitted" at bounding box center [729, 191] width 41 height 9
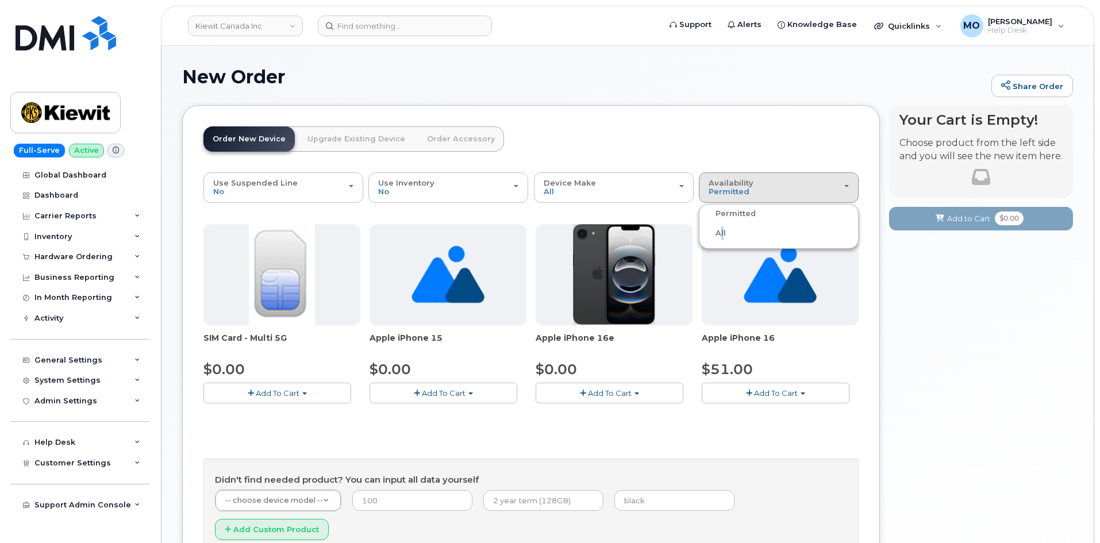
click at [719, 232] on label "All" at bounding box center [714, 234] width 24 height 14
click at [0, 0] on input "All" at bounding box center [0, 0] width 0 height 0
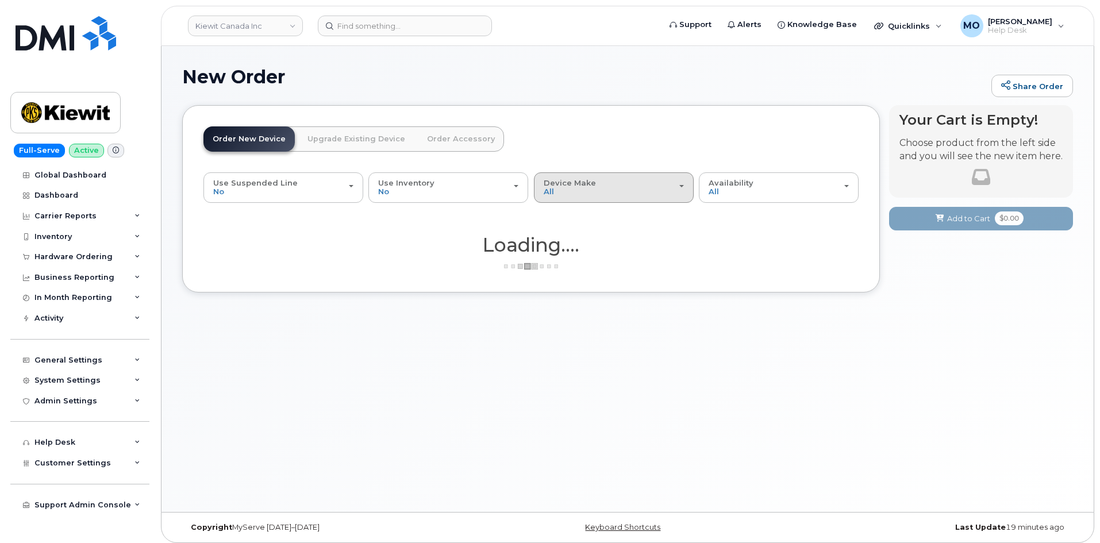
click at [607, 198] on button "Device Make All iPhone" at bounding box center [614, 187] width 160 height 30
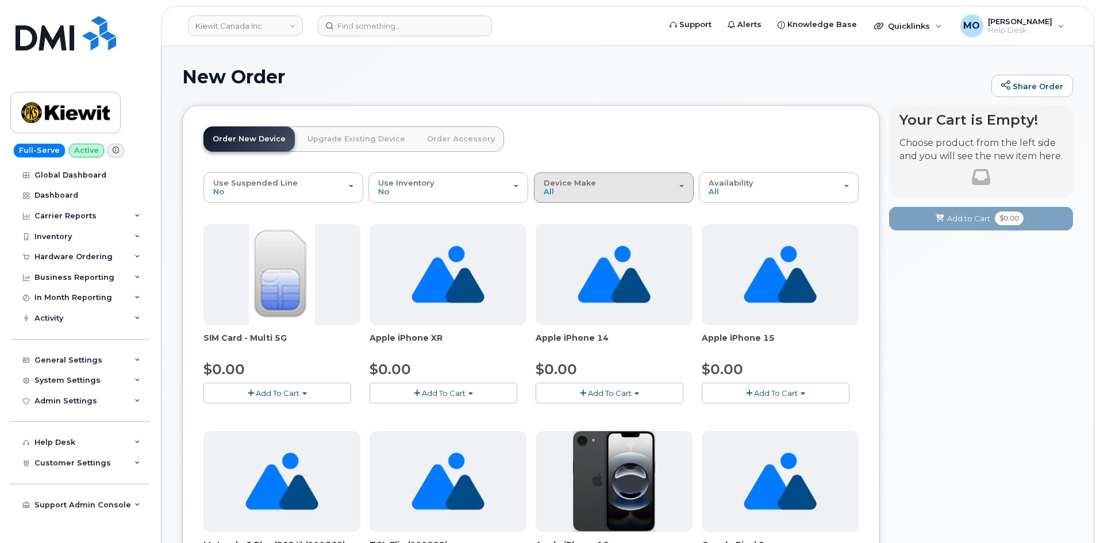
click at [603, 189] on div "Device Make All Aircard Android Cell Phone HUB iPhone Tablet" at bounding box center [614, 188] width 140 height 18
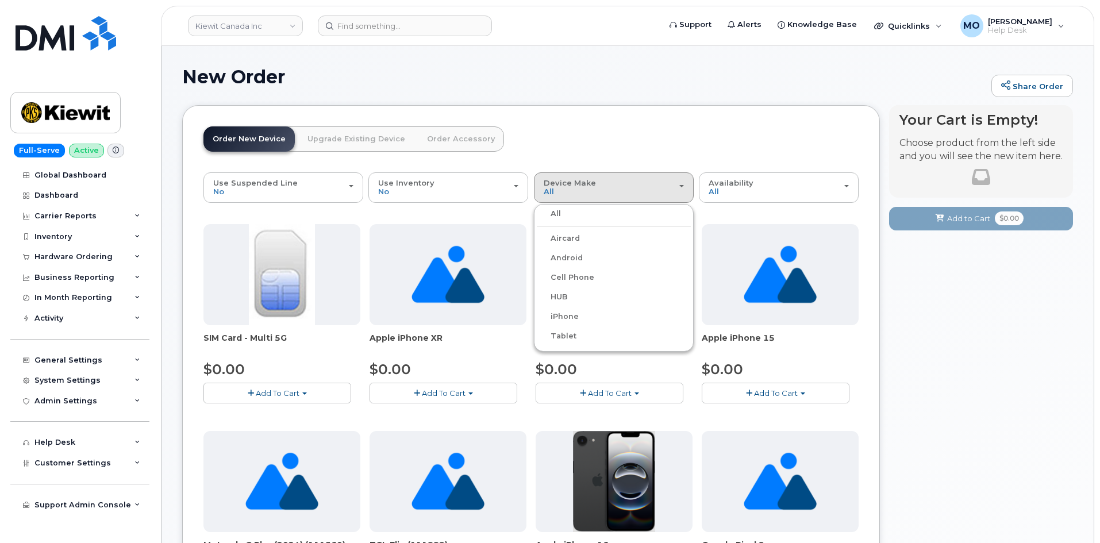
click at [560, 338] on label "Tablet" at bounding box center [557, 336] width 40 height 14
click at [0, 0] on input "Tablet" at bounding box center [0, 0] width 0 height 0
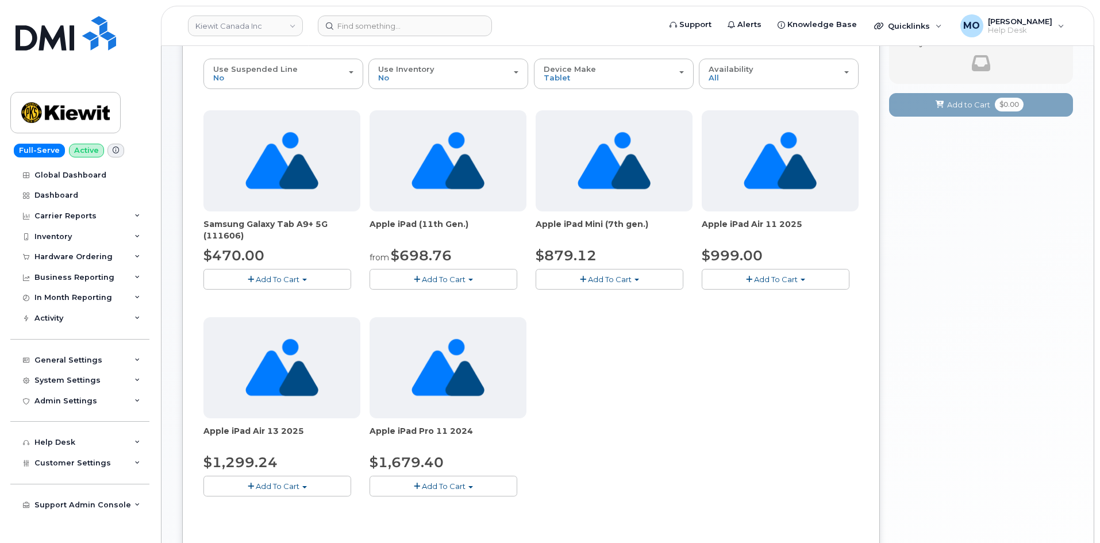
scroll to position [115, 0]
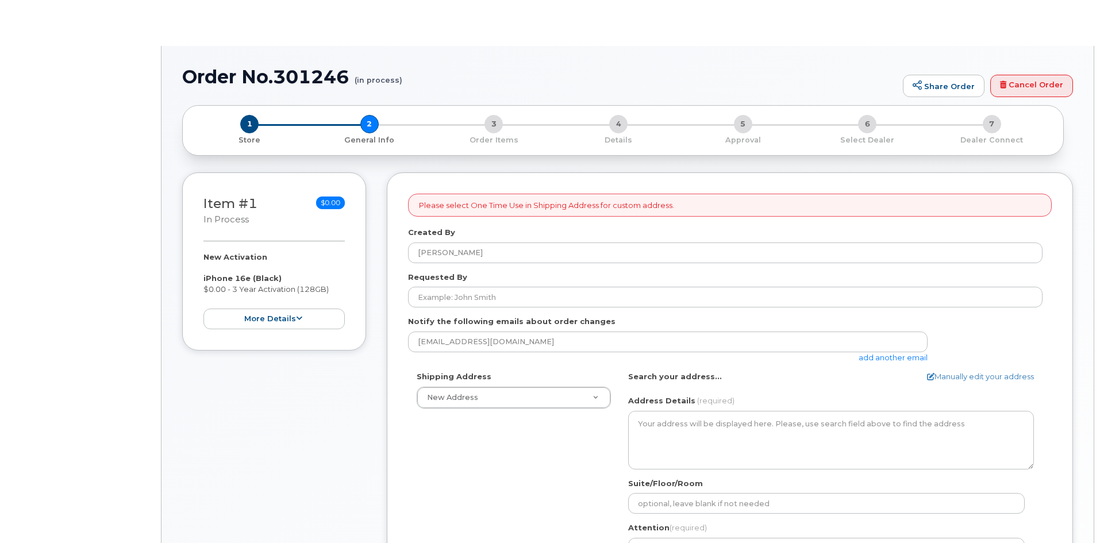
select select
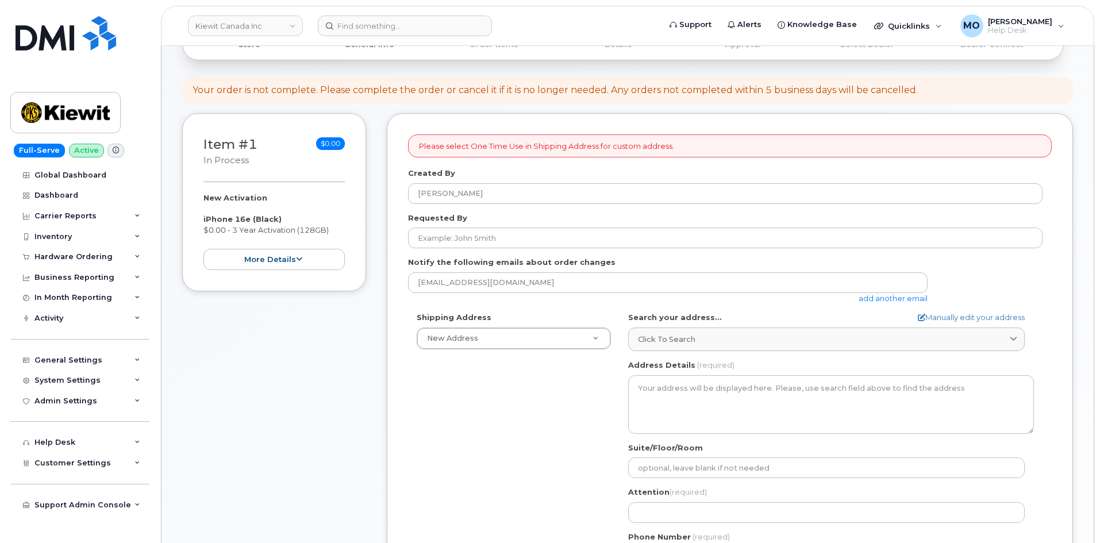
scroll to position [230, 0]
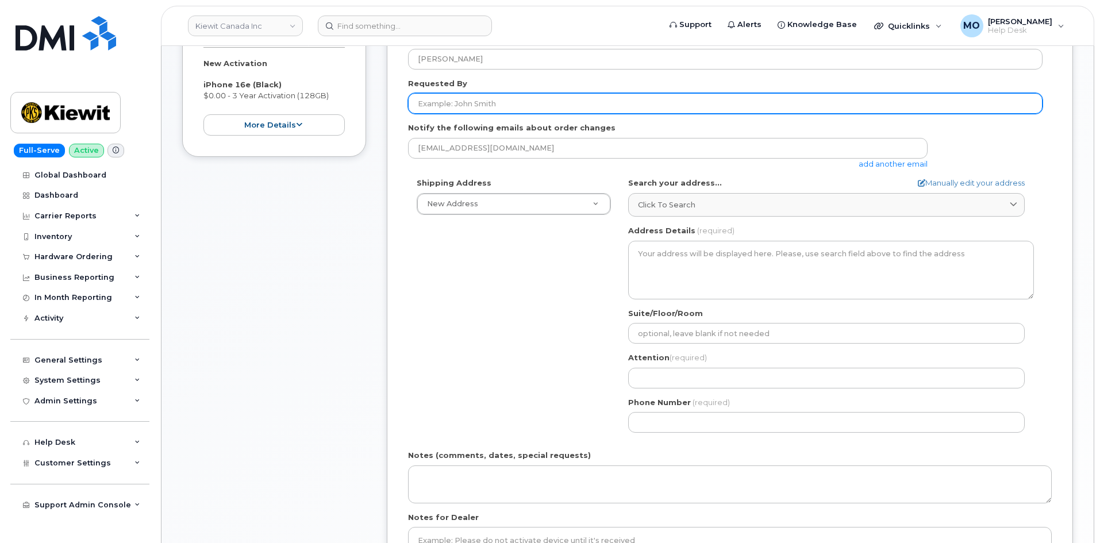
click at [604, 108] on input "Requested By" at bounding box center [725, 103] width 635 height 21
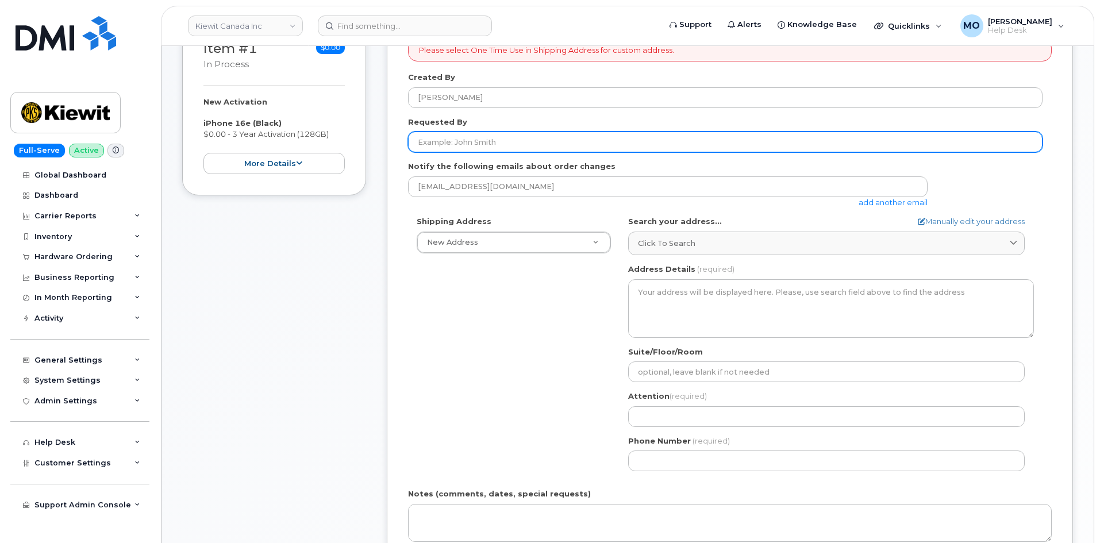
scroll to position [172, 0]
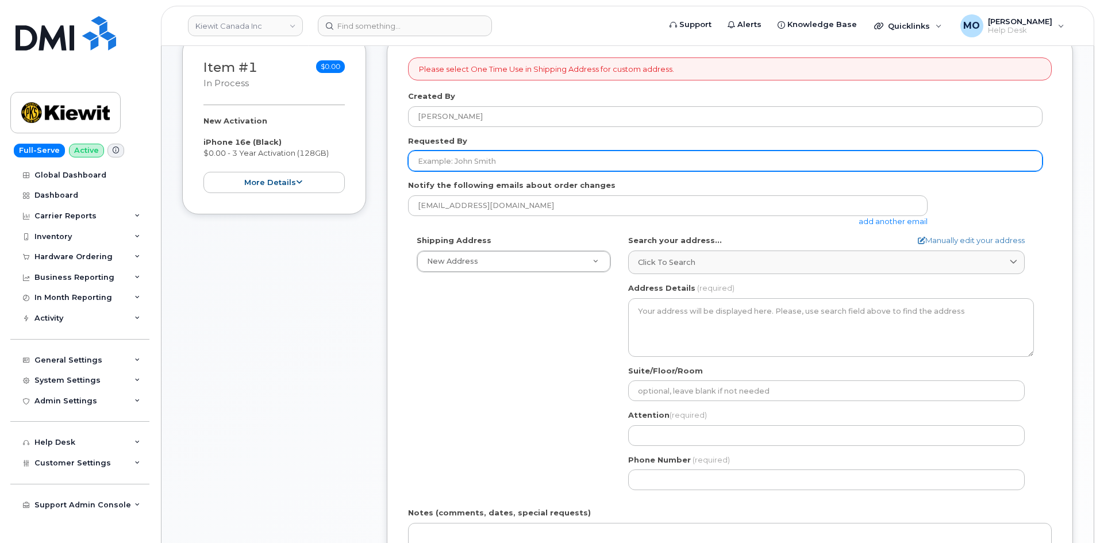
drag, startPoint x: 582, startPoint y: 145, endPoint x: 581, endPoint y: 155, distance: 9.8
click at [582, 145] on div "Requested By" at bounding box center [730, 154] width 644 height 36
click at [581, 158] on input "Requested By" at bounding box center [725, 161] width 635 height 21
paste input "[PERSON_NAME]"
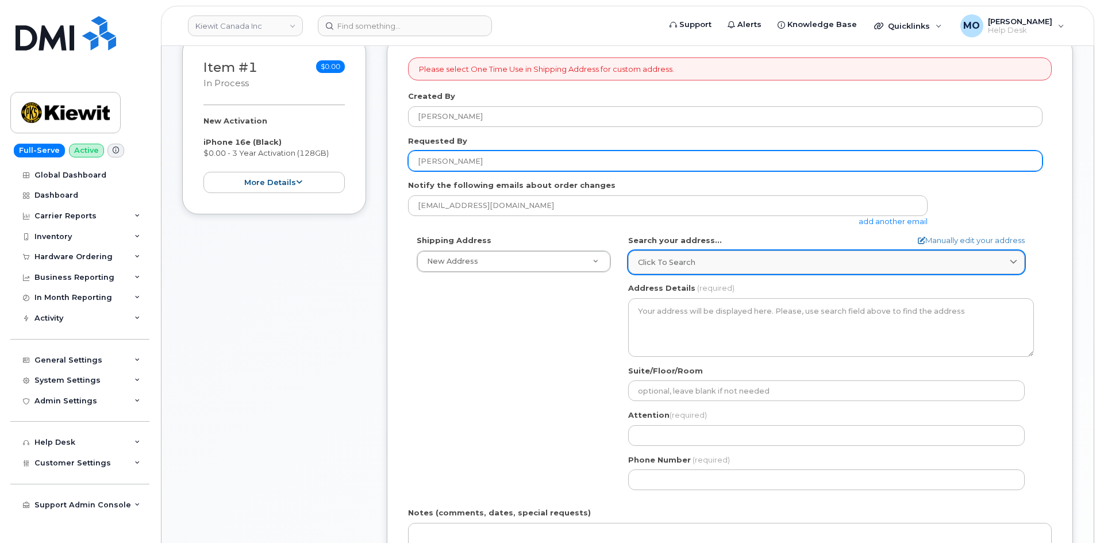
type input "[PERSON_NAME]"
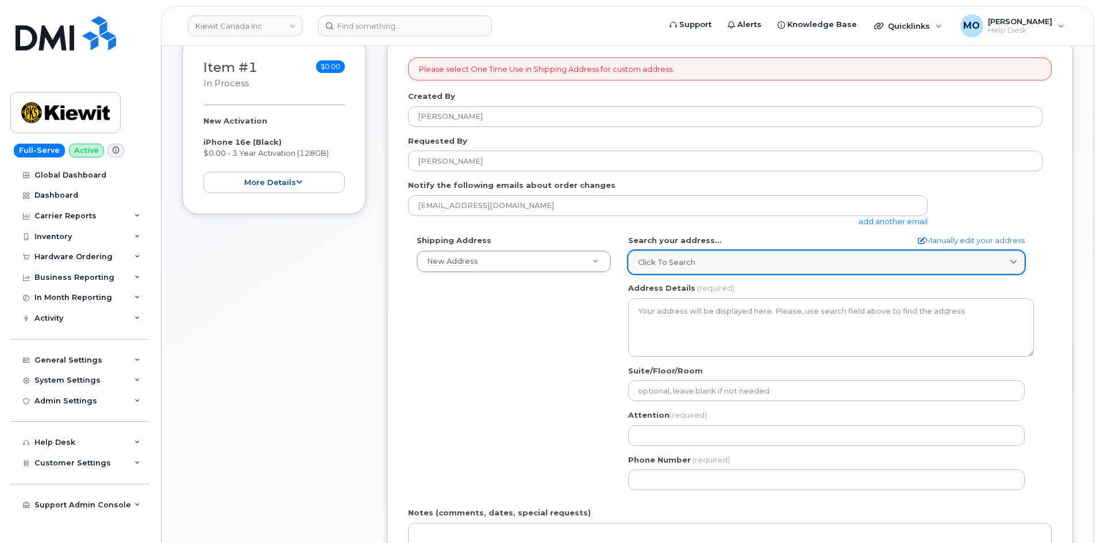
click at [684, 260] on span "Click to search" at bounding box center [666, 262] width 57 height 11
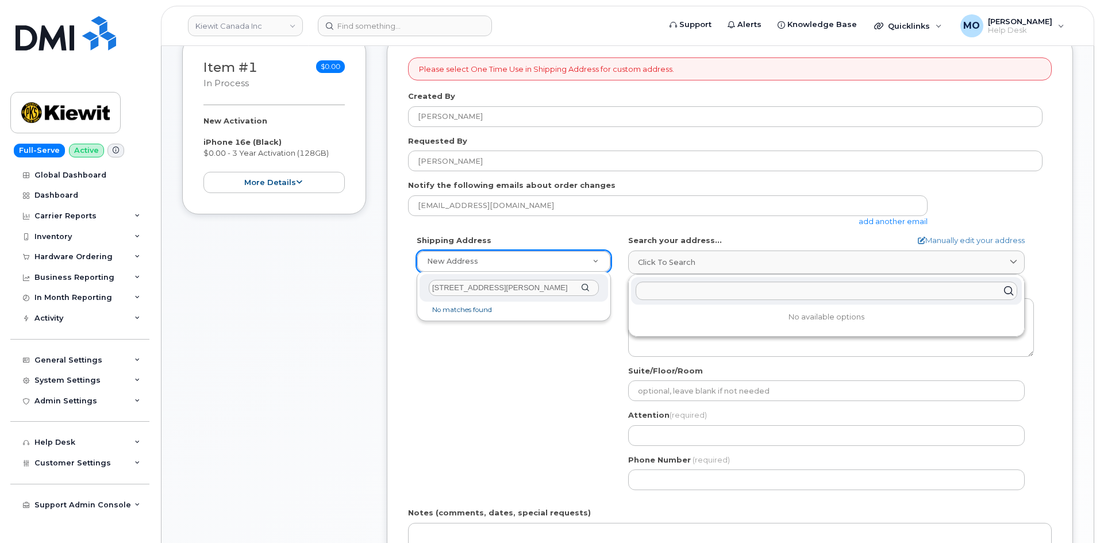
click at [588, 287] on div "[STREET_ADDRESS][PERSON_NAME]" at bounding box center [514, 288] width 189 height 28
click at [587, 286] on div "[STREET_ADDRESS][PERSON_NAME]" at bounding box center [514, 288] width 189 height 28
click at [586, 286] on div "[STREET_ADDRESS][PERSON_NAME]" at bounding box center [514, 288] width 189 height 28
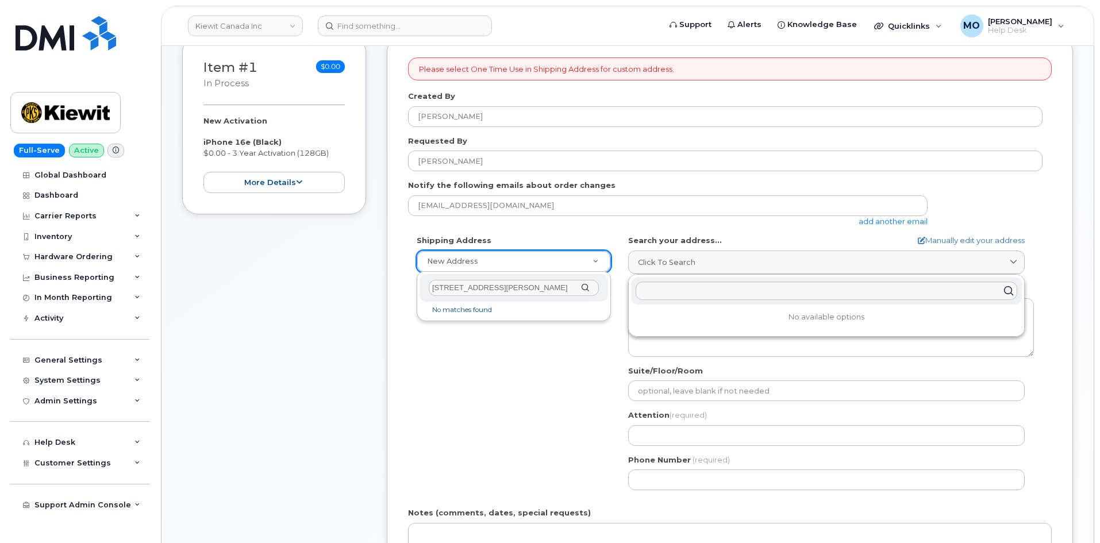
drag, startPoint x: 437, startPoint y: 297, endPoint x: 409, endPoint y: 298, distance: 28.2
click at [409, 298] on body "[PERSON_NAME] Canada Inc Support Alerts Knowledge Base Quicklinks Suspend / Can…" at bounding box center [550, 420] width 1100 height 1185
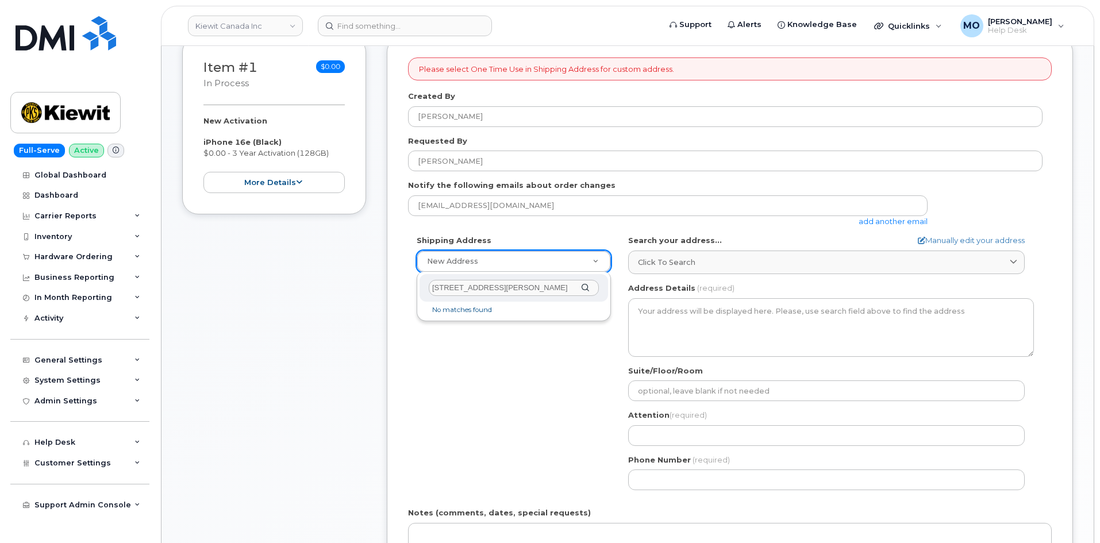
click at [553, 290] on input "[STREET_ADDRESS][PERSON_NAME]" at bounding box center [514, 288] width 170 height 17
click at [528, 292] on input "[STREET_ADDRESS][PERSON_NAME]" at bounding box center [514, 288] width 170 height 17
drag, startPoint x: 524, startPoint y: 290, endPoint x: 443, endPoint y: 290, distance: 81.6
click at [443, 290] on input "[STREET_ADDRESS][PERSON_NAME]" at bounding box center [514, 288] width 170 height 17
drag, startPoint x: 565, startPoint y: 291, endPoint x: 416, endPoint y: 295, distance: 149.0
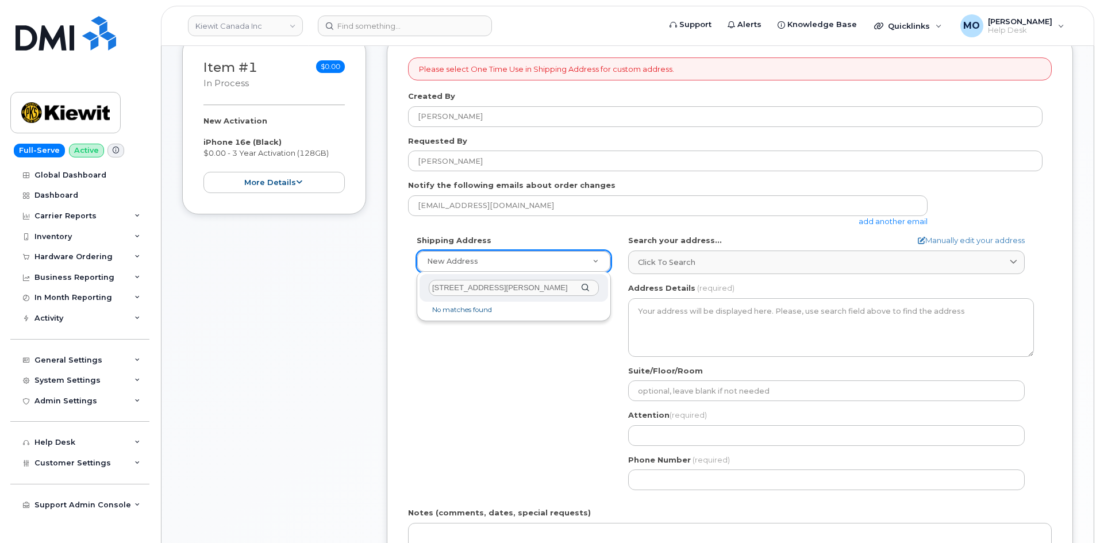
click at [416, 295] on body "[PERSON_NAME] Canada Inc Support Alerts Knowledge Base Quicklinks Suspend / Can…" at bounding box center [550, 420] width 1100 height 1185
click at [562, 285] on input "[STREET_ADDRESS][PERSON_NAME]" at bounding box center [514, 288] width 170 height 17
type input "[STREET_ADDRESS][PERSON_NAME]"
drag, startPoint x: 427, startPoint y: 289, endPoint x: 630, endPoint y: 273, distance: 203.6
click at [628, 273] on body "[PERSON_NAME] Canada Inc Support Alerts Knowledge Base Quicklinks Suspend / Can…" at bounding box center [550, 420] width 1100 height 1185
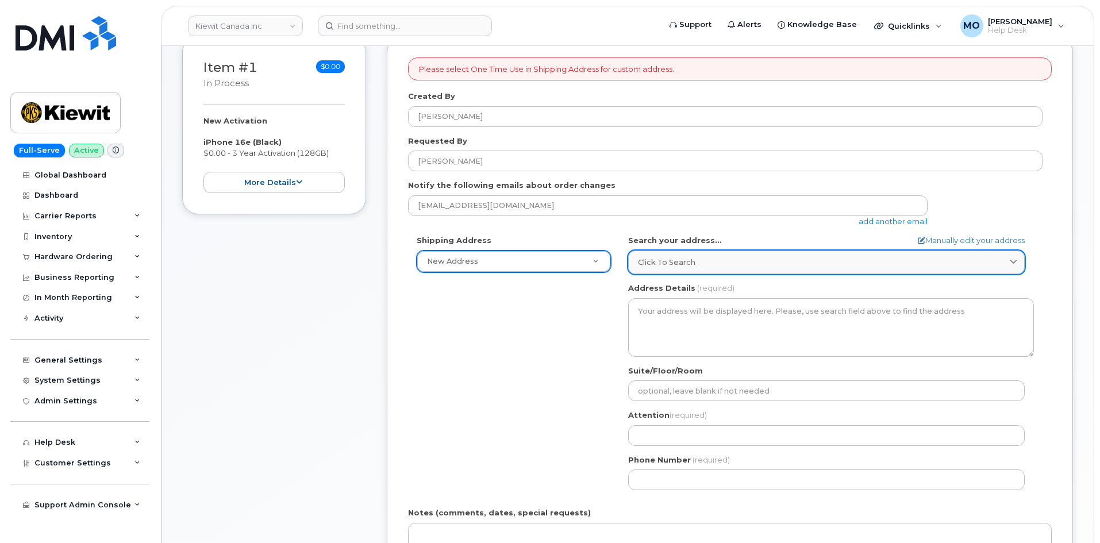
click at [692, 260] on span "Click to search" at bounding box center [666, 262] width 57 height 11
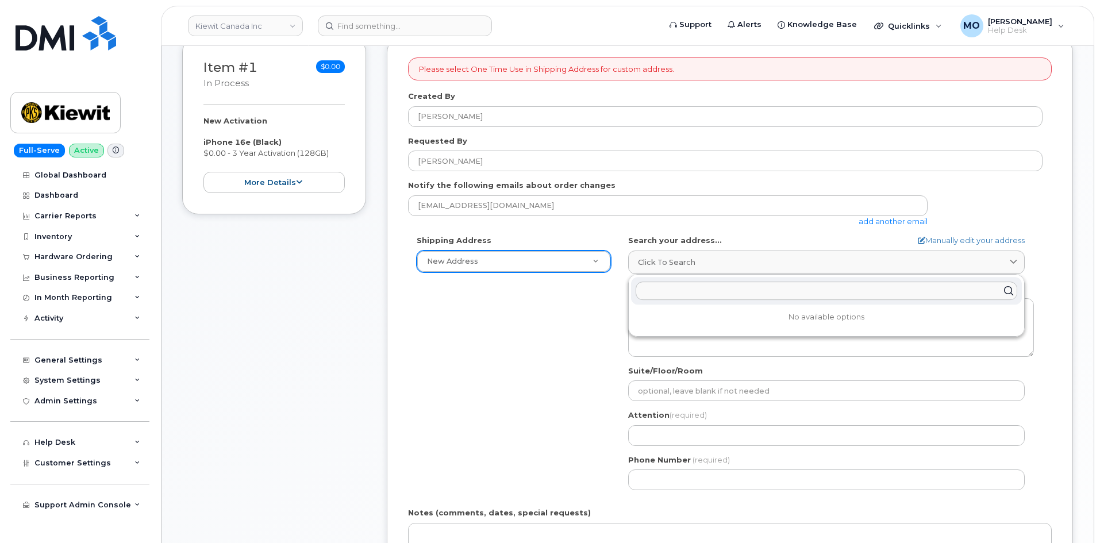
paste input "[STREET_ADDRESS][PERSON_NAME]"
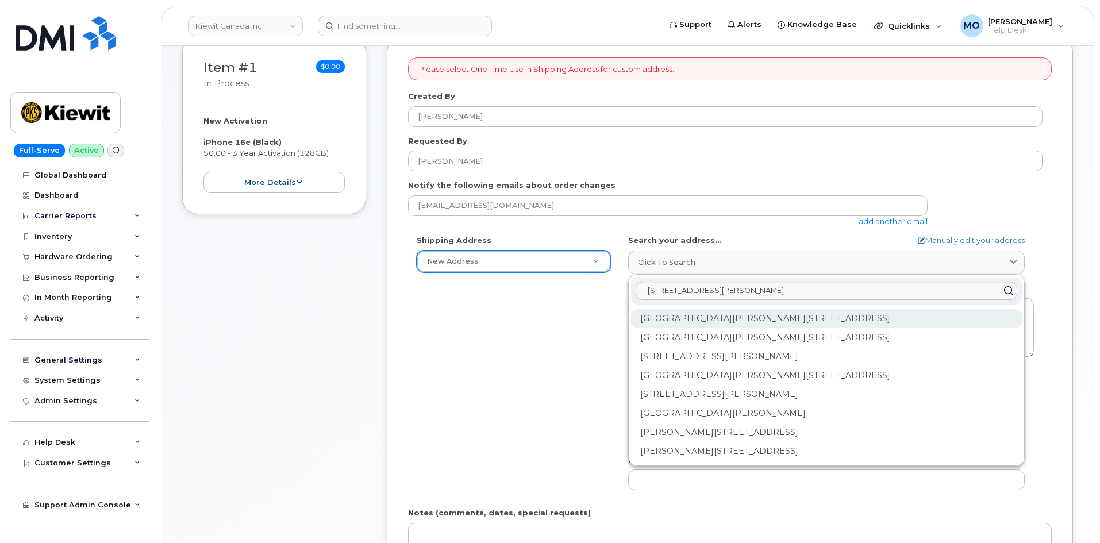
click at [819, 315] on div "[GEOGRAPHIC_DATA][PERSON_NAME][STREET_ADDRESS]" at bounding box center [826, 318] width 391 height 19
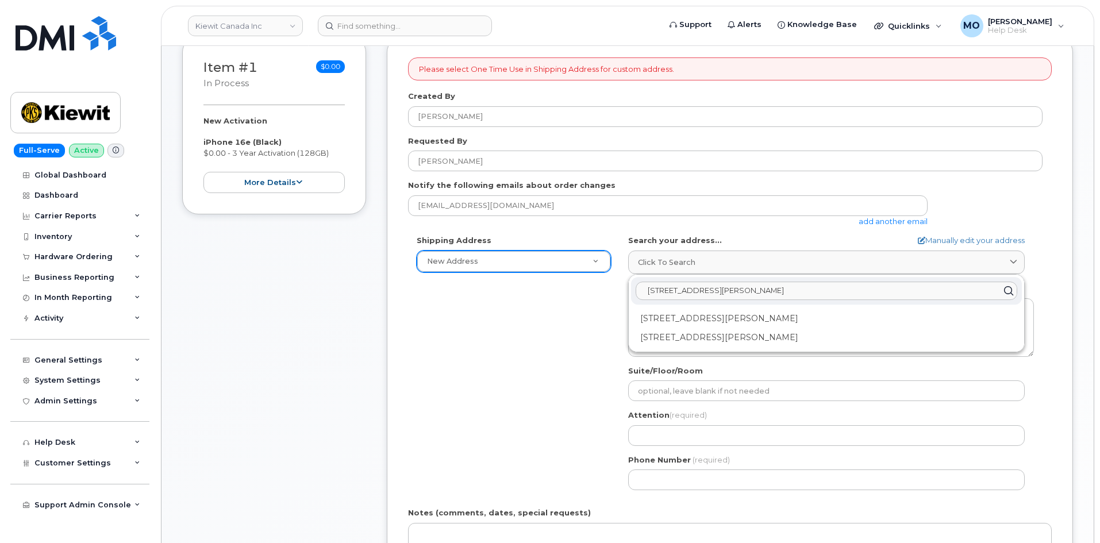
click at [807, 290] on input "[STREET_ADDRESS][PERSON_NAME]" at bounding box center [827, 291] width 382 height 18
click at [827, 288] on input "[STREET_ADDRESS][PERSON_NAME]" at bounding box center [827, 291] width 382 height 18
click at [834, 289] on input "[STREET_ADDRESS][PERSON_NAME]" at bounding box center [827, 291] width 382 height 18
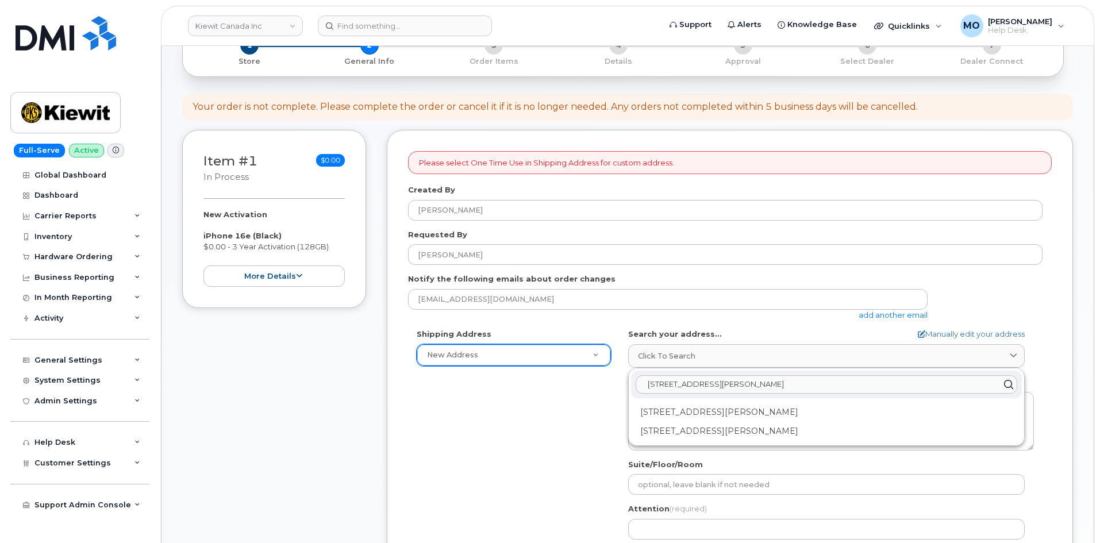
scroll to position [115, 0]
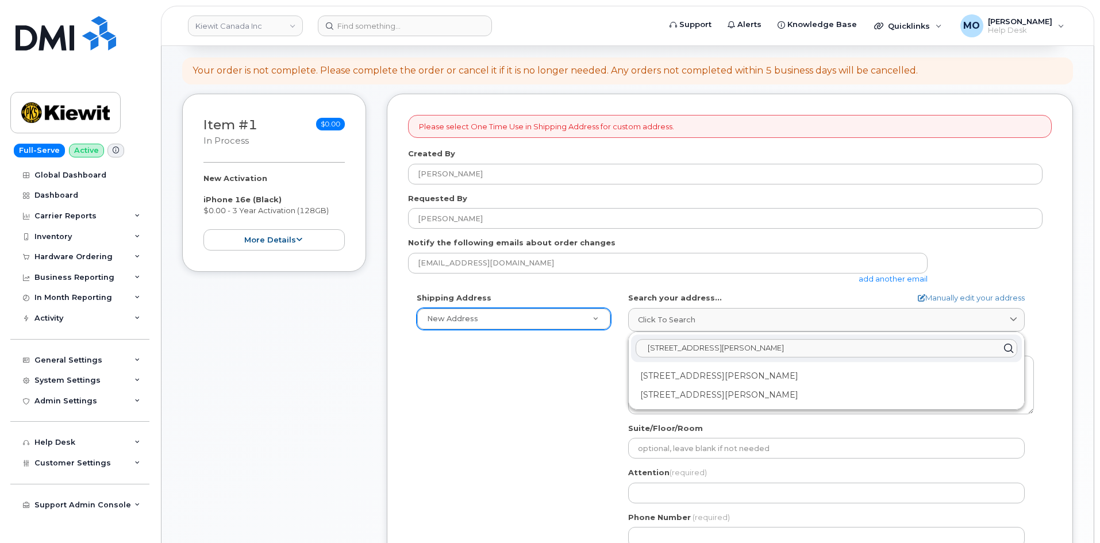
click at [657, 350] on input "[STREET_ADDRESS][PERSON_NAME]" at bounding box center [827, 348] width 382 height 18
type input "[STREET_ADDRESS][PERSON_NAME]"
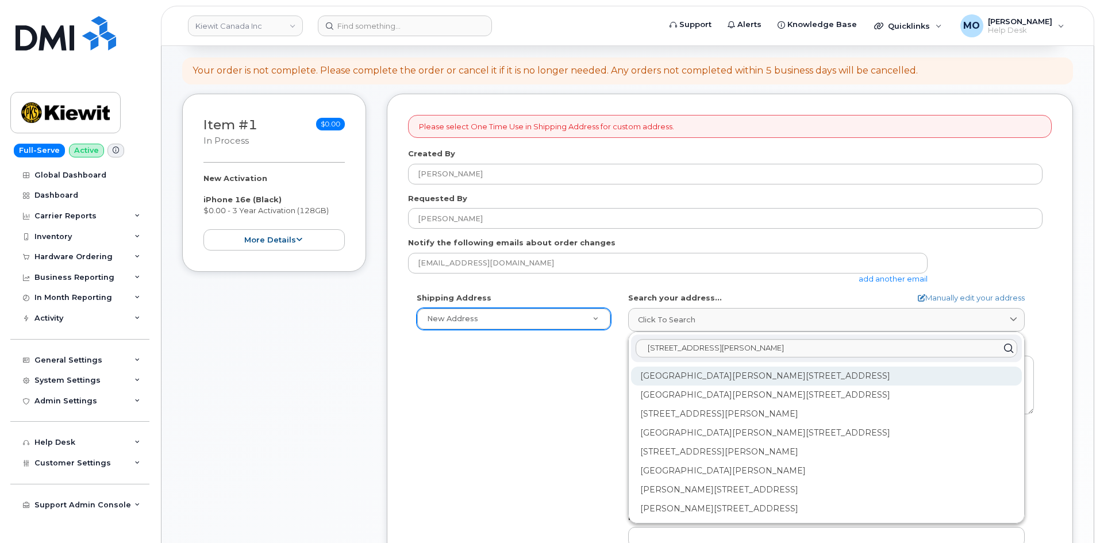
click at [790, 381] on div "[GEOGRAPHIC_DATA][PERSON_NAME][STREET_ADDRESS]" at bounding box center [826, 376] width 391 height 19
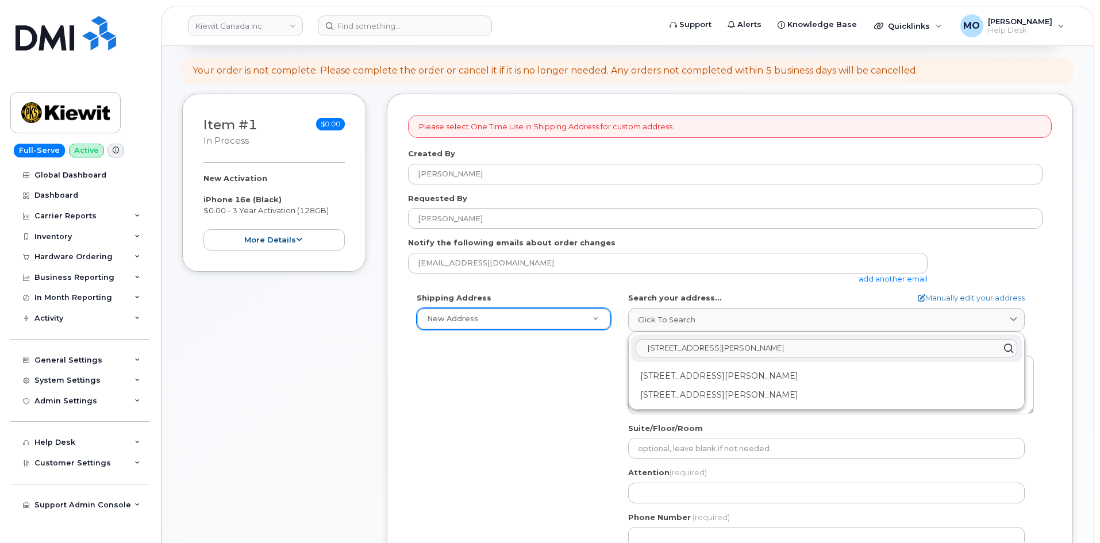
click at [841, 351] on input "[STREET_ADDRESS][PERSON_NAME]" at bounding box center [827, 348] width 382 height 18
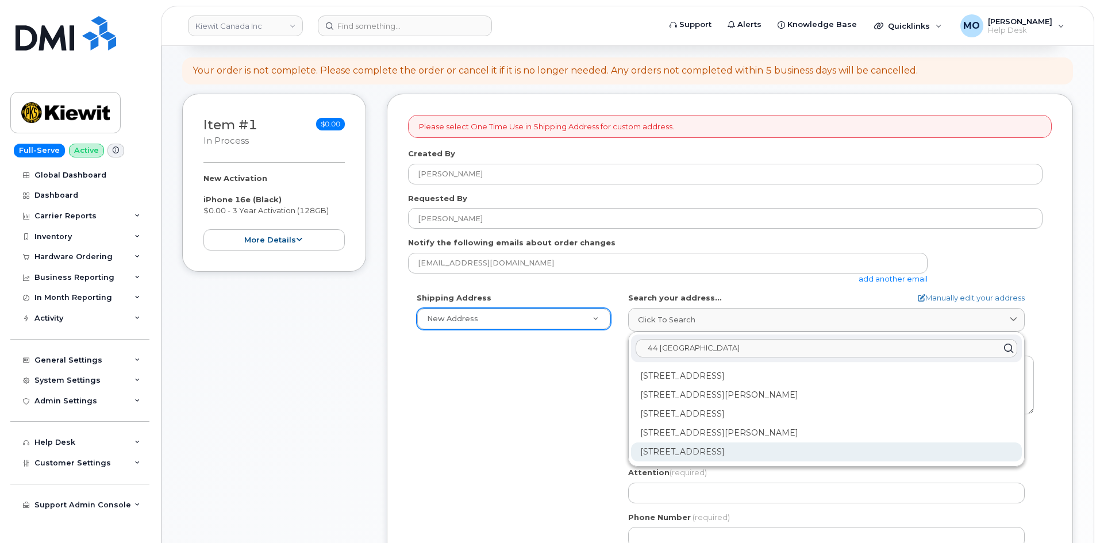
type input "44 [GEOGRAPHIC_DATA]"
click at [813, 452] on div "[STREET_ADDRESS]" at bounding box center [826, 452] width 391 height 19
select select
type textarea "[STREET_ADDRESS]"
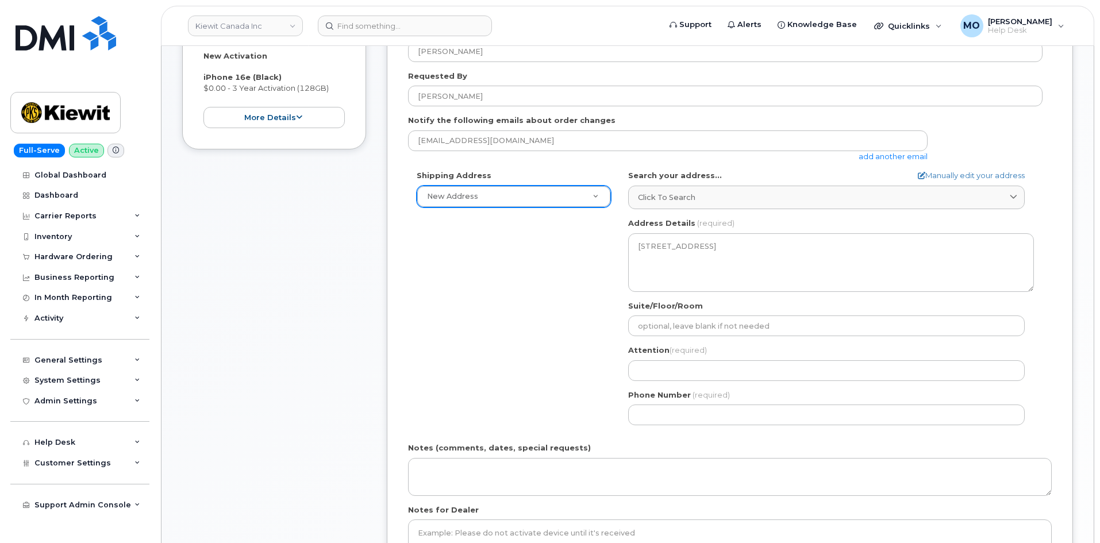
scroll to position [287, 0]
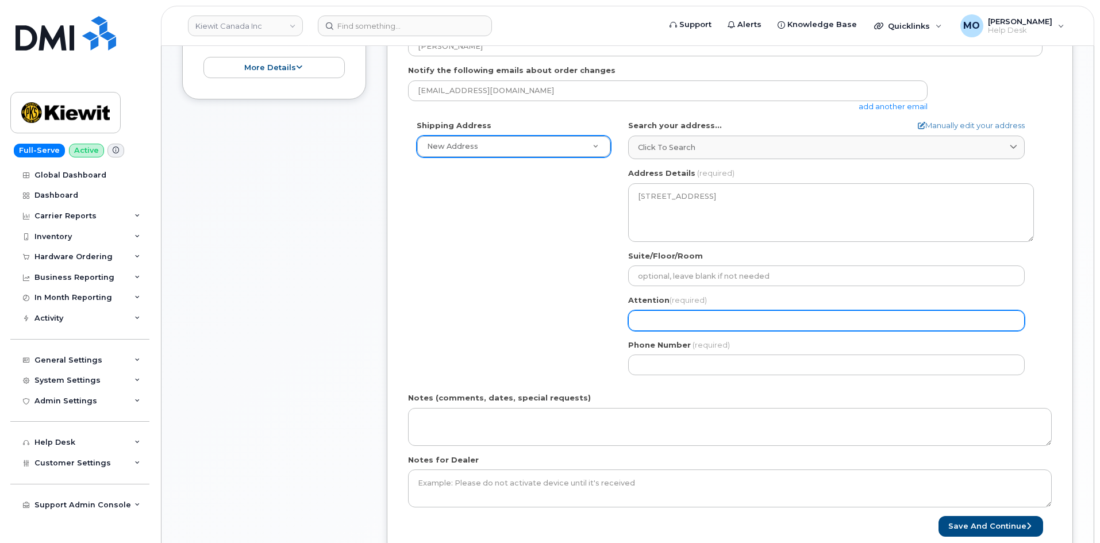
click at [679, 317] on input "Attention (required)" at bounding box center [826, 320] width 397 height 21
click at [686, 326] on input "Attention (required)" at bounding box center [826, 320] width 397 height 21
paste input "[PERSON_NAME][EMAIL_ADDRESS][PERSON_NAME][DOMAIN_NAME]"
select select
type input "[PERSON_NAME][EMAIL_ADDRESS][PERSON_NAME][DOMAIN_NAME]"
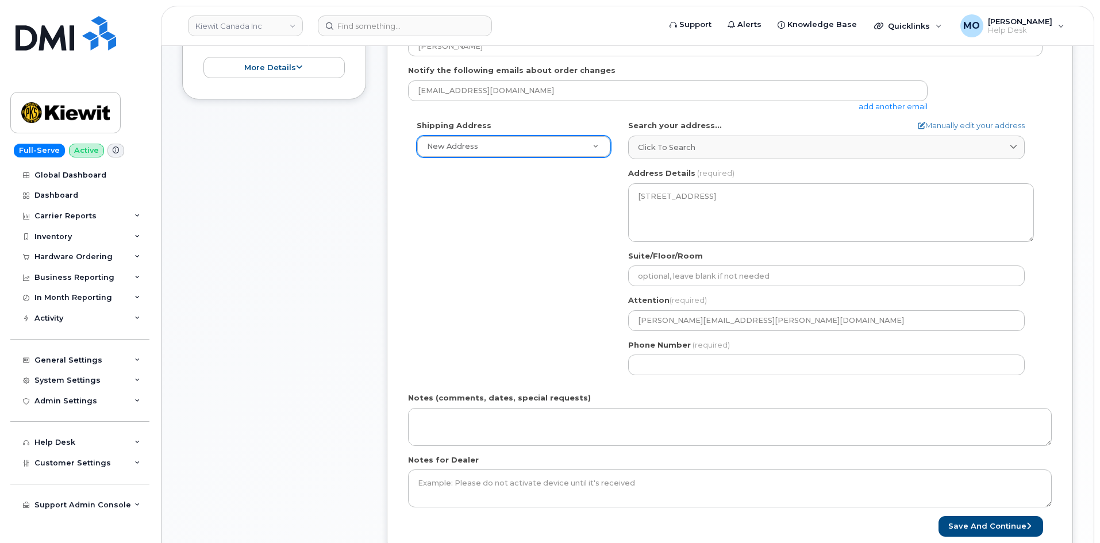
click at [546, 324] on div "Shipping Address New Address New Address Beaver Marine Limited Cahill-Ganotec, …" at bounding box center [725, 252] width 635 height 264
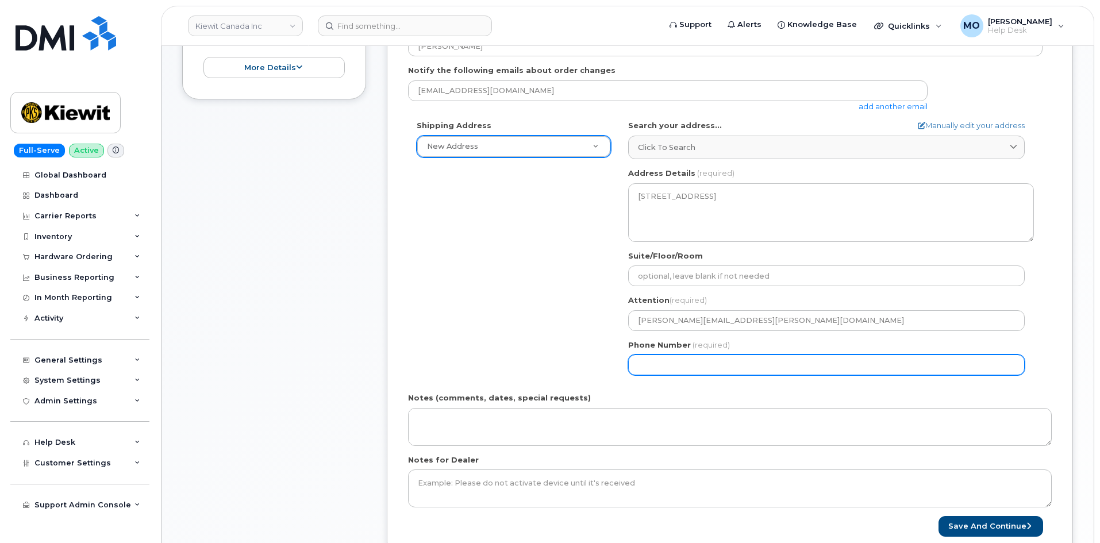
click at [775, 365] on input "Phone Number" at bounding box center [826, 365] width 397 height 21
paste input "4168988618"
select select
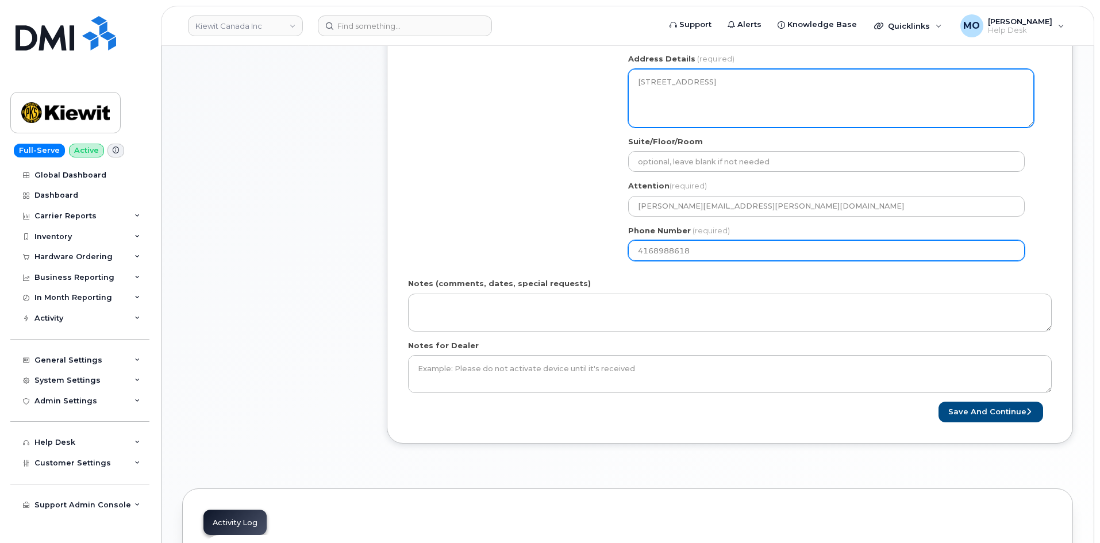
scroll to position [402, 0]
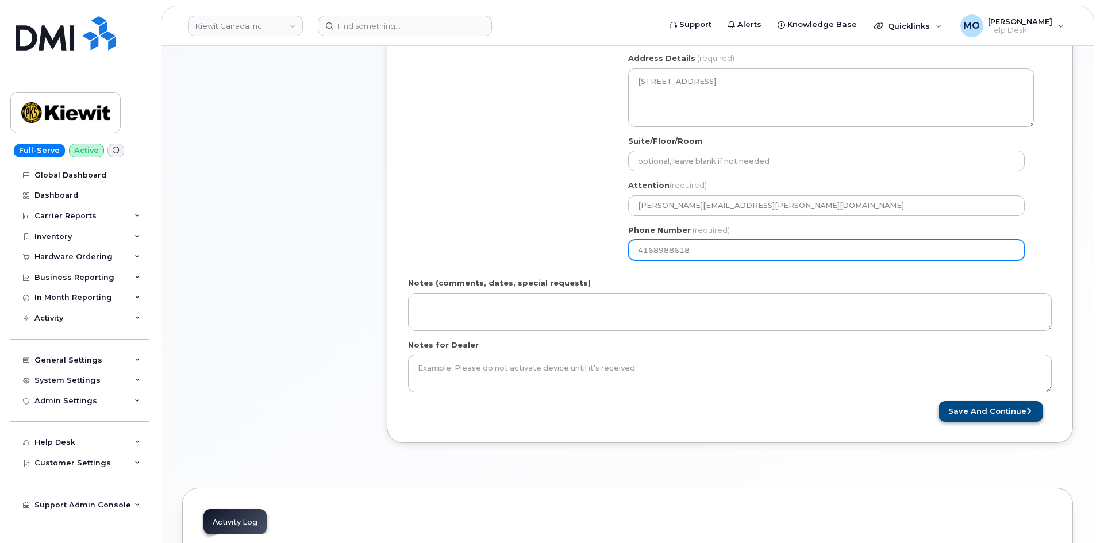
type input "4168988618"
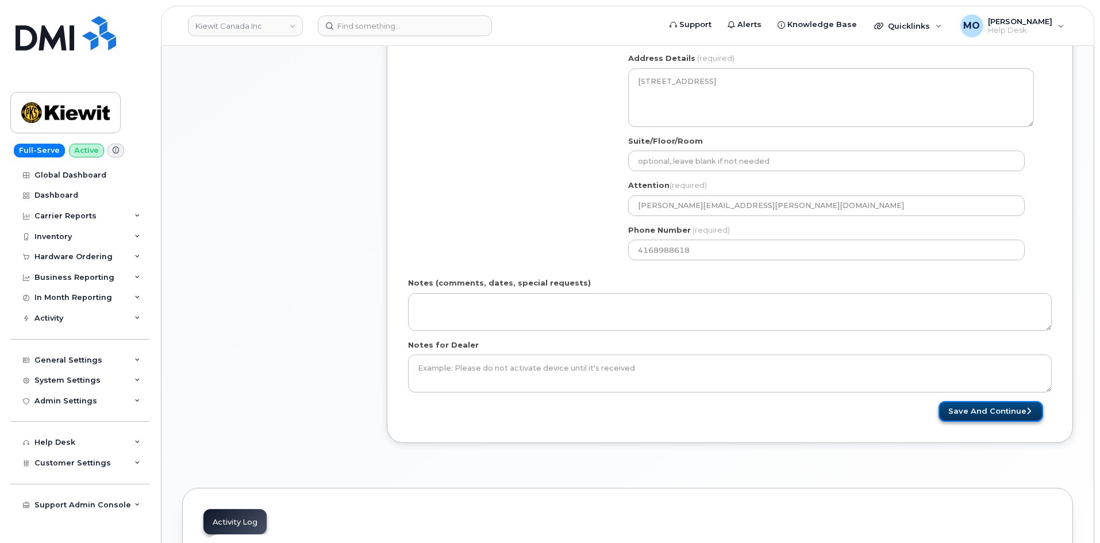
click at [970, 408] on button "Save and Continue" at bounding box center [991, 411] width 105 height 21
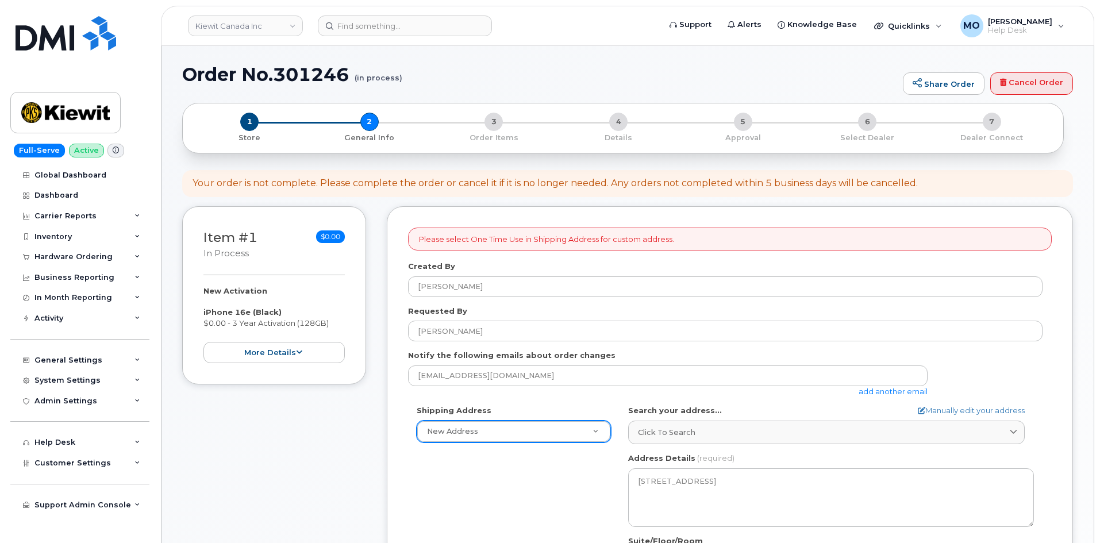
scroll to position [0, 0]
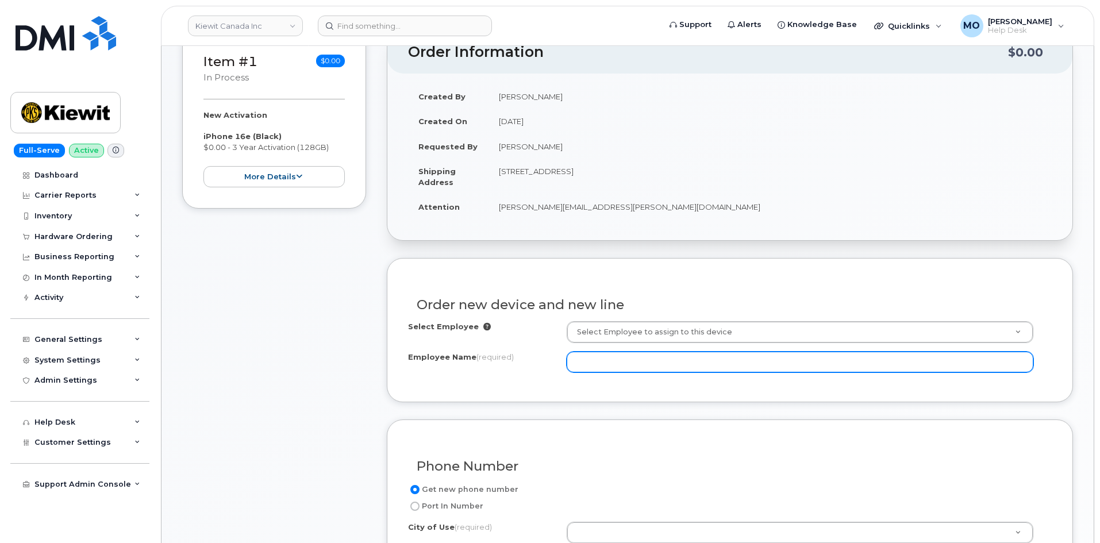
scroll to position [345, 0]
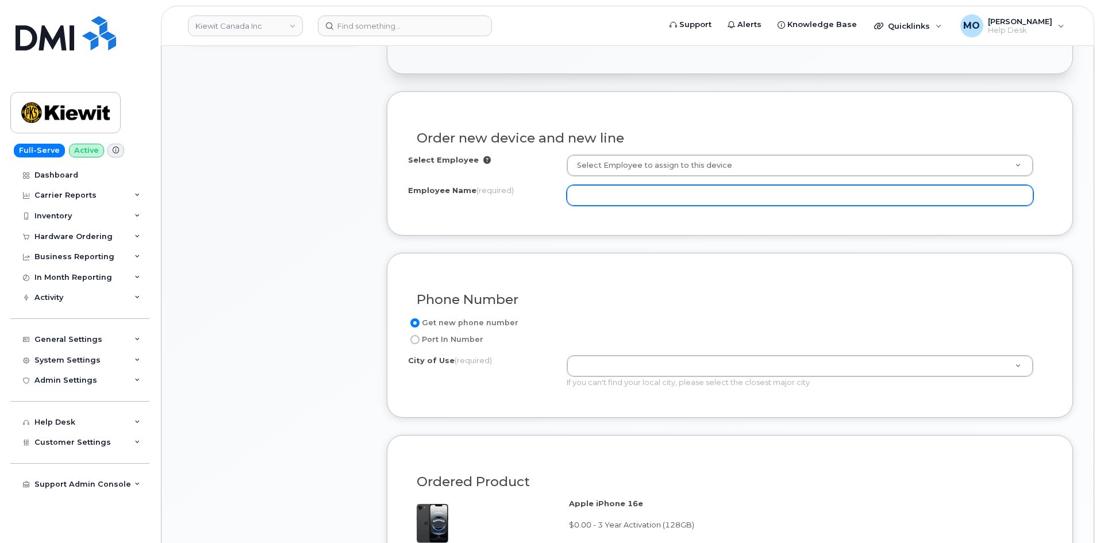
click at [617, 201] on input "Employee Name (required)" at bounding box center [800, 195] width 467 height 21
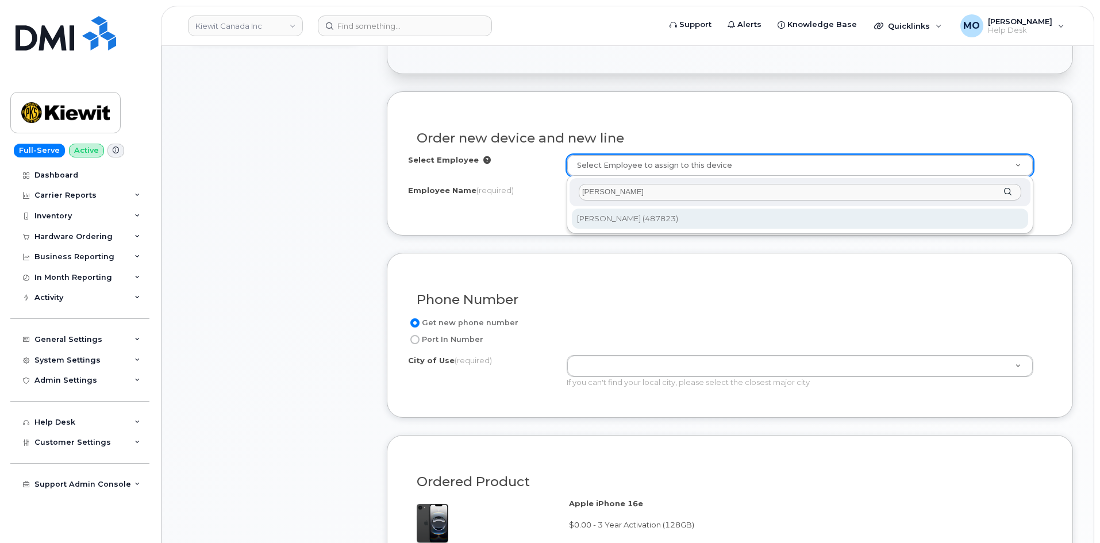
type input "[PERSON_NAME]"
type input "1352084"
type input "[PERSON_NAME]"
select select
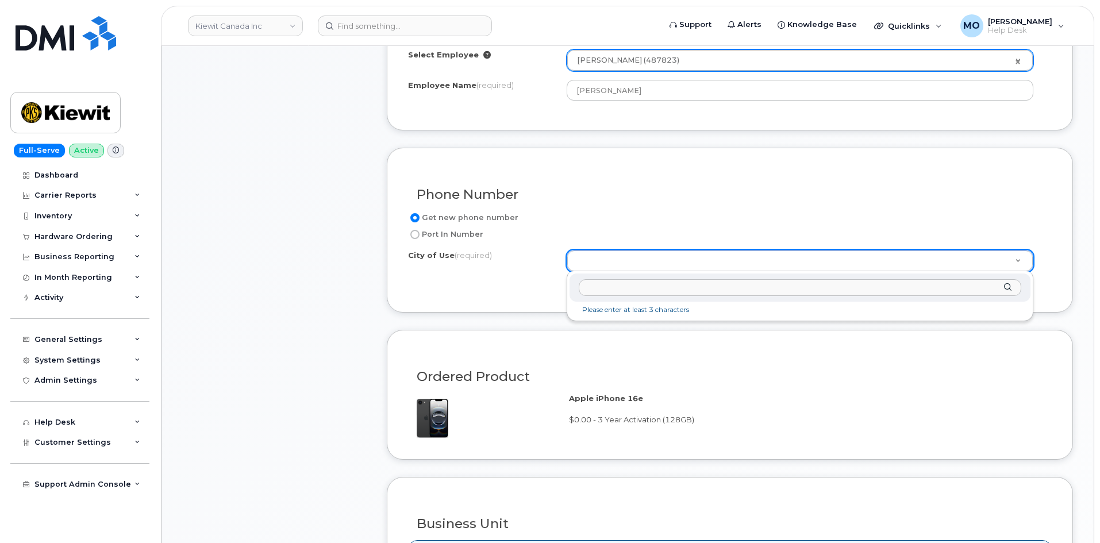
scroll to position [517, 0]
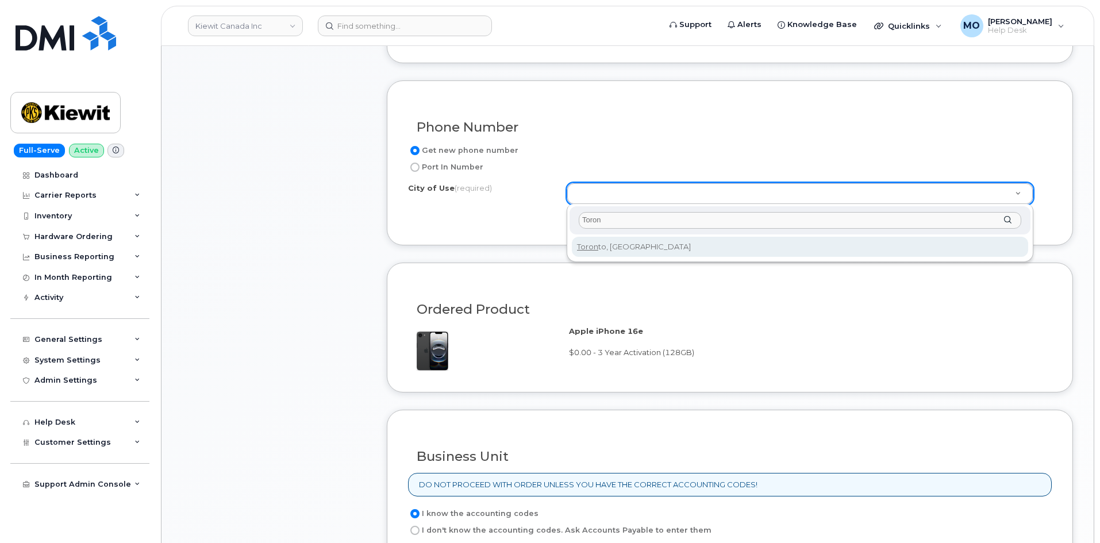
type input "Toron"
type input "4934"
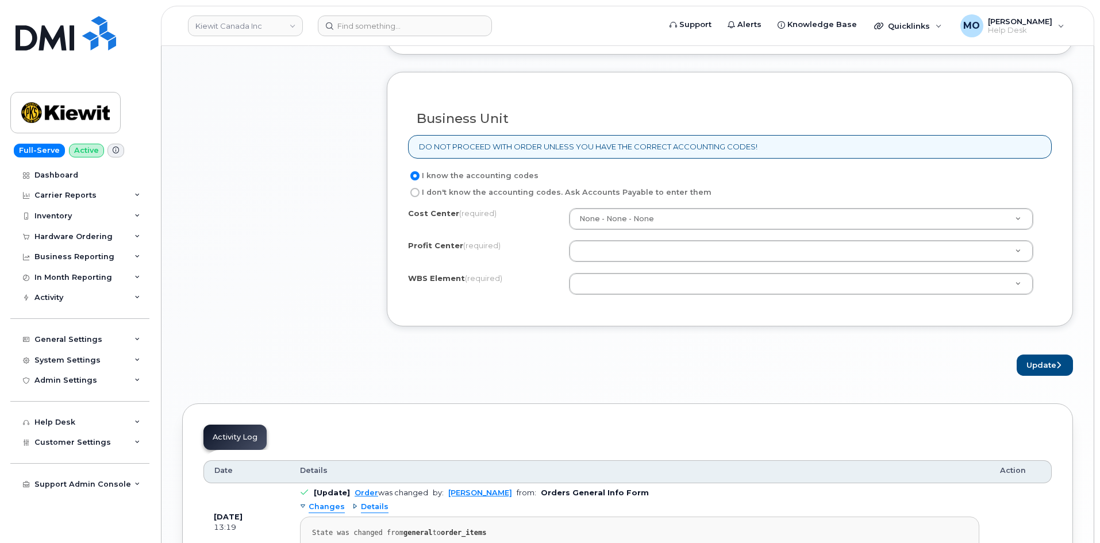
scroll to position [862, 0]
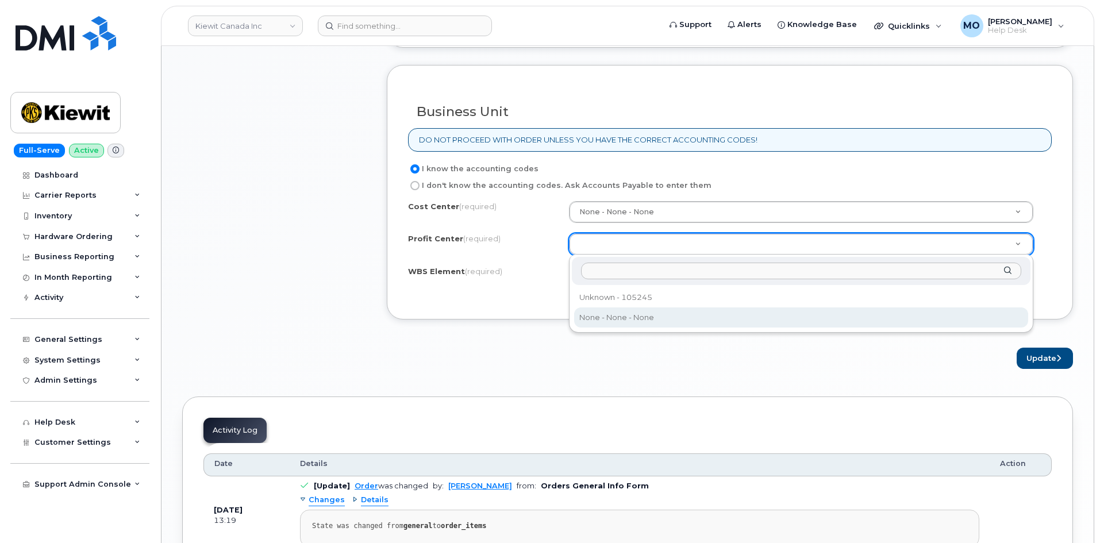
select select "None"
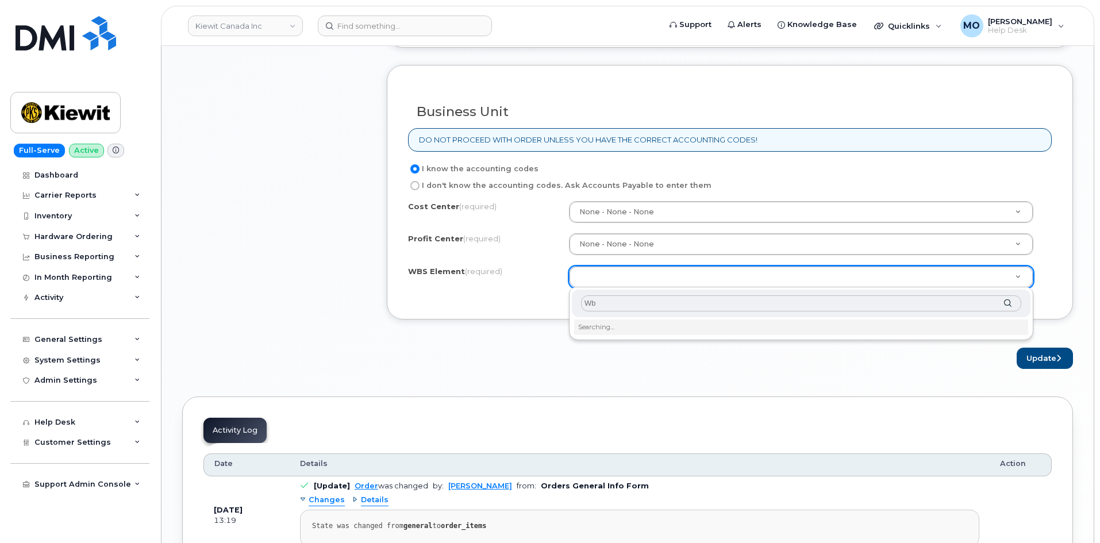
type input "W"
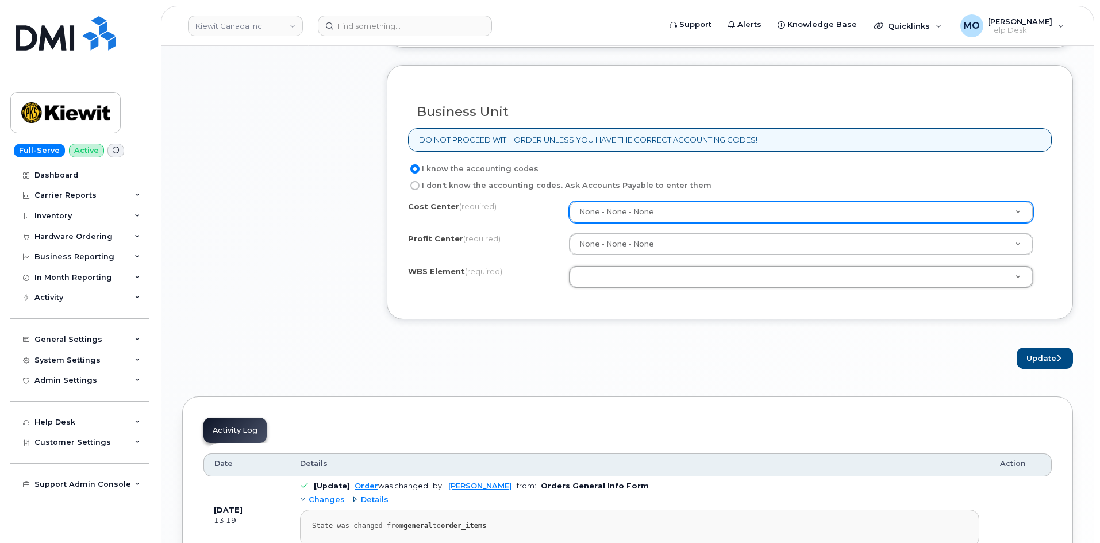
drag, startPoint x: 714, startPoint y: 216, endPoint x: 708, endPoint y: 216, distance: 5.8
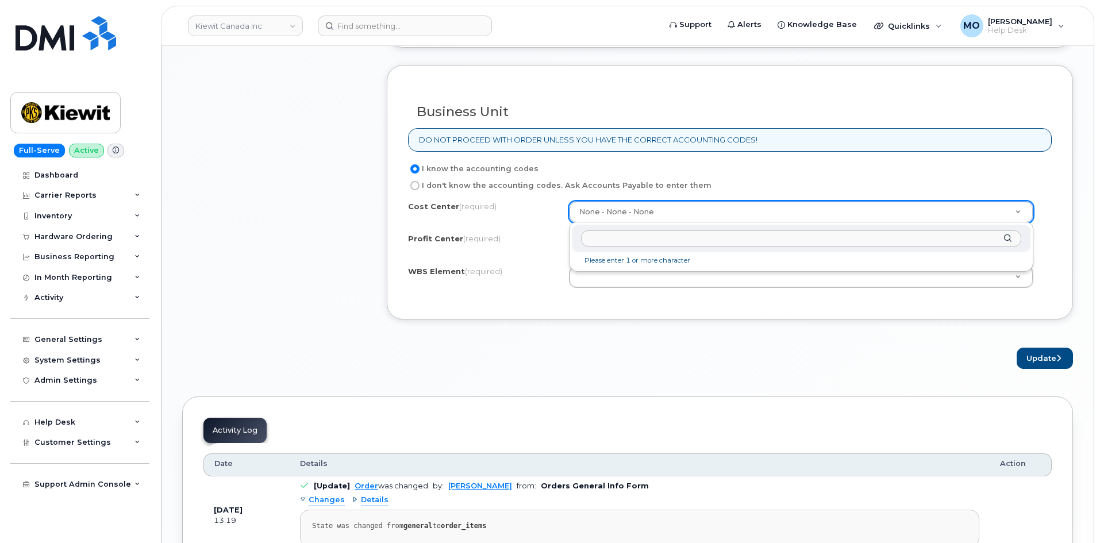
drag, startPoint x: 488, startPoint y: 258, endPoint x: 588, endPoint y: 291, distance: 106.2
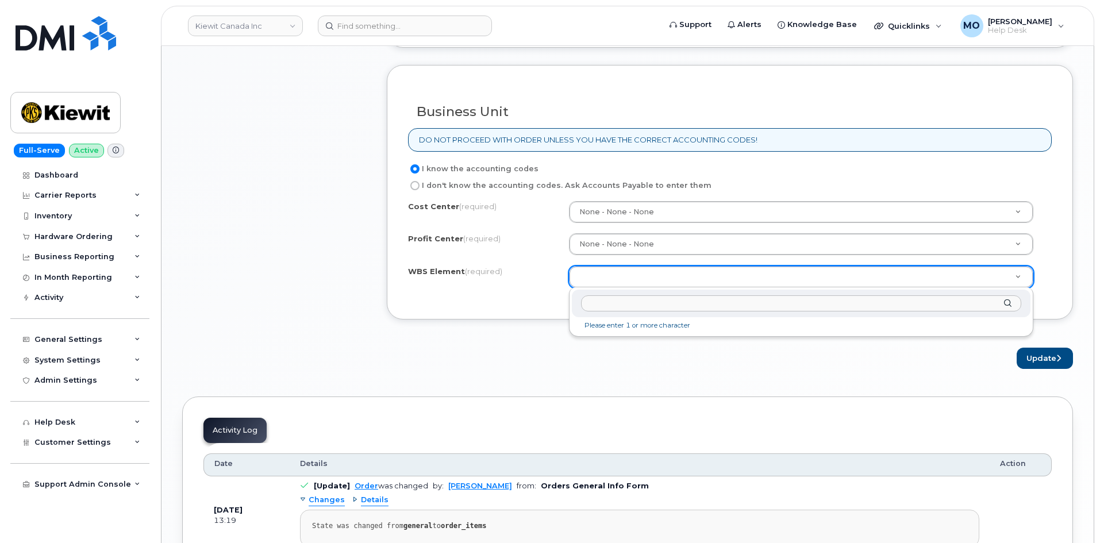
drag, startPoint x: 543, startPoint y: 352, endPoint x: 546, endPoint y: 343, distance: 9.8
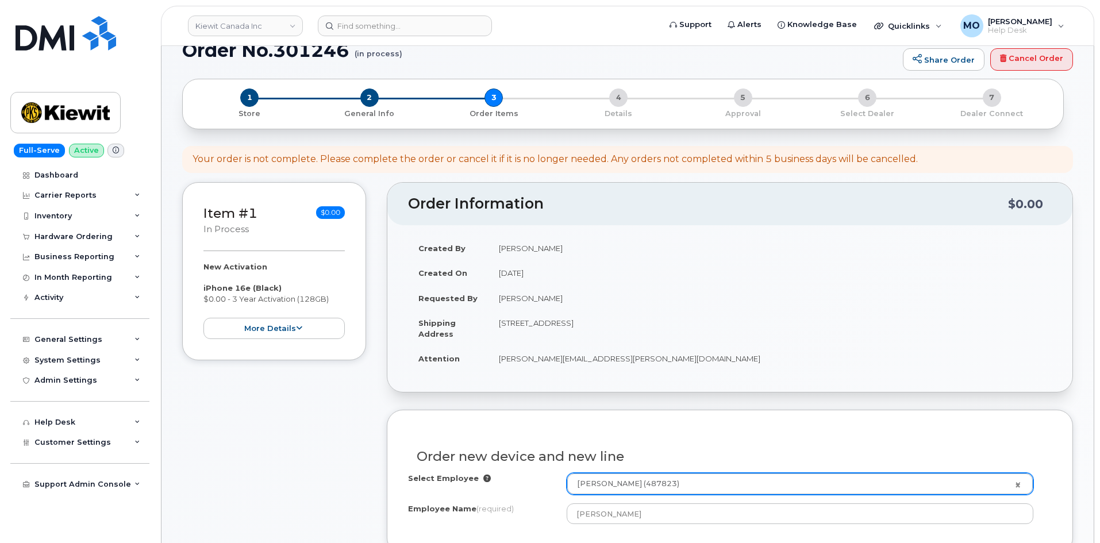
scroll to position [0, 0]
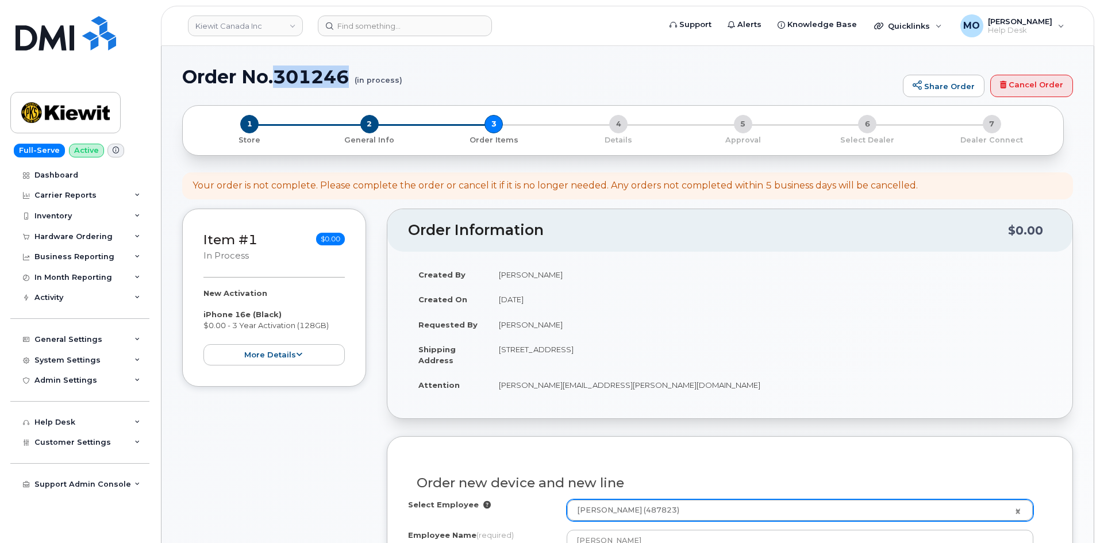
drag, startPoint x: 274, startPoint y: 74, endPoint x: 350, endPoint y: 72, distance: 75.3
click at [350, 72] on h1 "Order No.301246 (in process)" at bounding box center [539, 77] width 715 height 20
copy h1 "301246"
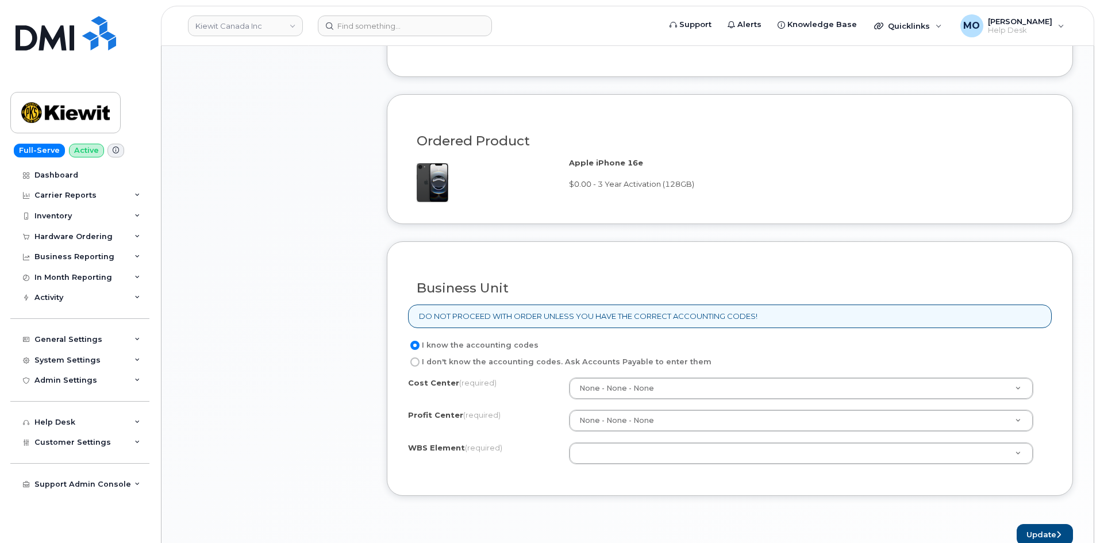
scroll to position [690, 0]
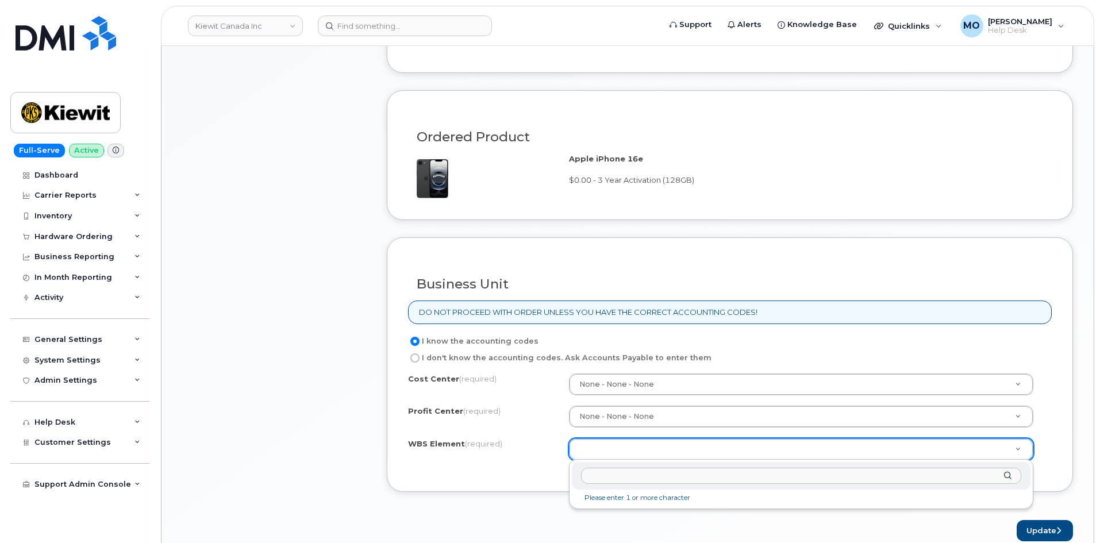
click at [626, 475] on input "text" at bounding box center [801, 476] width 440 height 17
paste input "105105.1359"
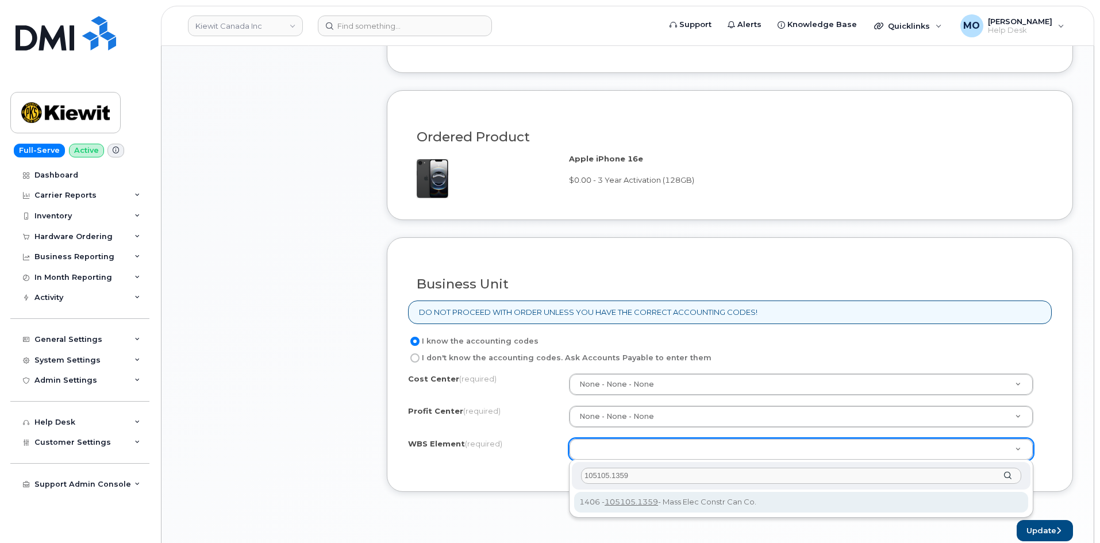
type input "105105.1359"
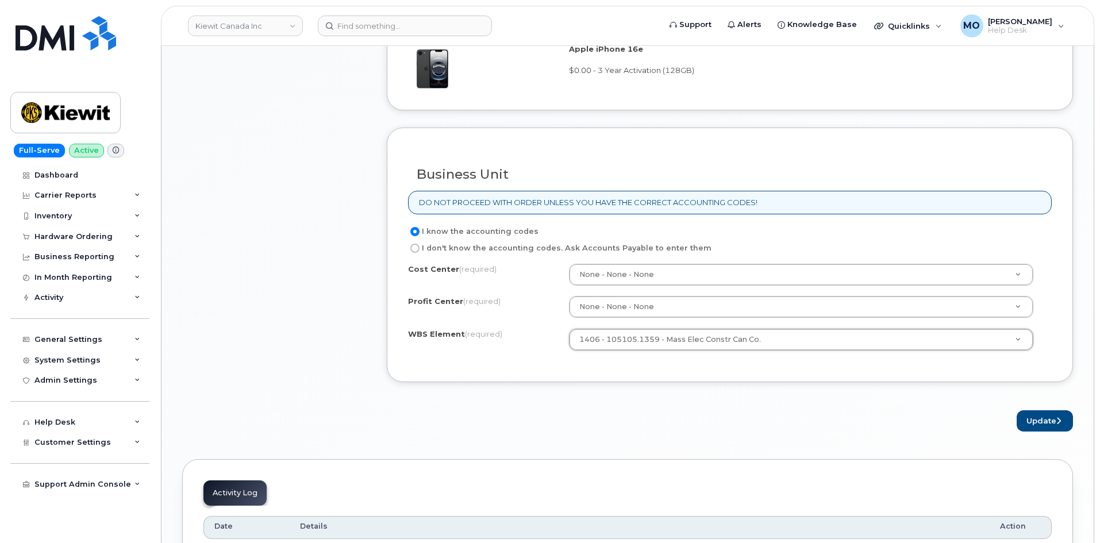
scroll to position [805, 0]
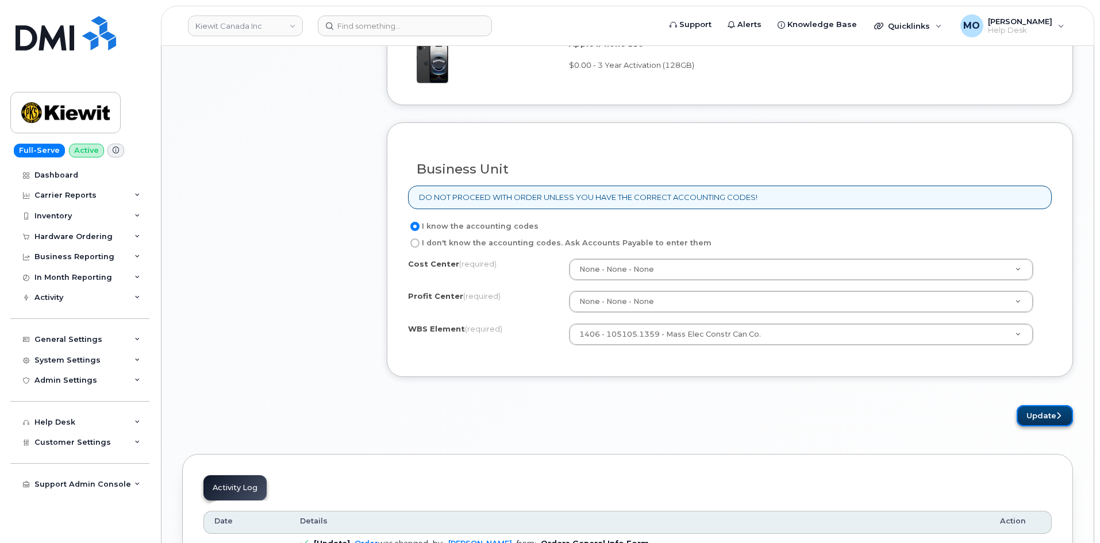
click at [1028, 415] on button "Update" at bounding box center [1045, 415] width 56 height 21
click at [1046, 413] on button "Update" at bounding box center [1045, 415] width 56 height 21
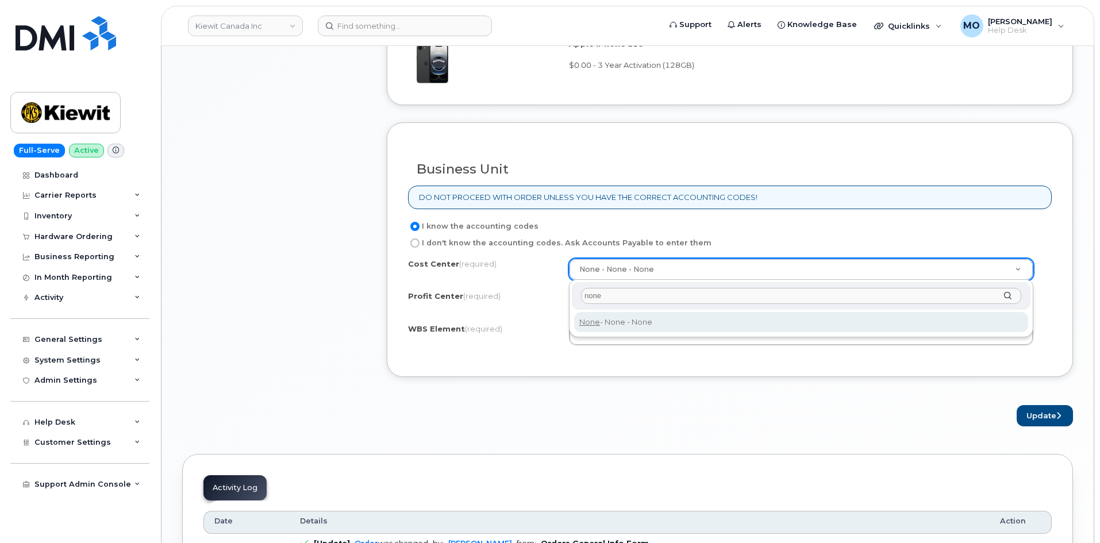
type input "none"
type input "None"
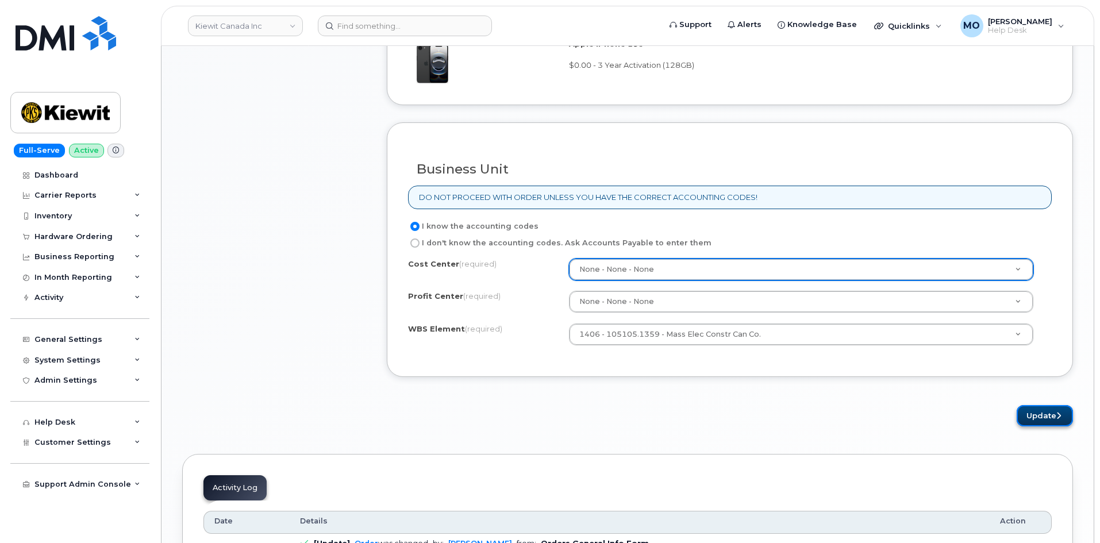
click at [1030, 416] on button "Update" at bounding box center [1045, 415] width 56 height 21
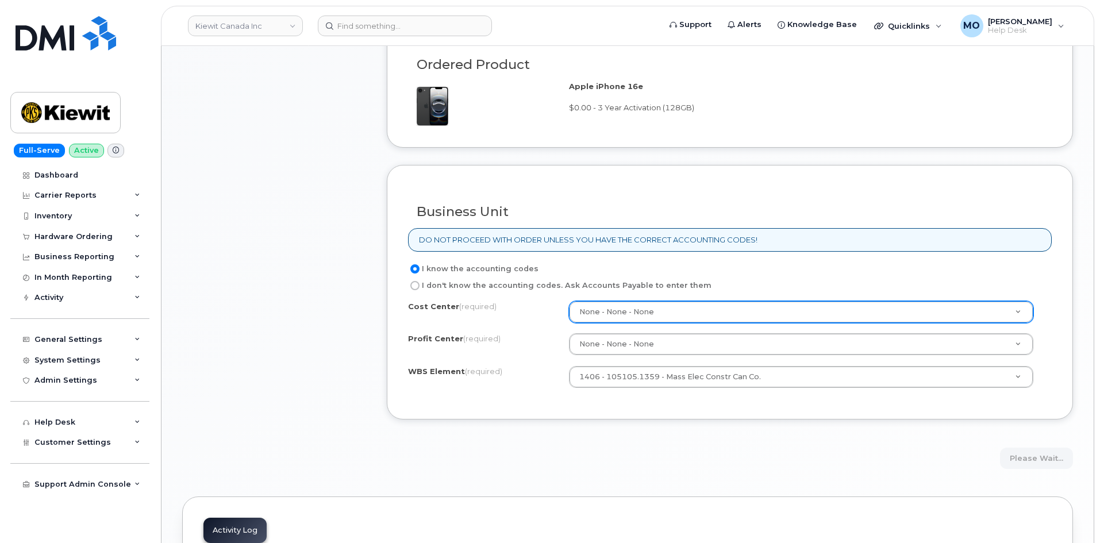
scroll to position [632, 0]
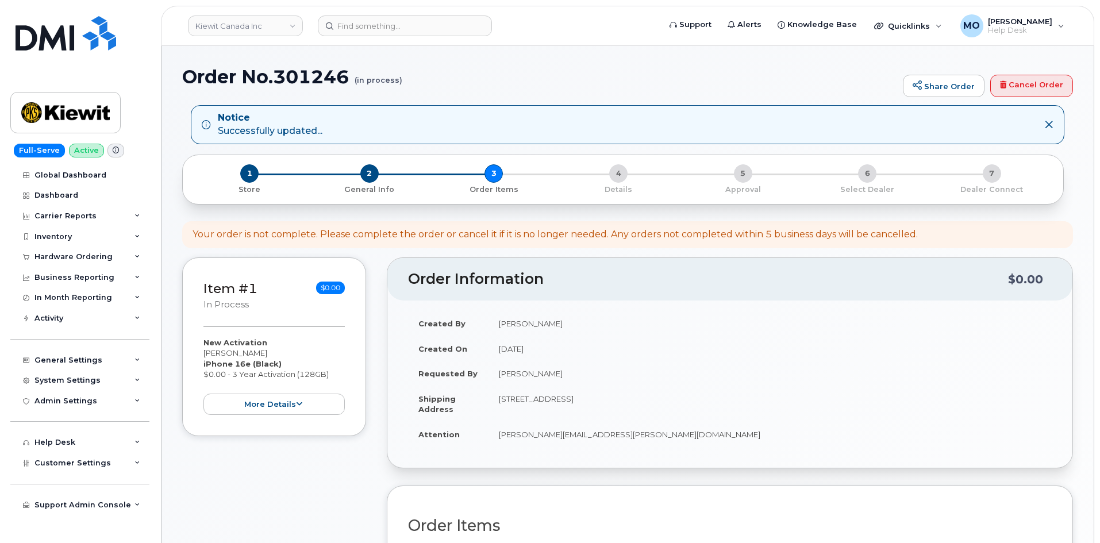
scroll to position [287, 0]
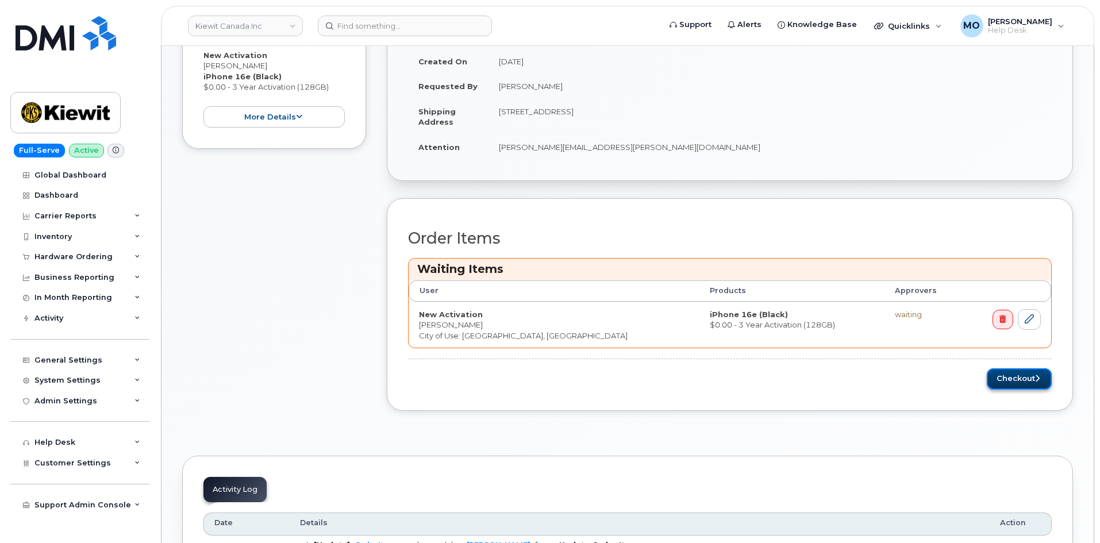
click at [1007, 375] on button "Checkout" at bounding box center [1019, 379] width 65 height 21
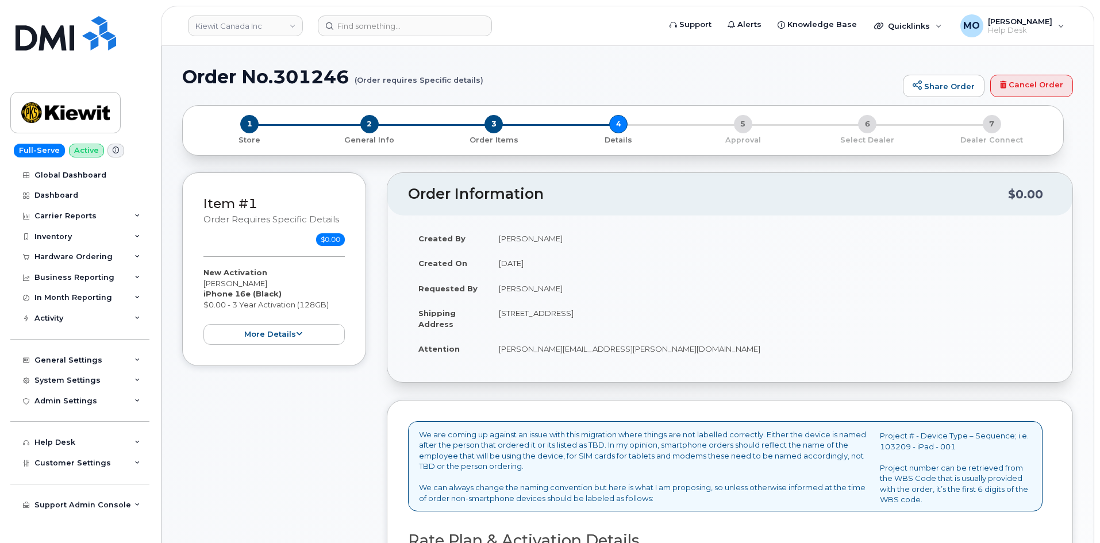
scroll to position [287, 0]
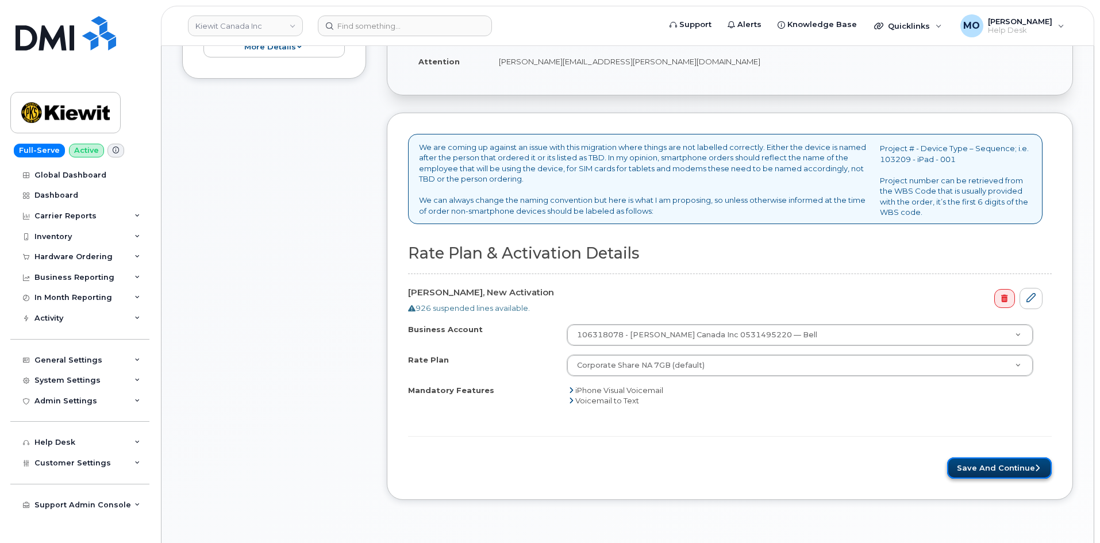
click at [981, 470] on button "Save and Continue" at bounding box center [999, 468] width 105 height 21
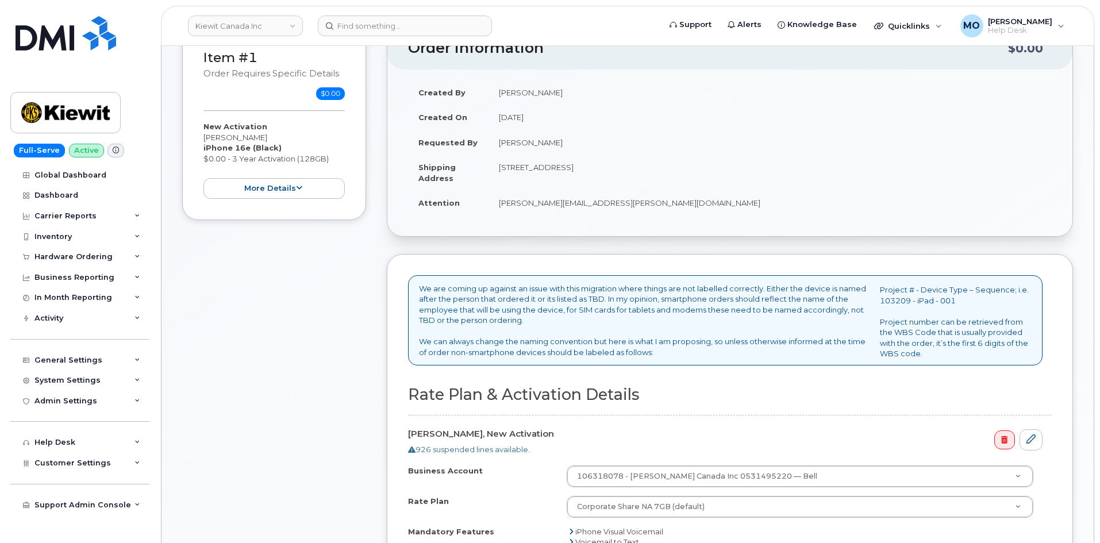
scroll to position [0, 0]
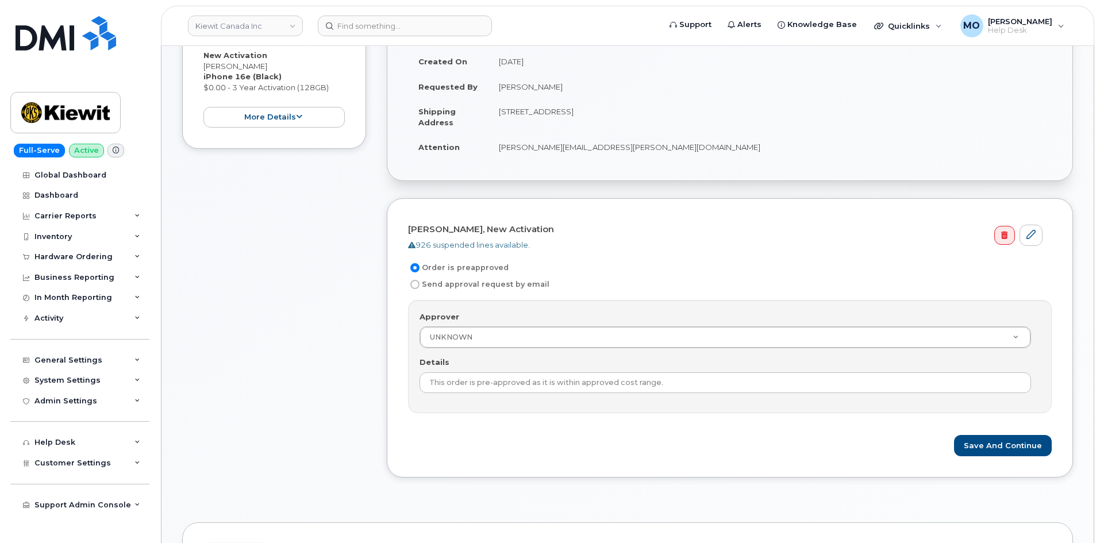
scroll to position [345, 0]
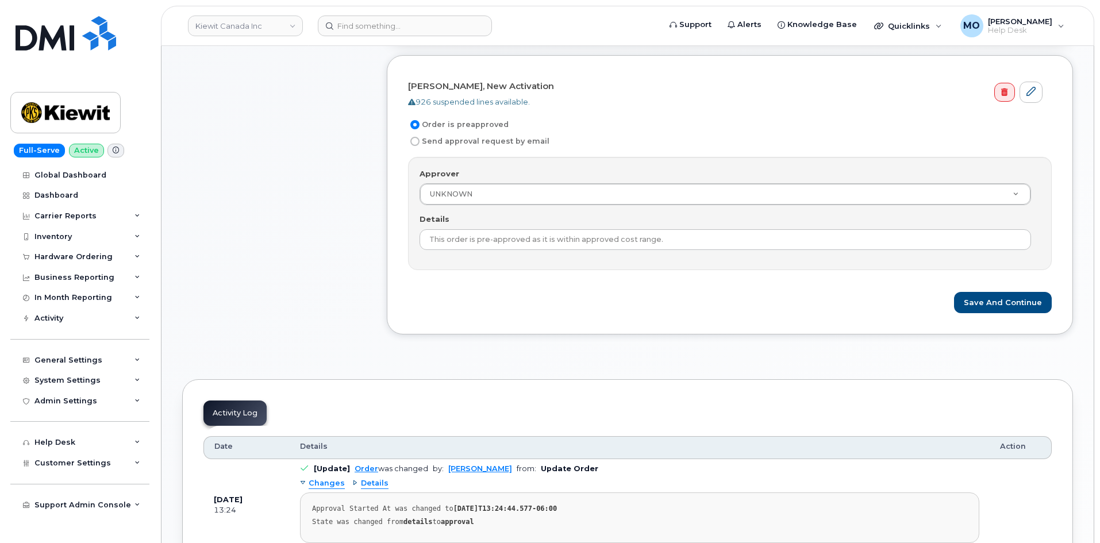
click at [522, 141] on label "Send approval request by email" at bounding box center [478, 142] width 141 height 14
click at [420, 141] on input "Send approval request by email" at bounding box center [414, 141] width 9 height 9
radio input "true"
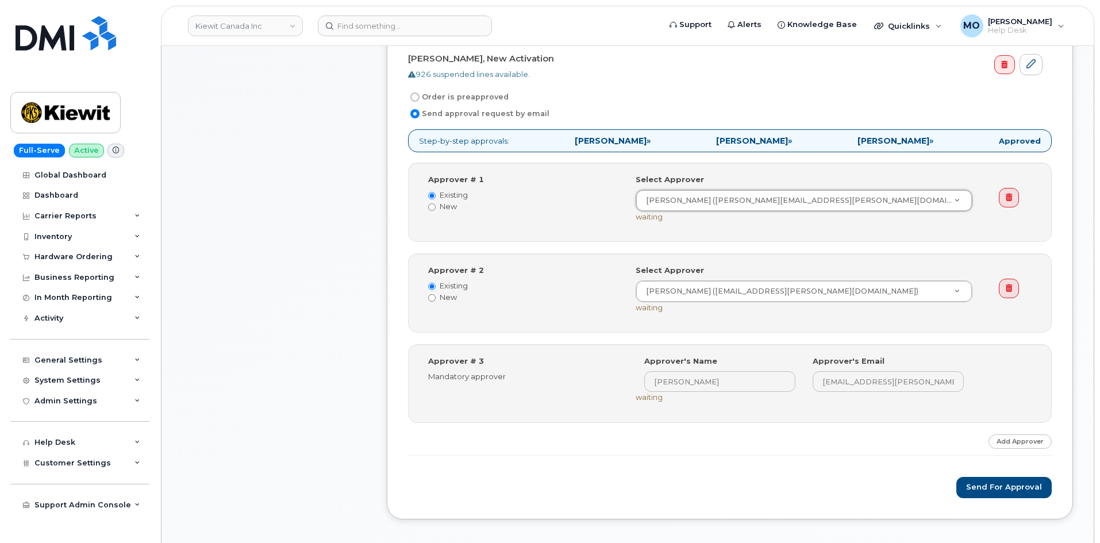
scroll to position [402, 0]
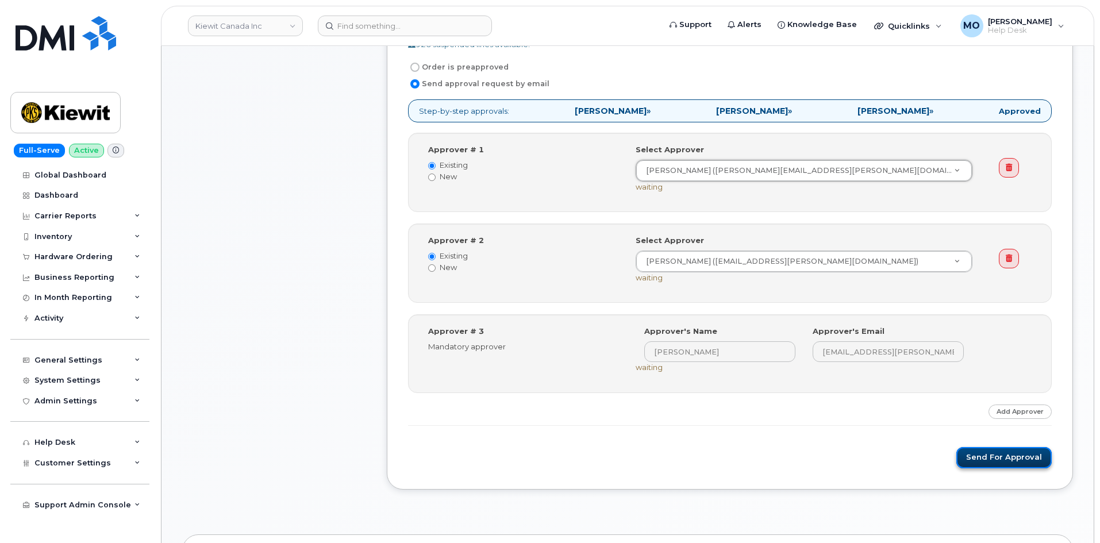
click at [1034, 459] on button "Send for Approval" at bounding box center [1004, 457] width 95 height 21
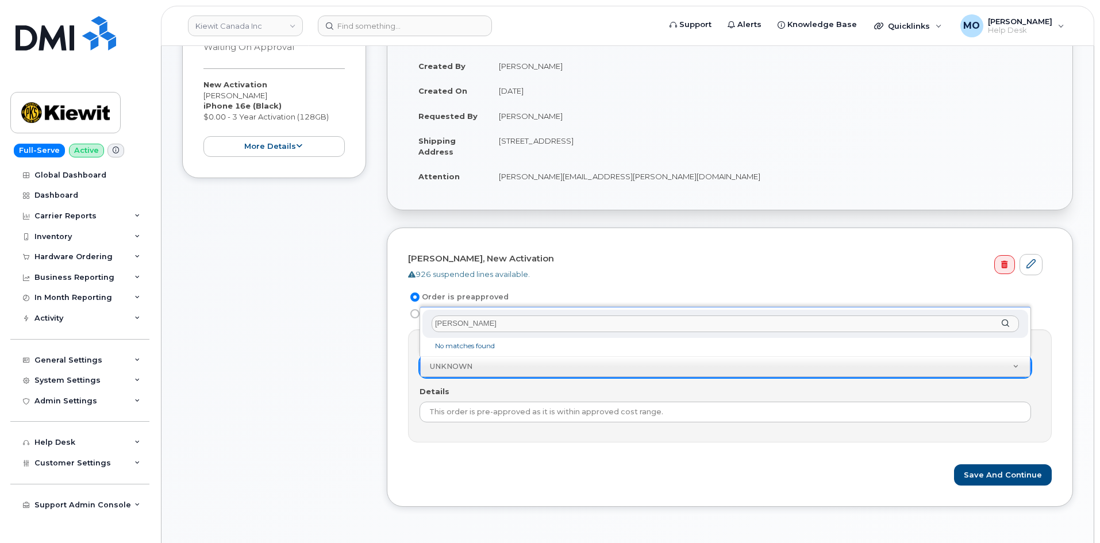
type input "[PERSON_NAME]"
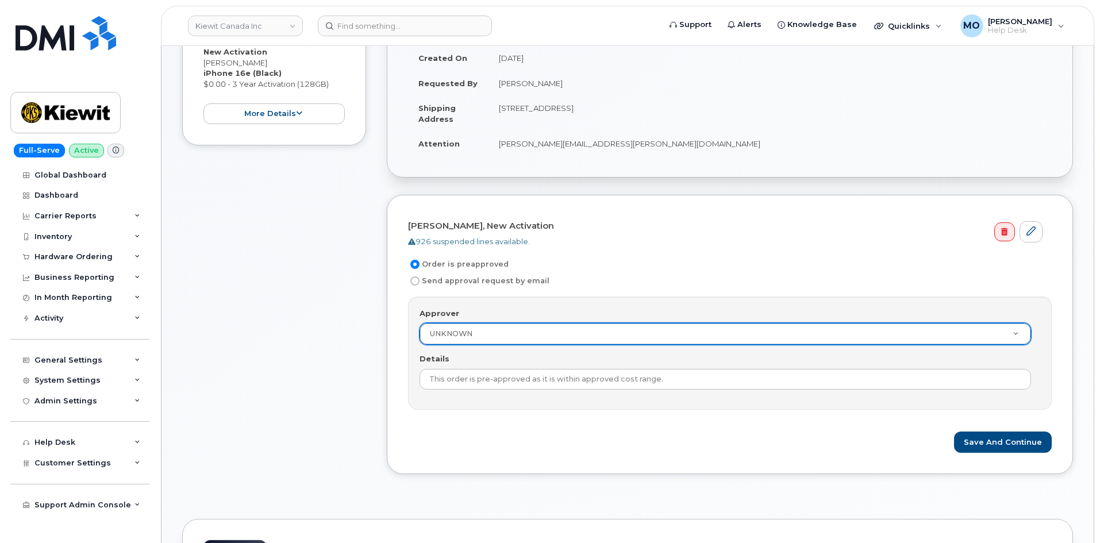
scroll to position [57, 0]
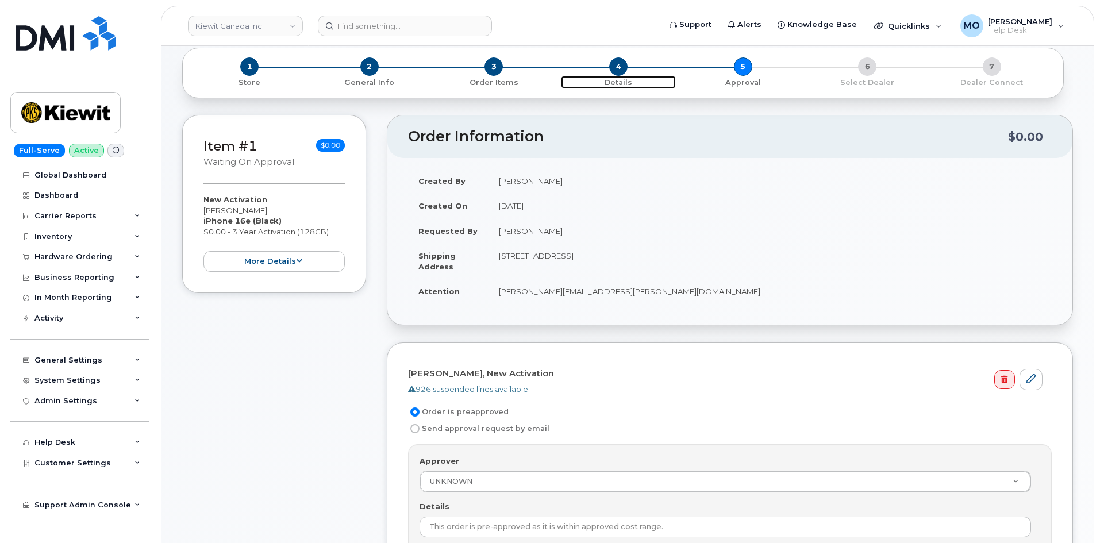
click at [619, 64] on span "4" at bounding box center [618, 66] width 18 height 18
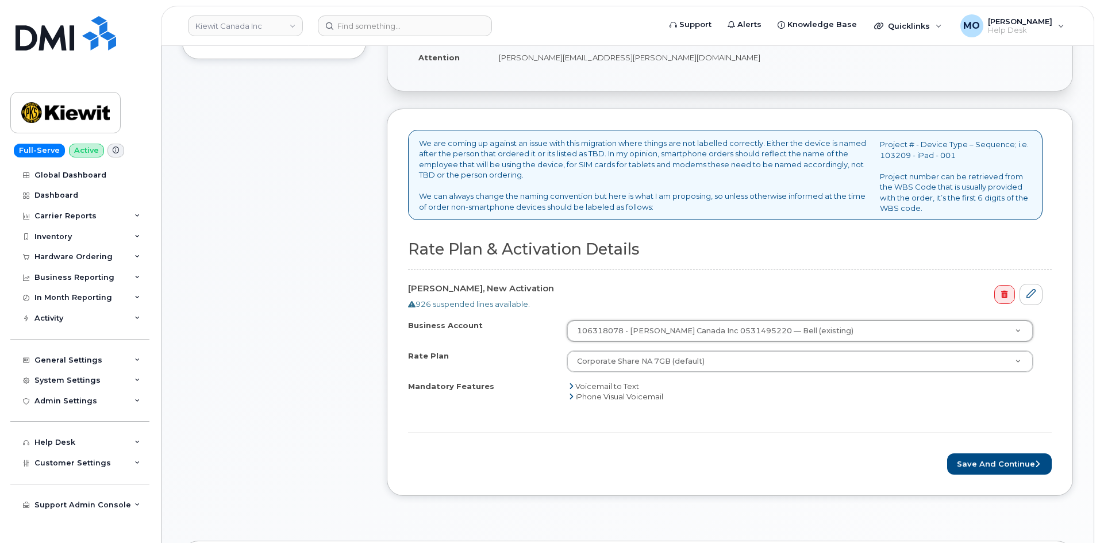
scroll to position [402, 0]
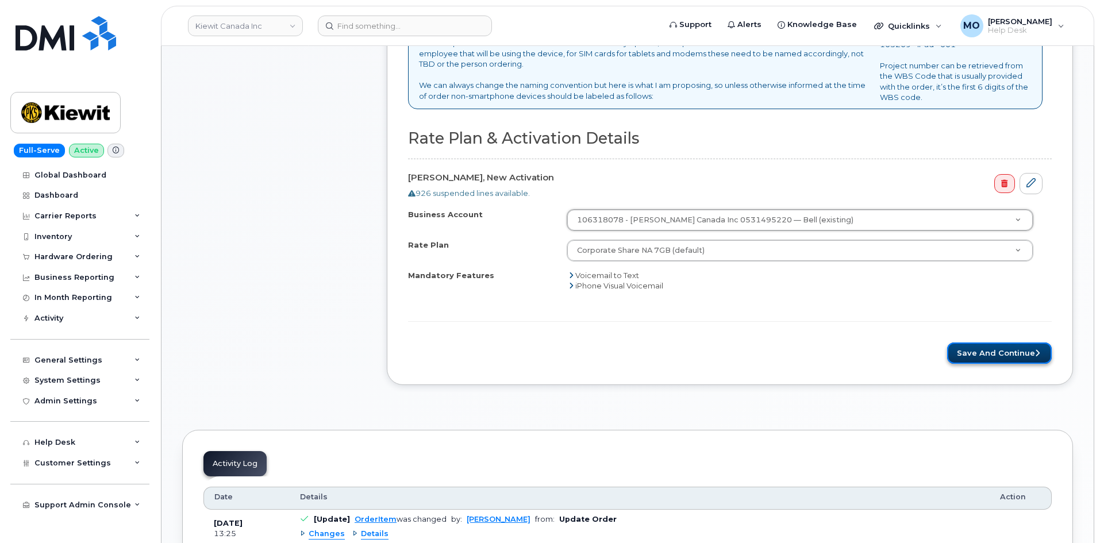
click at [1018, 354] on button "Save and Continue" at bounding box center [999, 353] width 105 height 21
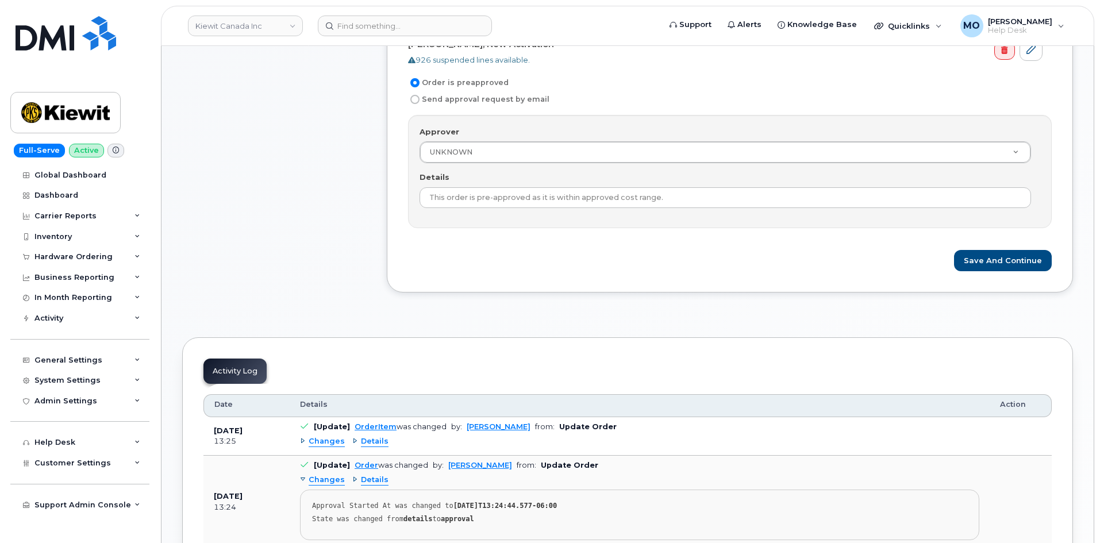
scroll to position [345, 0]
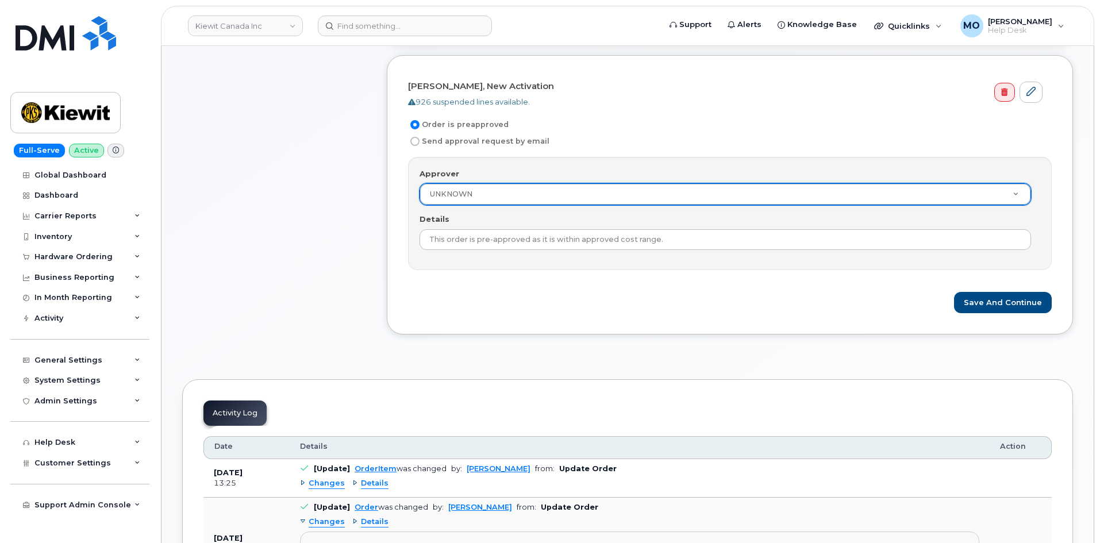
click at [521, 143] on label "Send approval request by email" at bounding box center [478, 142] width 141 height 14
click at [420, 143] on input "Send approval request by email" at bounding box center [414, 141] width 9 height 9
radio input "true"
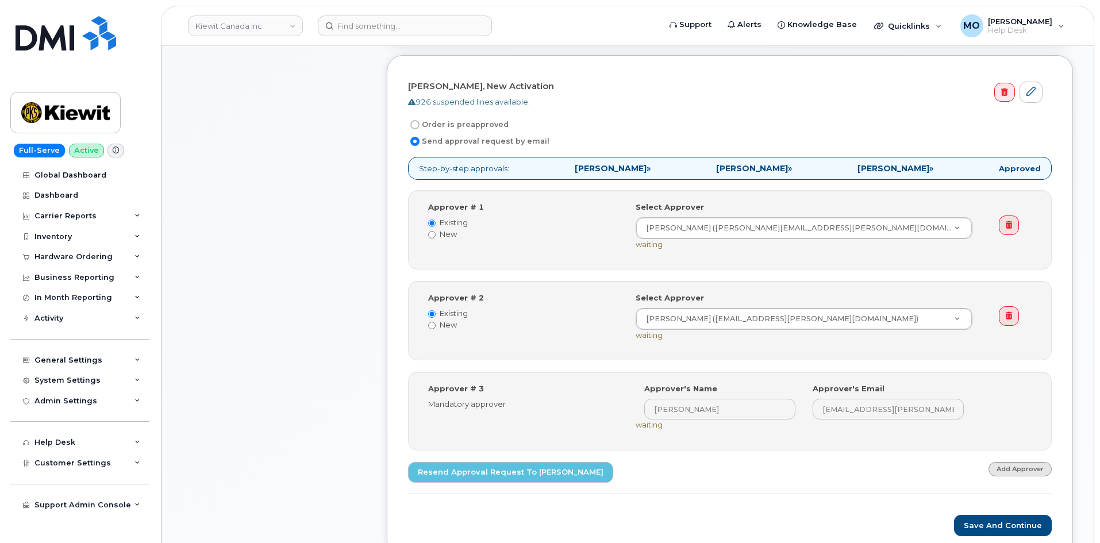
click at [1017, 471] on link "Add Approver" at bounding box center [1020, 469] width 63 height 14
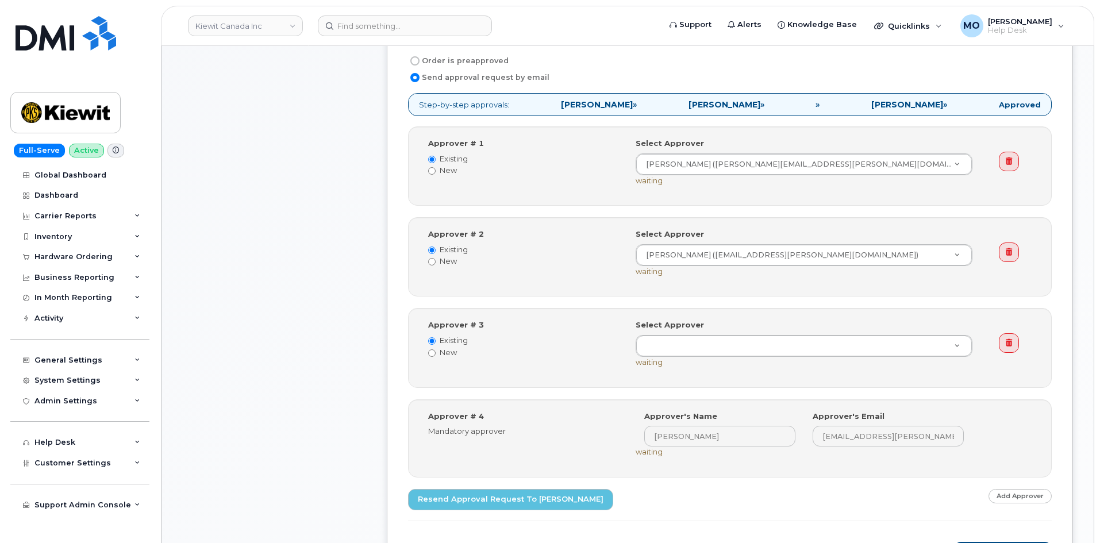
scroll to position [460, 0]
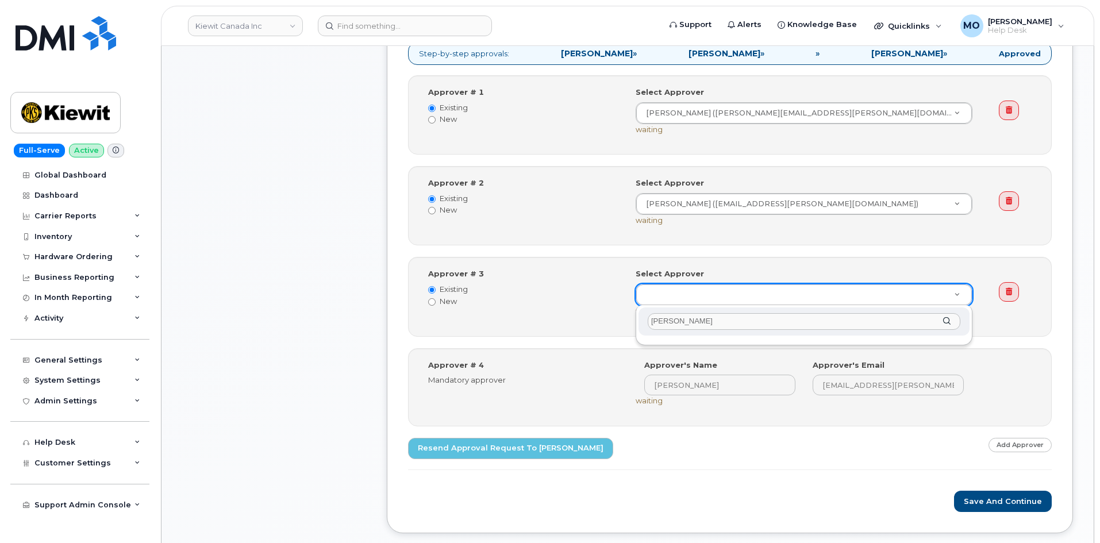
click at [731, 325] on input "[PERSON_NAME]" at bounding box center [804, 321] width 313 height 17
type input "[PERSON_NAME]"
click at [1008, 298] on link at bounding box center [1009, 292] width 20 height 20
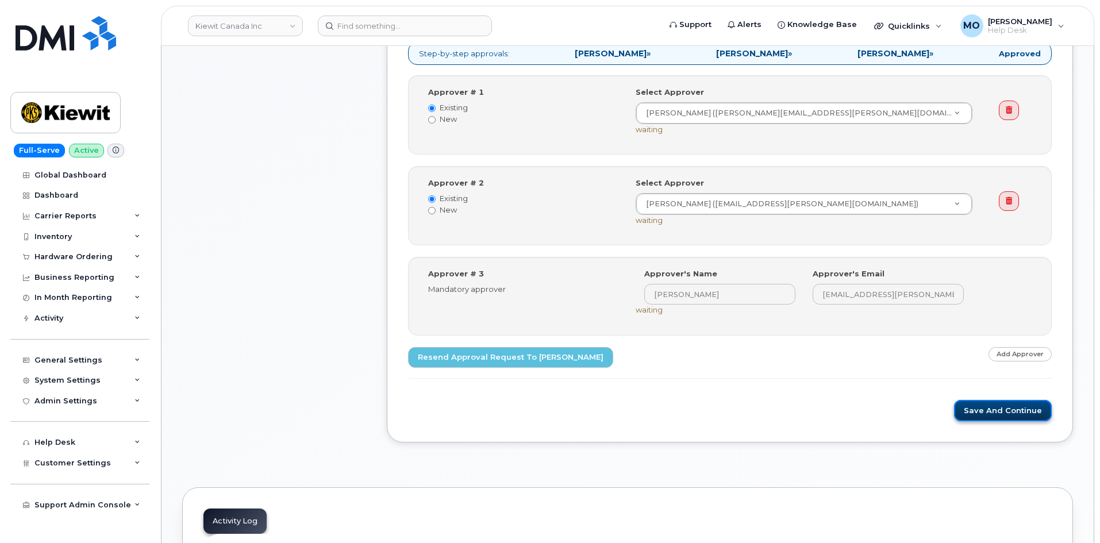
click at [1018, 413] on button "Save and Continue" at bounding box center [1003, 410] width 98 height 21
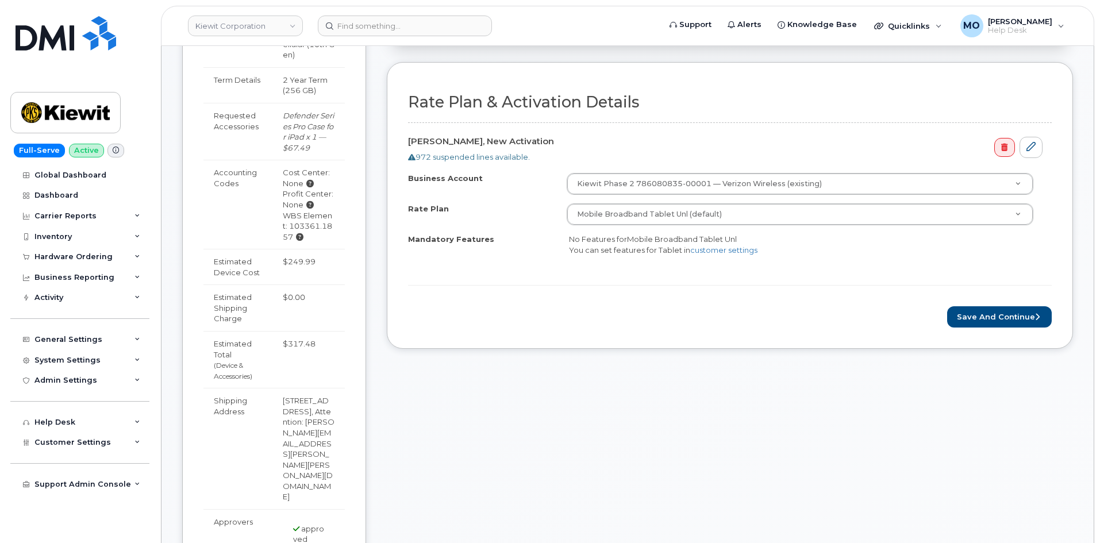
scroll to position [345, 0]
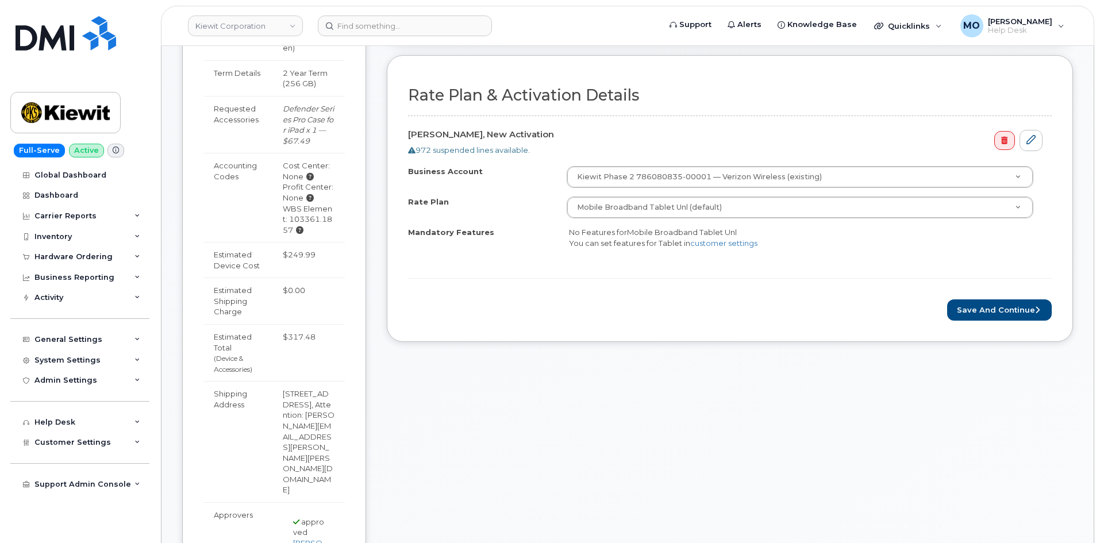
click at [917, 404] on div "Order Information $353.30 Created By Mark Oyekunie Created On September 18, 202…" at bounding box center [730, 339] width 686 height 1022
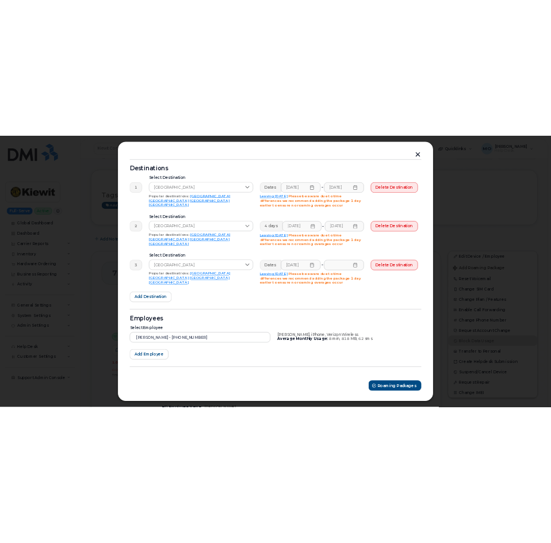
scroll to position [225, 0]
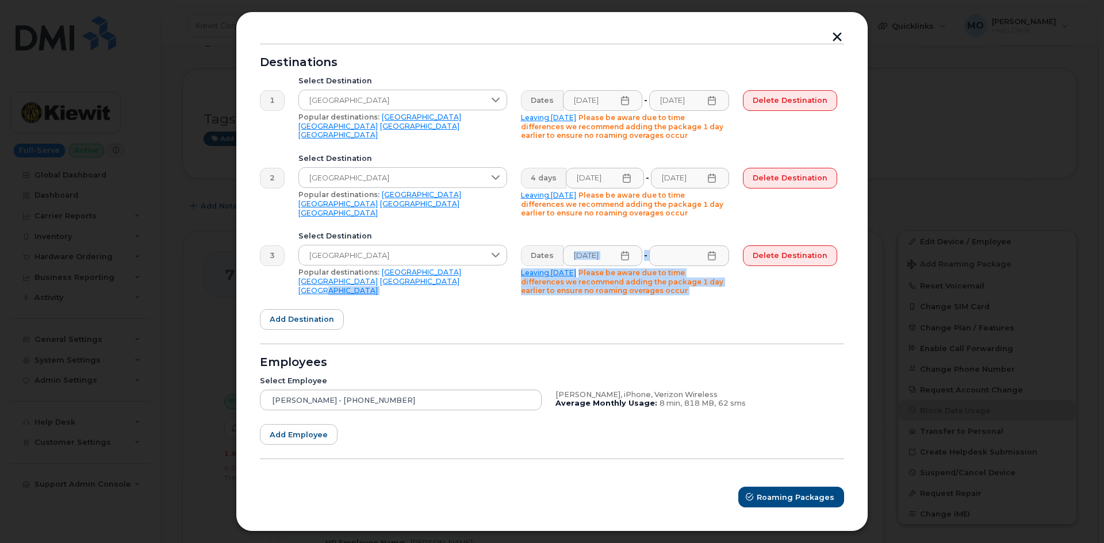
drag, startPoint x: 394, startPoint y: 300, endPoint x: 336, endPoint y: 346, distance: 73.7
click at [339, 348] on form "Please select at least one checkbox: Roaming Catch Called into Carrier Added On…" at bounding box center [552, 221] width 584 height 574
click at [417, 333] on form "Please select at least one checkbox: Roaming Catch Called into Carrier Added On…" at bounding box center [552, 221] width 584 height 574
drag, startPoint x: 582, startPoint y: 319, endPoint x: 579, endPoint y: 310, distance: 9.1
click at [581, 319] on form "Please select at least one checkbox: Roaming Catch Called into Carrier Added On…" at bounding box center [552, 221] width 584 height 574
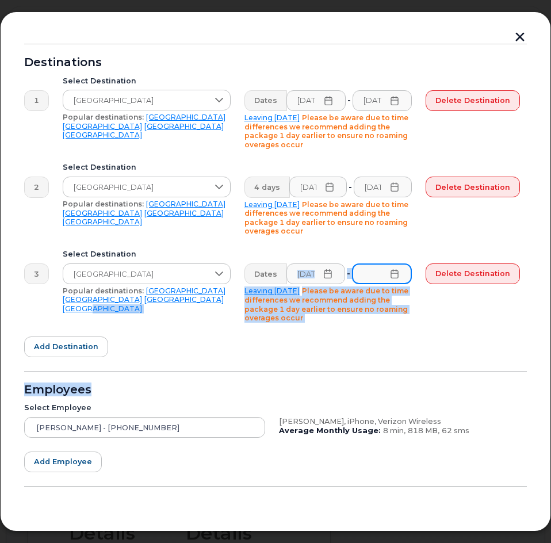
click at [365, 271] on input "text" at bounding box center [382, 273] width 60 height 21
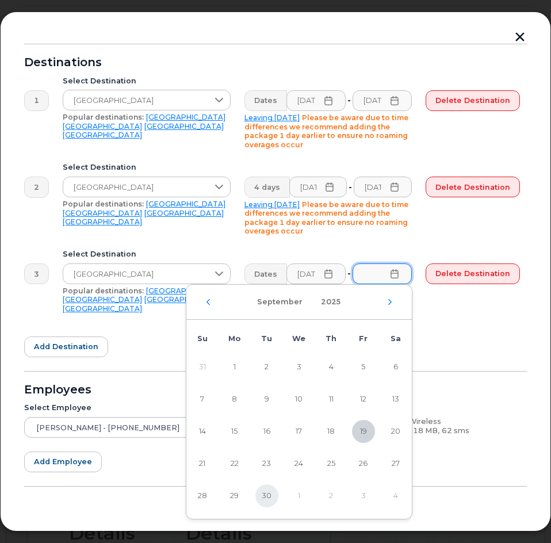
click at [263, 496] on span "30" at bounding box center [266, 495] width 23 height 23
type input "09/30/2025"
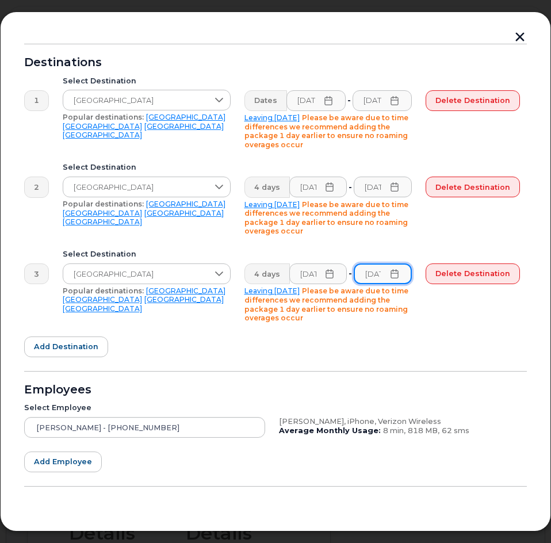
scroll to position [0, 24]
click at [90, 342] on span "Add destination" at bounding box center [66, 346] width 64 height 11
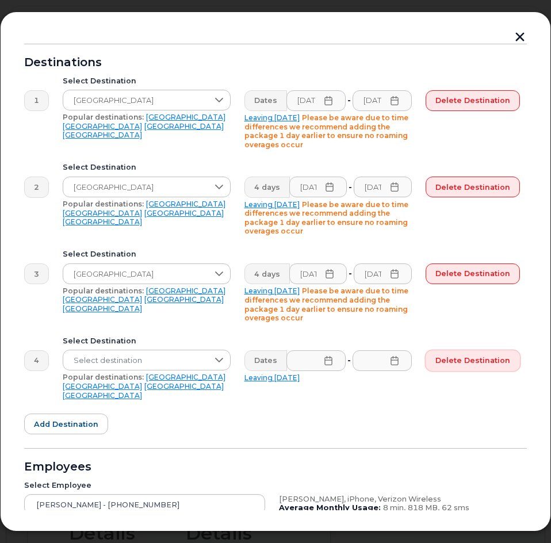
click at [447, 367] on button "Delete destination" at bounding box center [472, 360] width 94 height 21
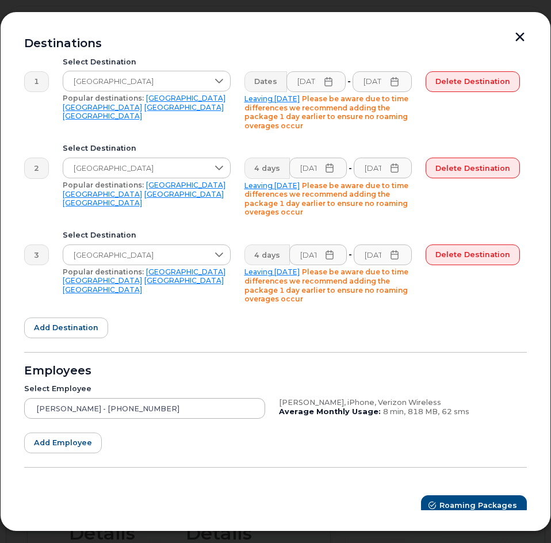
scroll to position [252, 0]
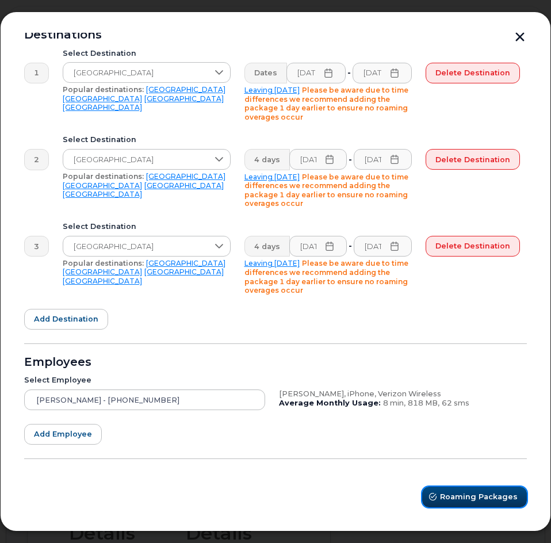
click at [436, 493] on span "submit" at bounding box center [432, 496] width 11 height 11
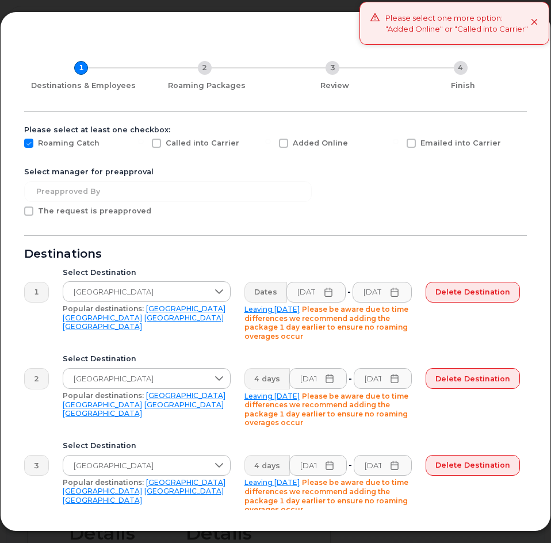
scroll to position [0, 0]
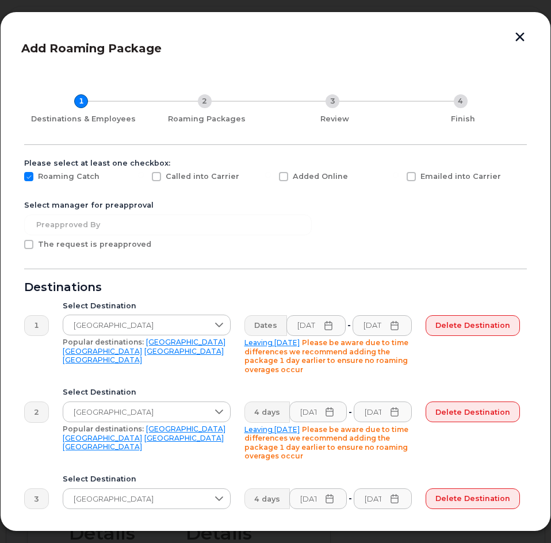
click at [293, 178] on span "Added Online" at bounding box center [320, 176] width 55 height 9
click at [271, 178] on input "Added Online" at bounding box center [268, 175] width 6 height 6
checkbox input "true"
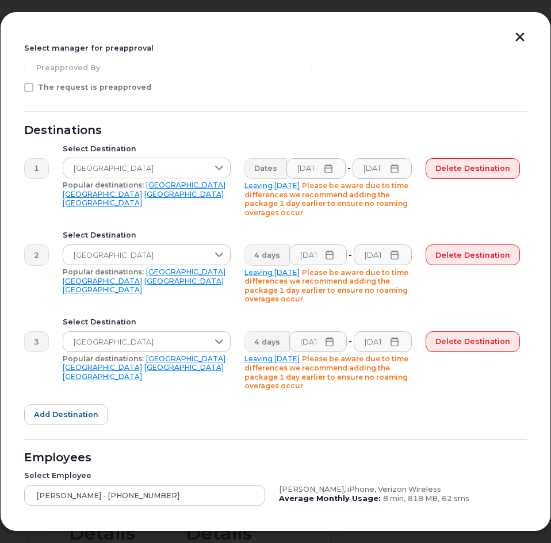
scroll to position [252, 0]
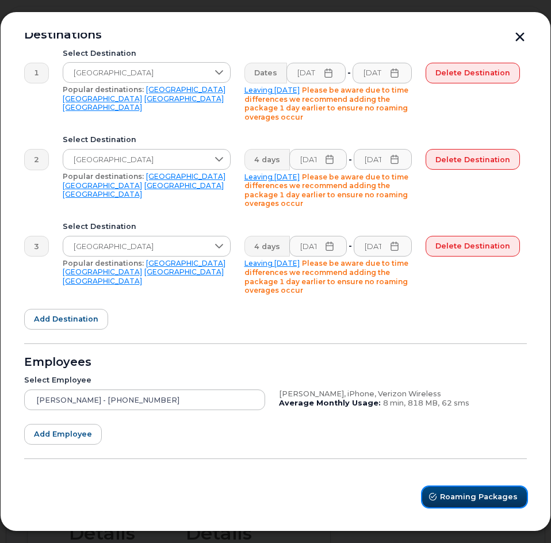
click at [456, 500] on span "Roaming Packages" at bounding box center [479, 496] width 78 height 11
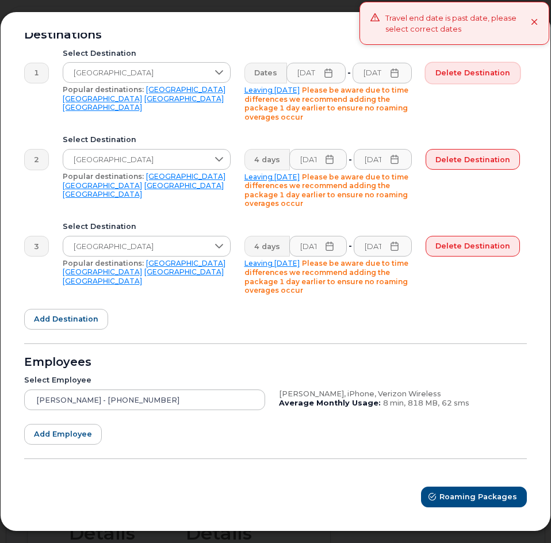
click at [458, 76] on span "Delete destination" at bounding box center [472, 72] width 75 height 11
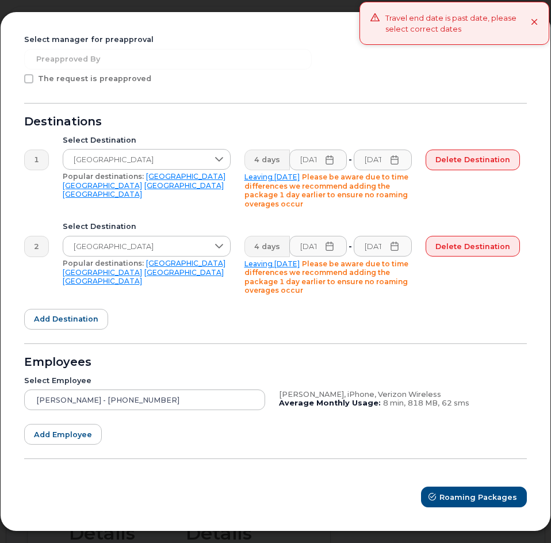
scroll to position [166, 0]
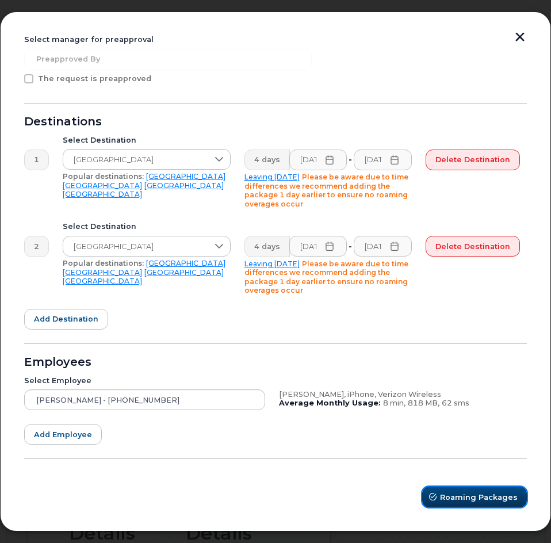
click at [459, 497] on span "Roaming Packages" at bounding box center [479, 497] width 78 height 11
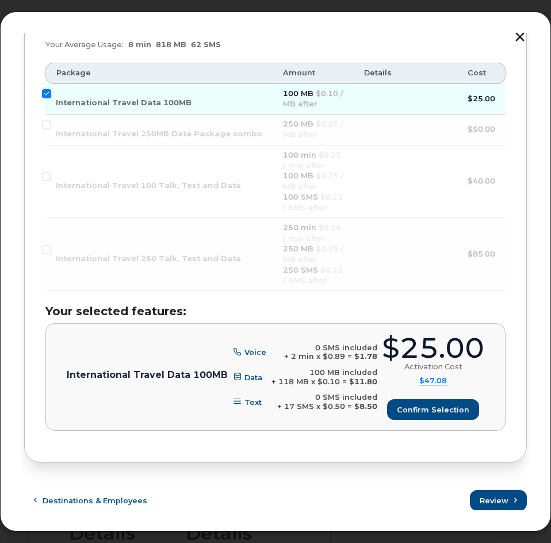
scroll to position [304, 0]
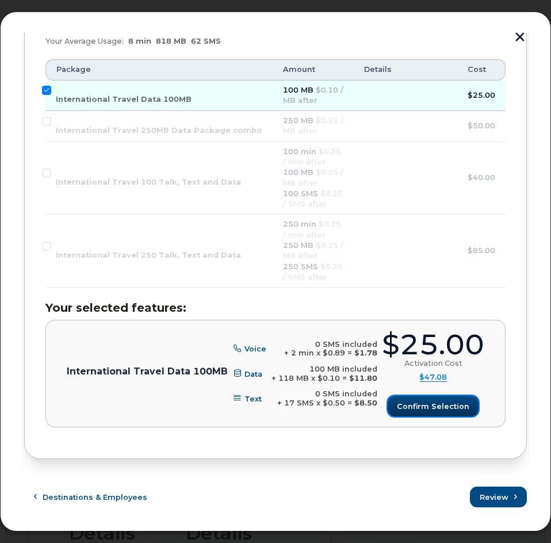
click at [409, 406] on span "Confirm selection" at bounding box center [433, 406] width 72 height 11
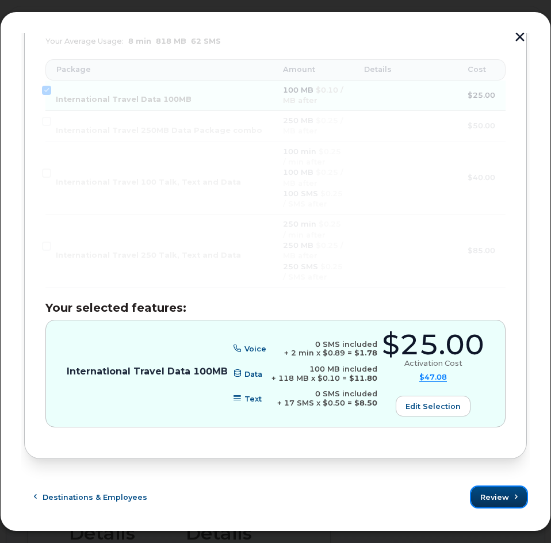
click at [474, 493] on button "Review" at bounding box center [499, 496] width 56 height 21
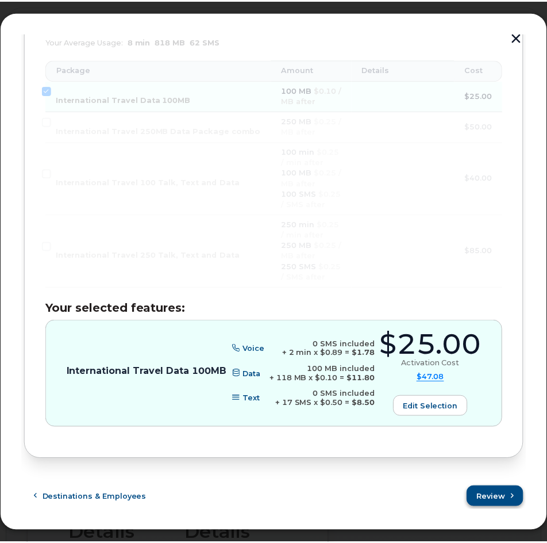
scroll to position [0, 0]
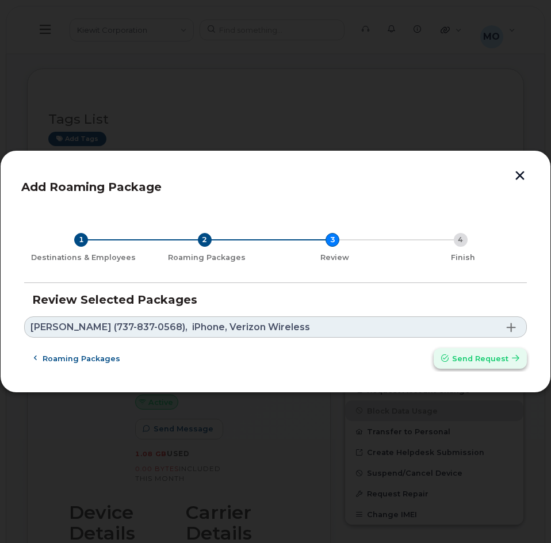
click at [465, 366] on button "Send request" at bounding box center [479, 358] width 93 height 21
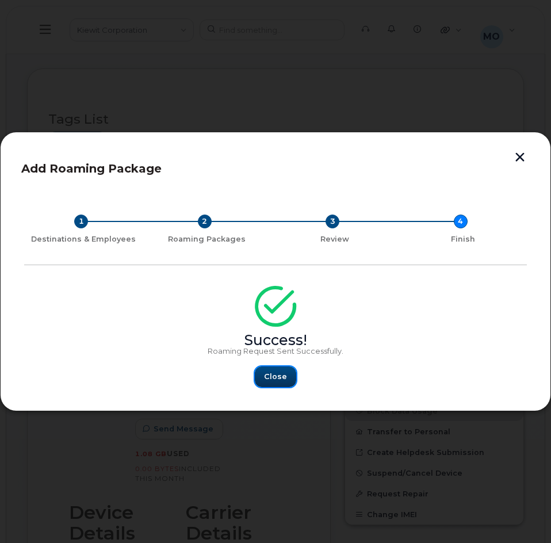
click at [278, 377] on span "Close" at bounding box center [275, 376] width 23 height 11
